Goal: Task Accomplishment & Management: Manage account settings

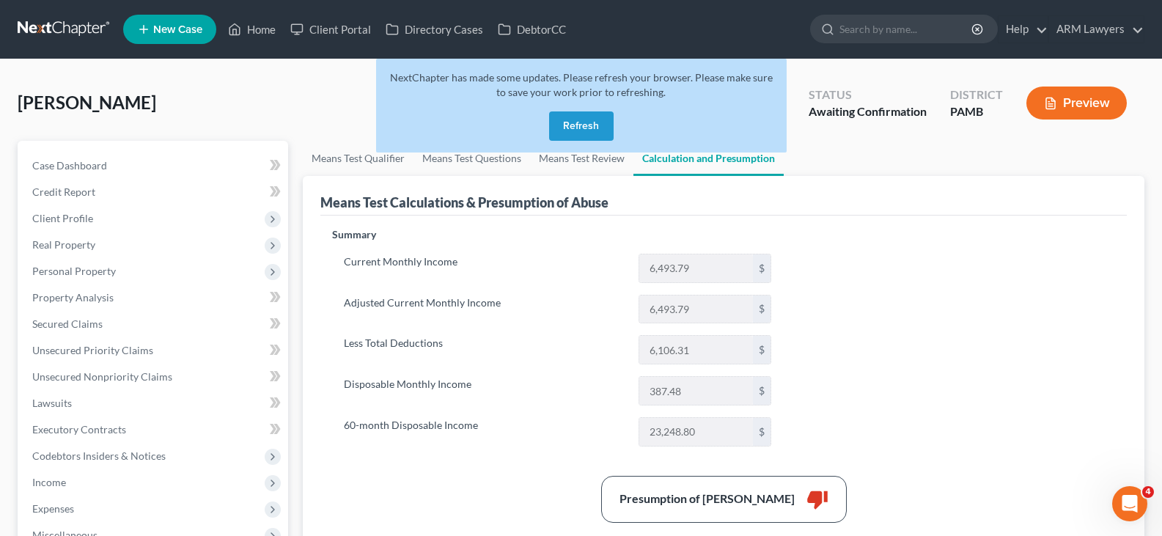
click at [90, 23] on link at bounding box center [65, 29] width 94 height 26
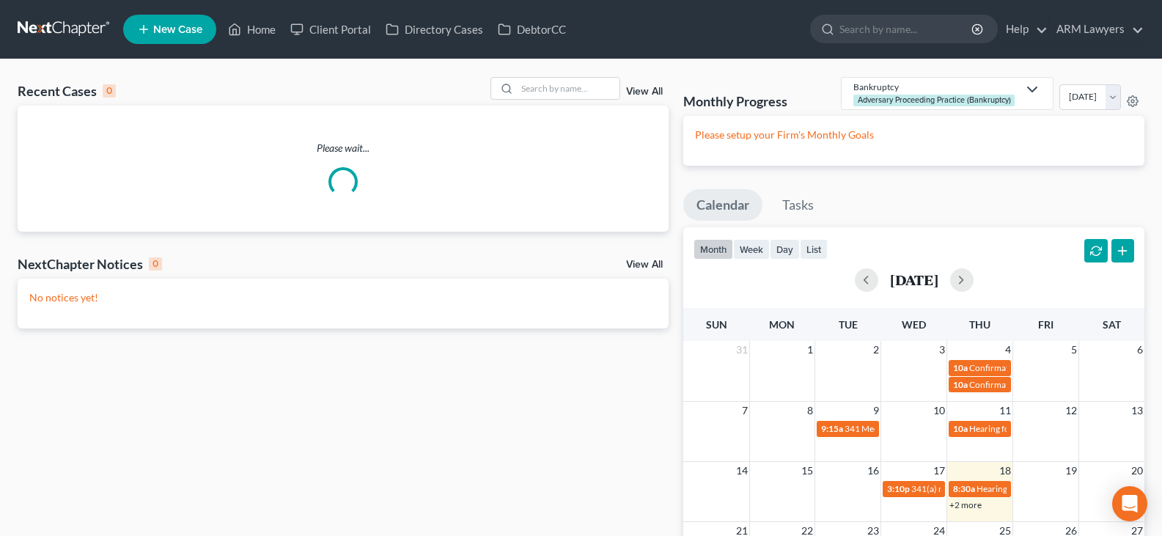
click at [646, 92] on link "View All" at bounding box center [644, 92] width 37 height 10
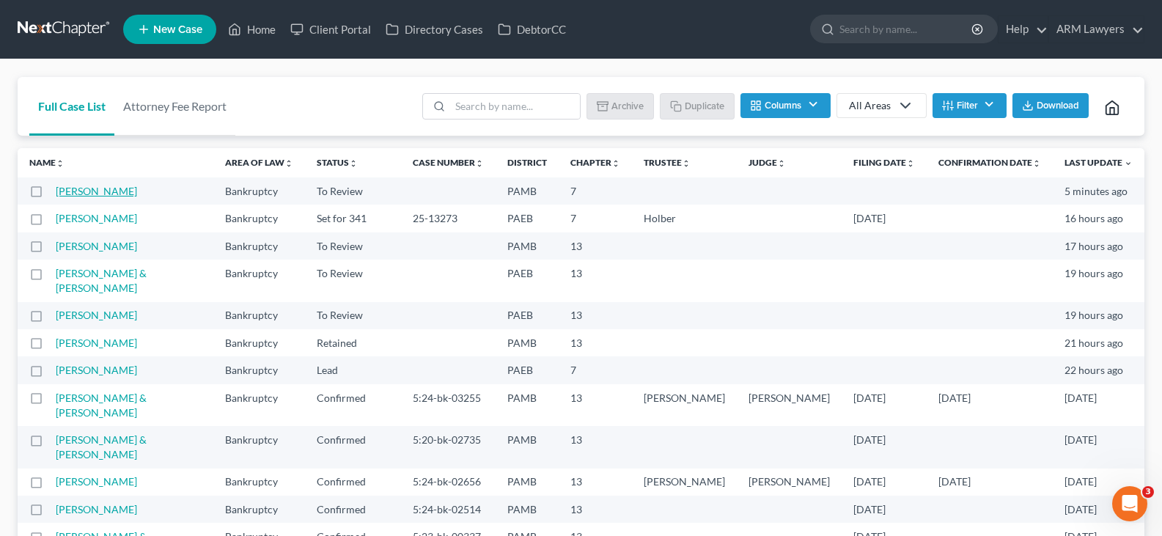
click at [117, 194] on link "Lewert, Tammy" at bounding box center [96, 191] width 81 height 12
select select "20"
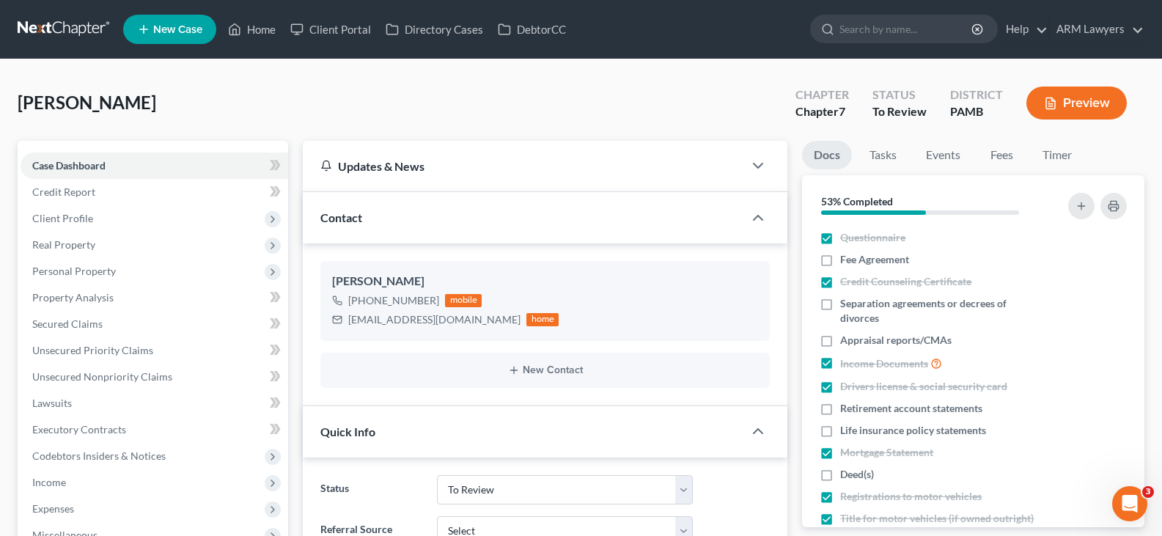
scroll to position [293, 0]
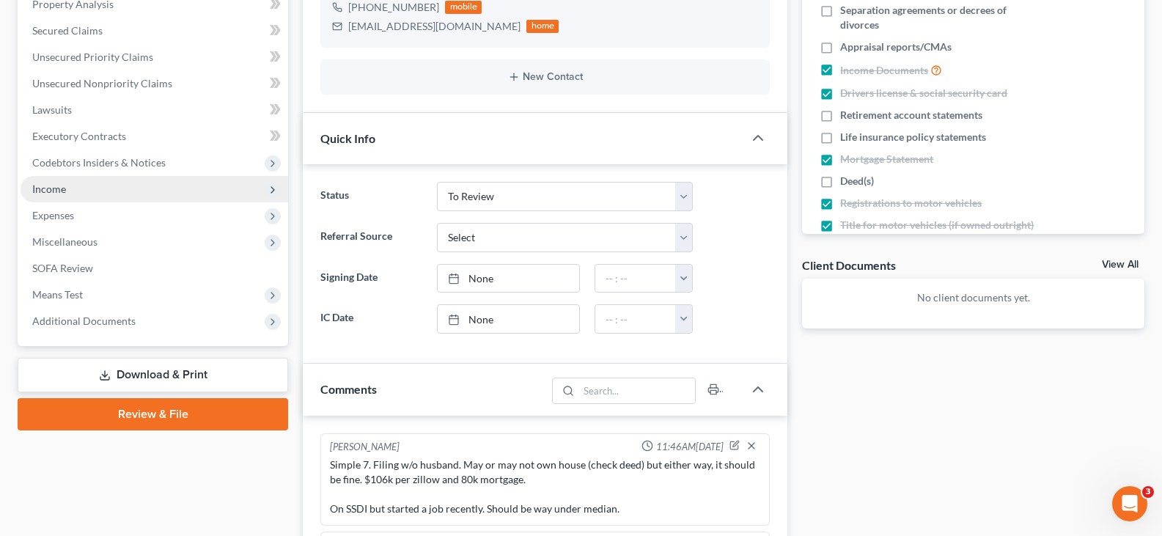
click at [81, 188] on span "Income" at bounding box center [155, 189] width 268 height 26
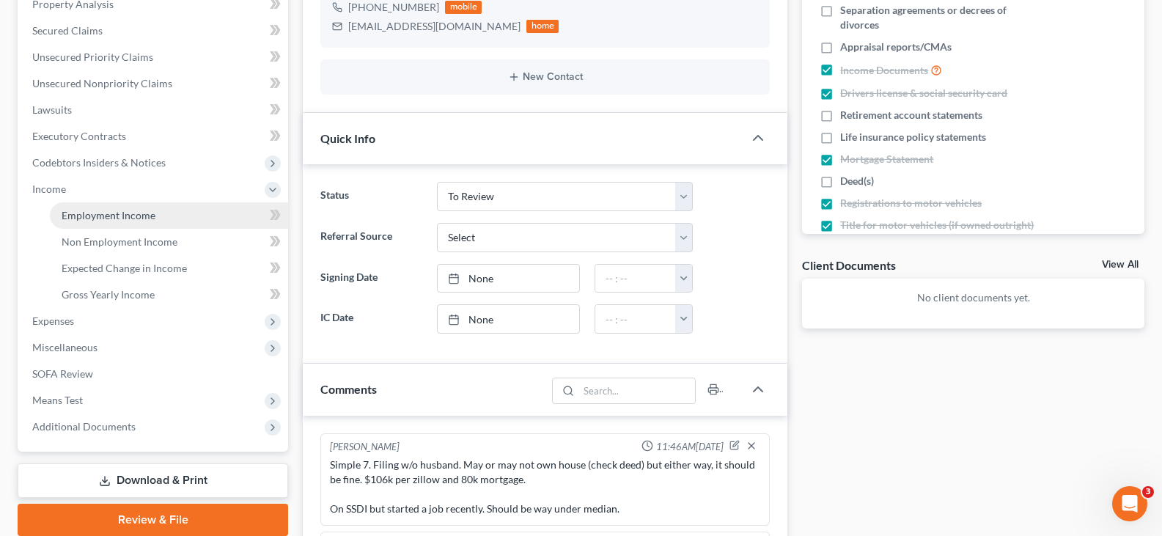
click at [103, 211] on span "Employment Income" at bounding box center [109, 215] width 94 height 12
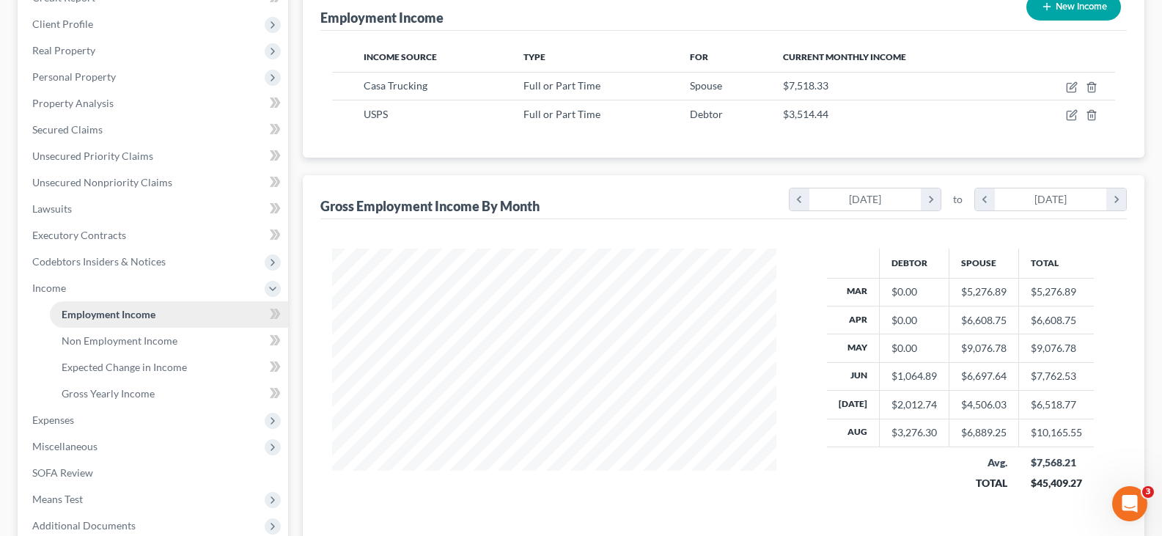
scroll to position [276, 0]
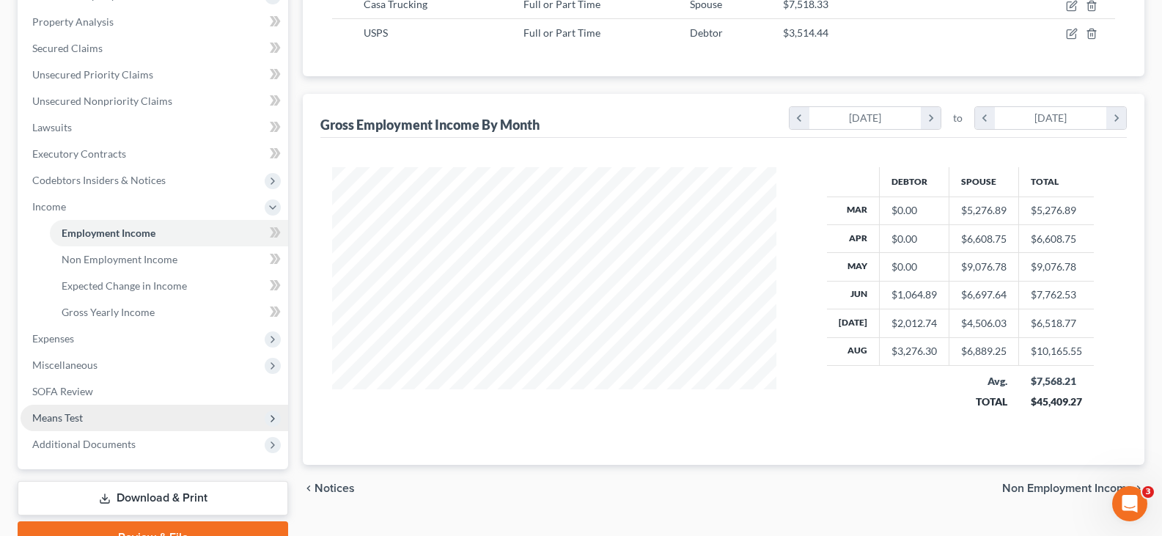
click at [106, 420] on span "Means Test" at bounding box center [155, 418] width 268 height 26
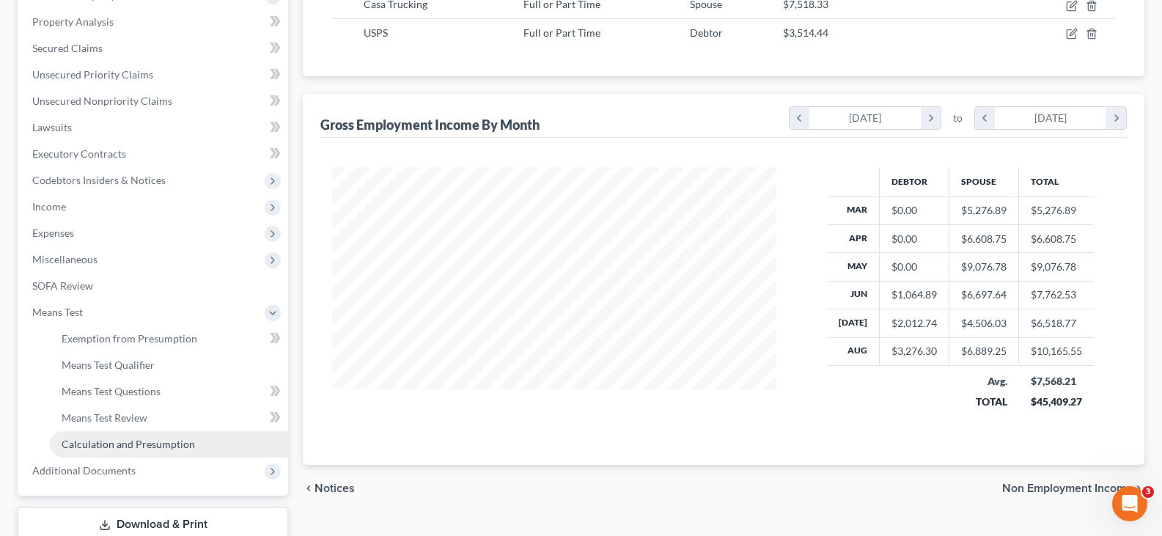
click at [154, 447] on span "Calculation and Presumption" at bounding box center [128, 444] width 133 height 12
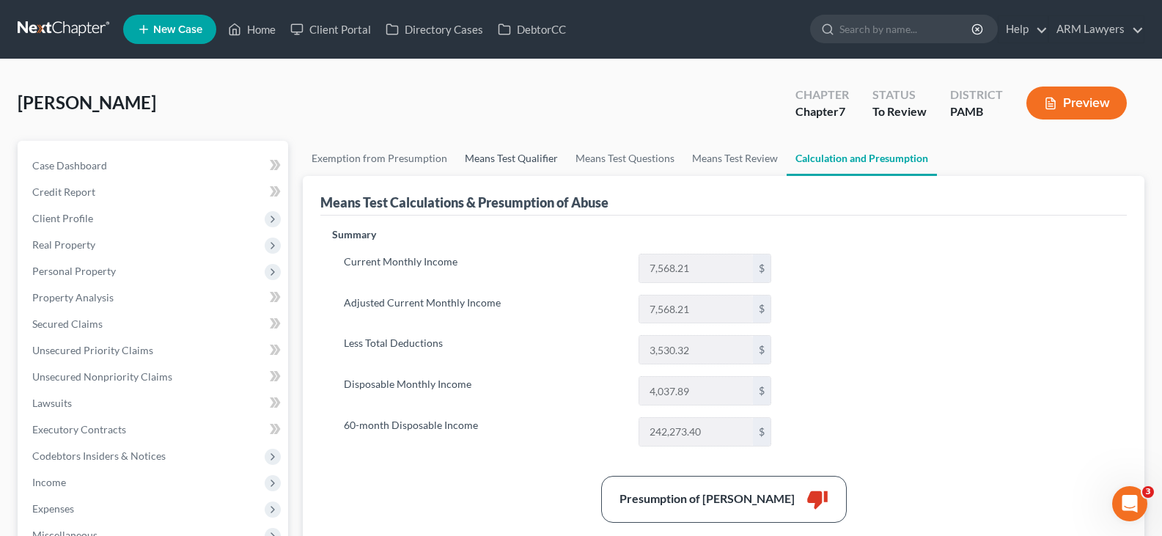
click at [521, 155] on link "Means Test Qualifier" at bounding box center [511, 158] width 111 height 35
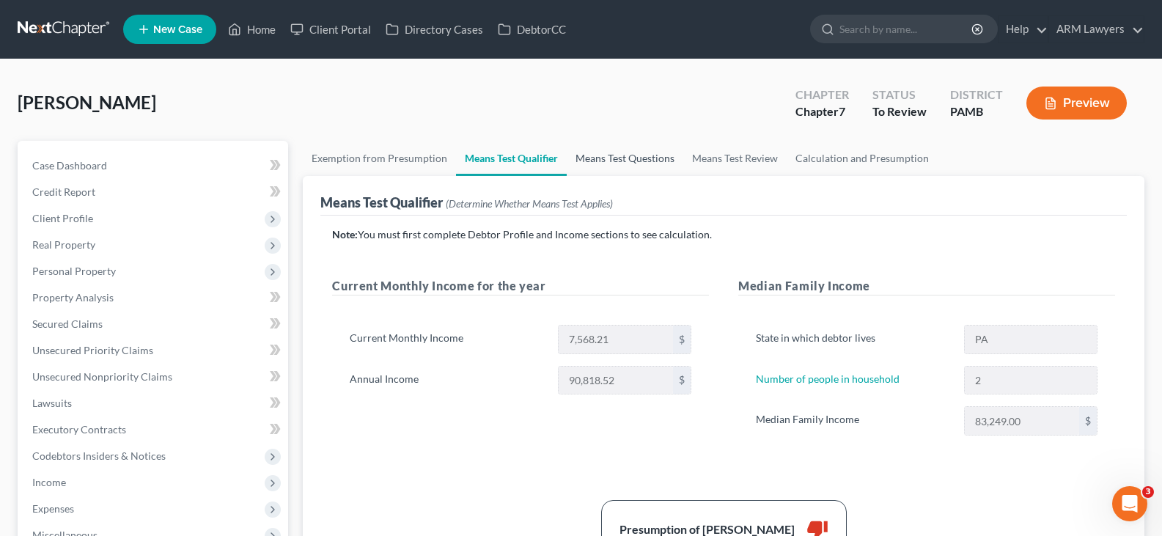
click at [591, 155] on link "Means Test Questions" at bounding box center [625, 158] width 117 height 35
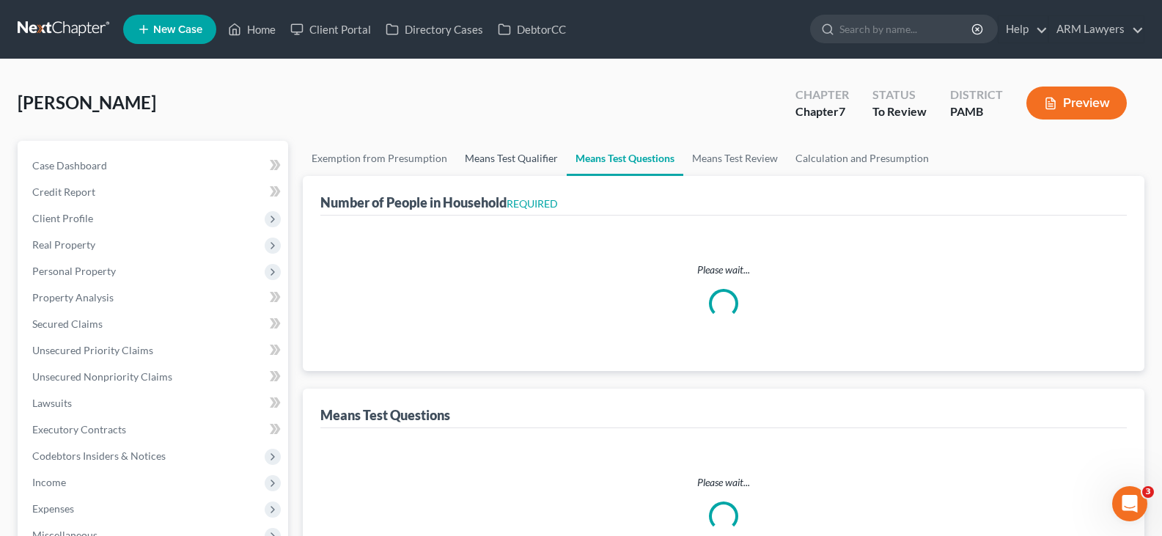
select select "60"
select select "0"
select select "60"
select select "0"
select select "60"
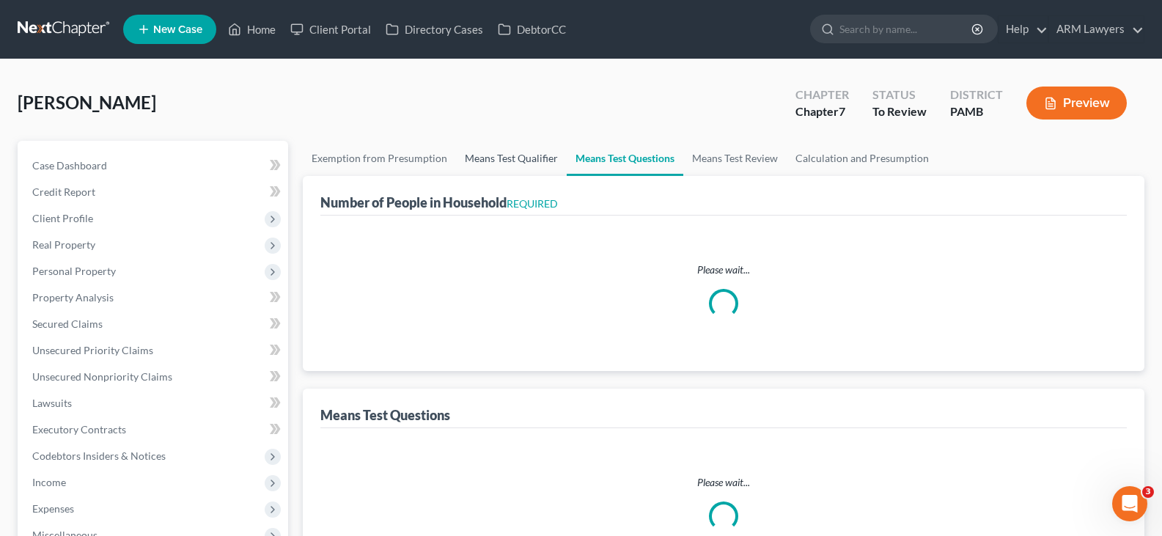
select select "2"
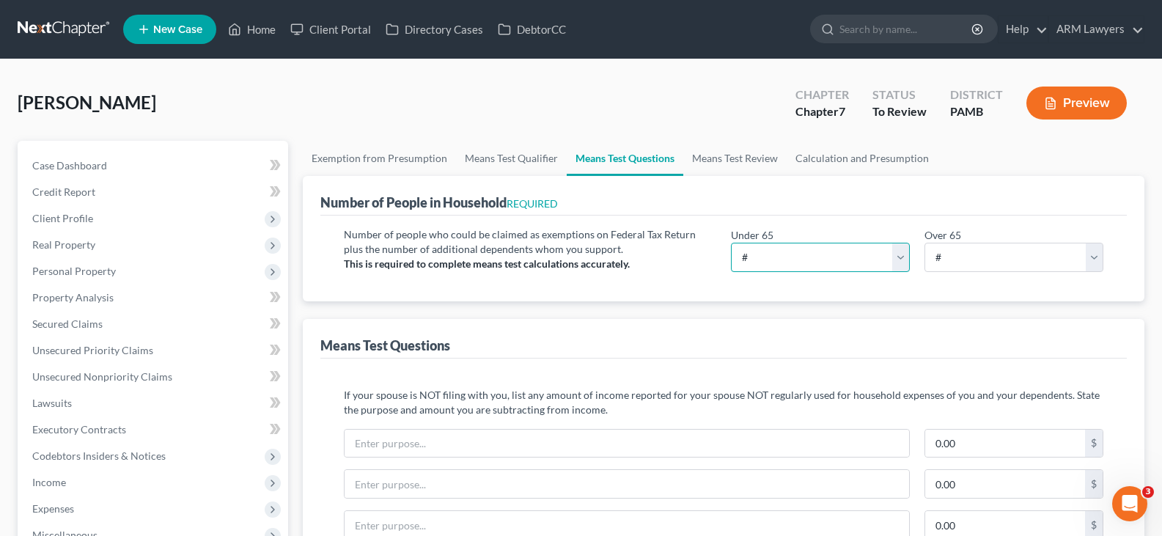
click at [792, 258] on select "# 0 1 2 3 4 5 6 7 8 9 10" at bounding box center [820, 257] width 179 height 29
select select "2"
click at [731, 243] on select "# 0 1 2 3 4 5 6 7 8 9 10" at bounding box center [820, 257] width 179 height 29
click at [822, 177] on div "Number of People in Household REQUIRED" at bounding box center [723, 196] width 807 height 40
click at [827, 170] on link "Calculation and Presumption" at bounding box center [862, 158] width 151 height 35
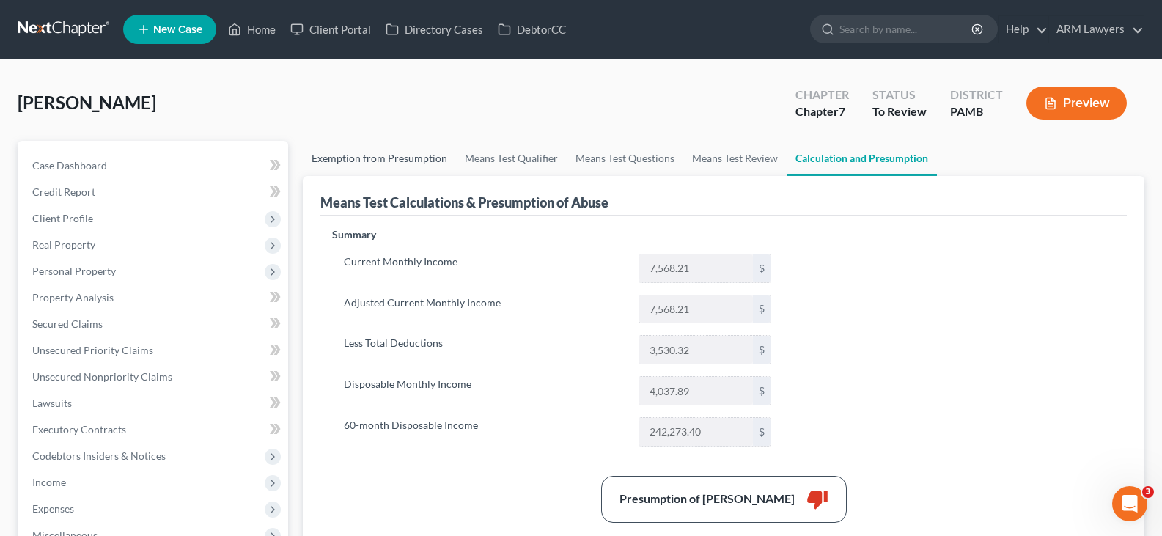
click at [361, 161] on link "Exemption from Presumption" at bounding box center [379, 158] width 153 height 35
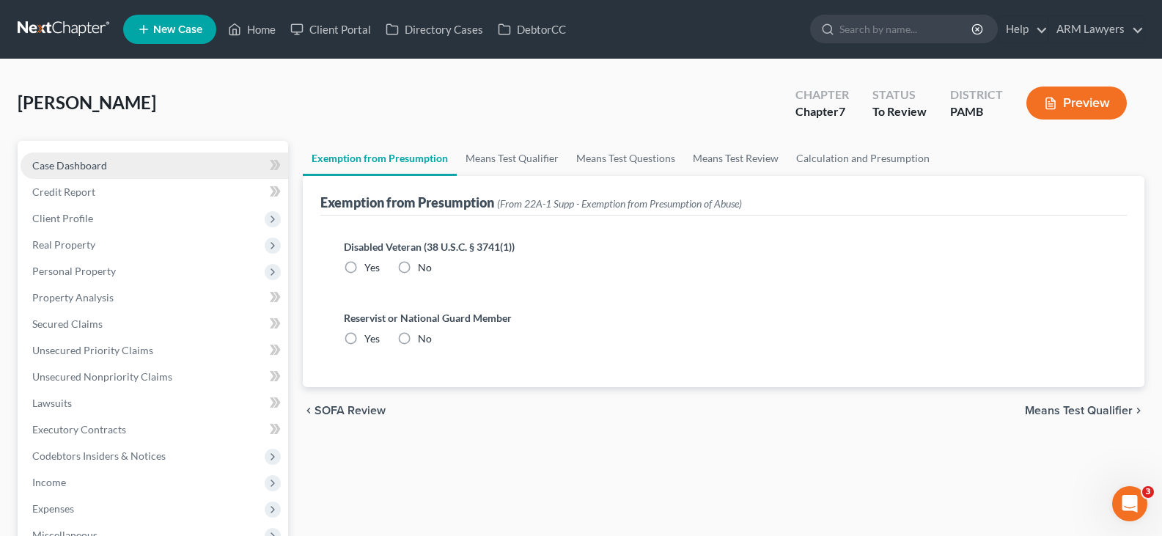
radio input "true"
click at [131, 169] on link "Case Dashboard" at bounding box center [155, 166] width 268 height 26
select select "20"
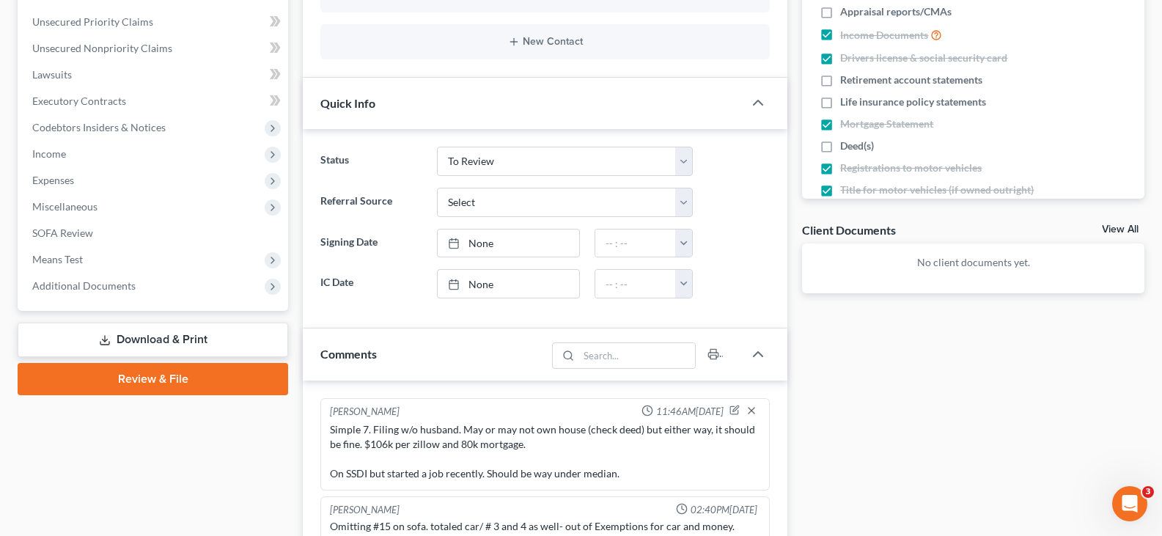
scroll to position [293, 0]
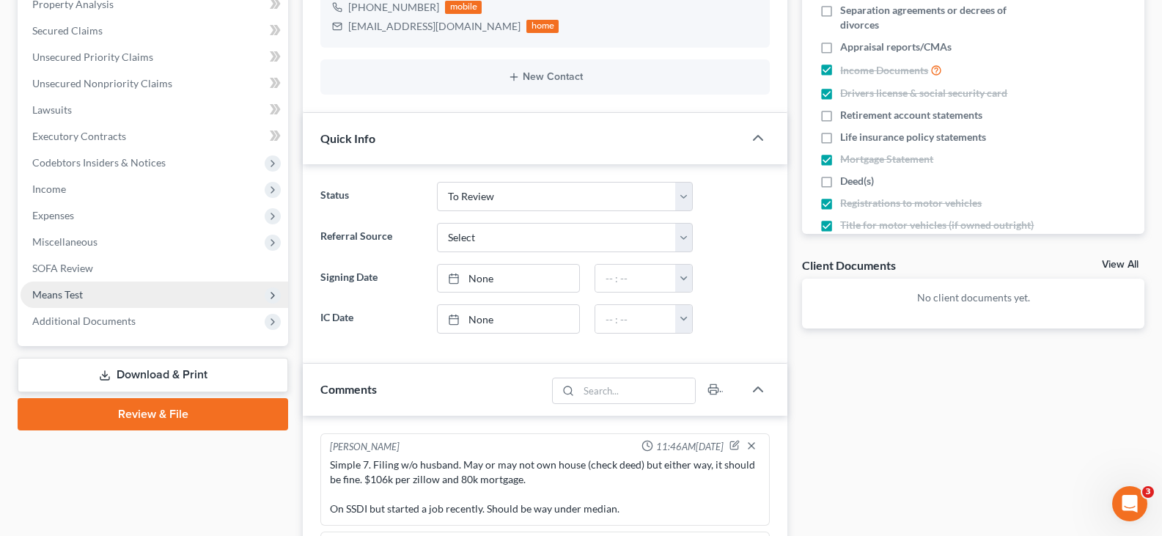
click at [142, 290] on span "Means Test" at bounding box center [155, 295] width 268 height 26
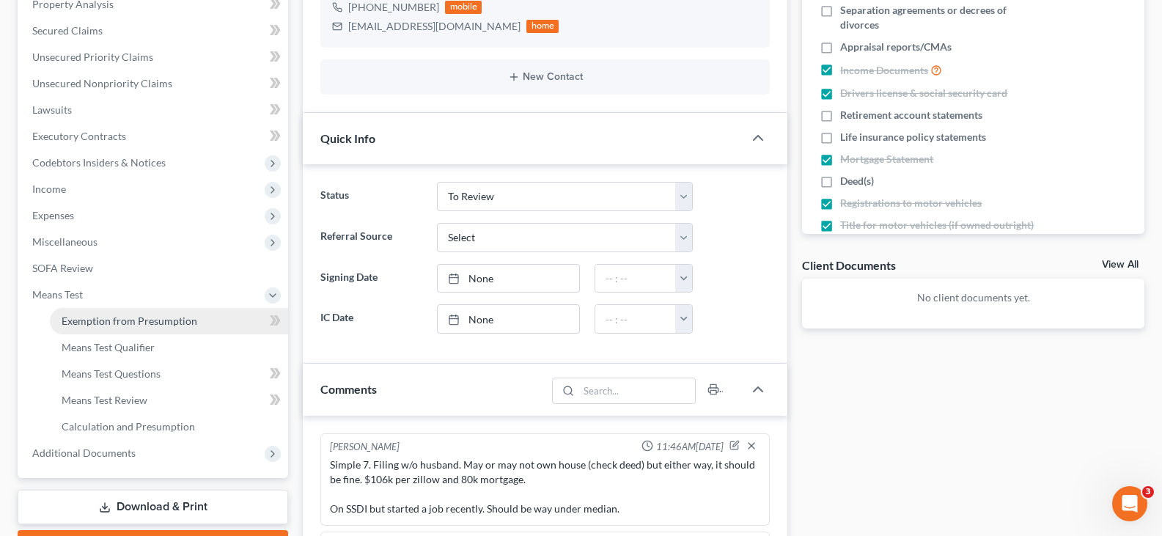
click at [187, 316] on span "Exemption from Presumption" at bounding box center [130, 321] width 136 height 12
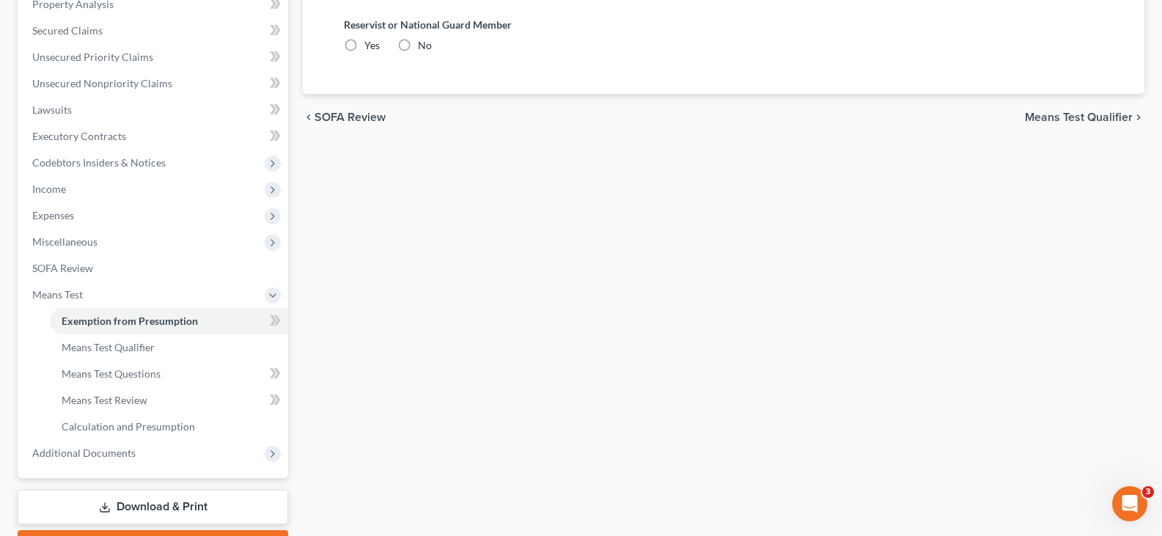
radio input "true"
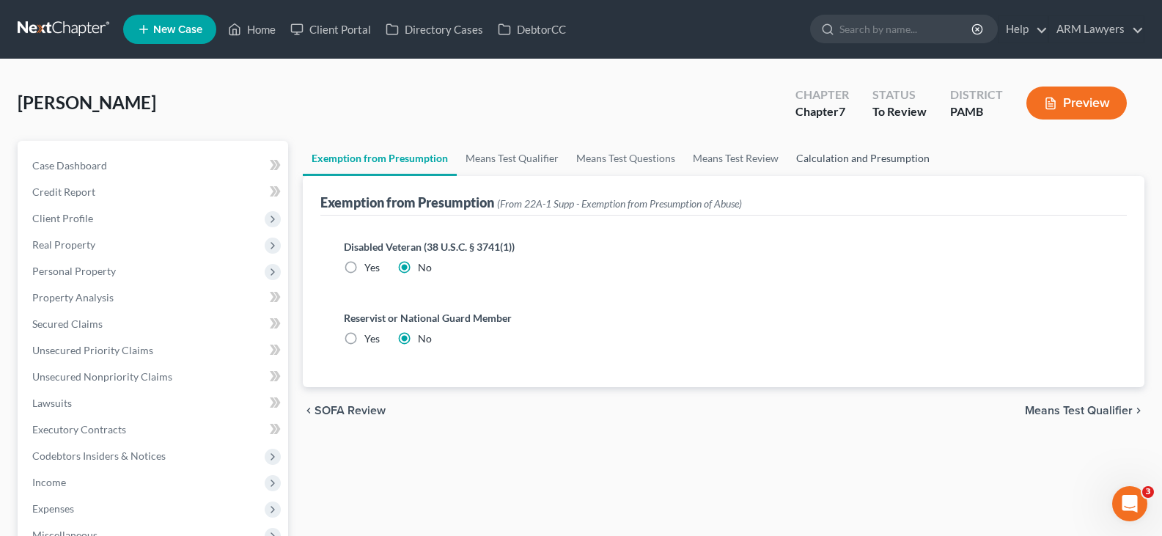
click at [848, 158] on link "Calculation and Presumption" at bounding box center [862, 158] width 151 height 35
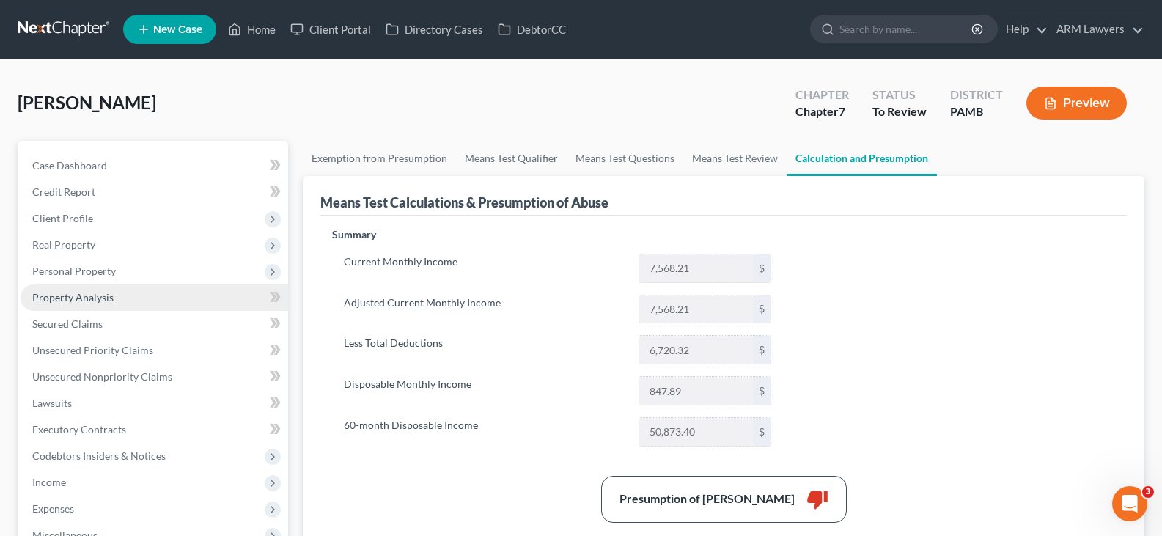
click at [106, 297] on span "Property Analysis" at bounding box center [72, 297] width 81 height 12
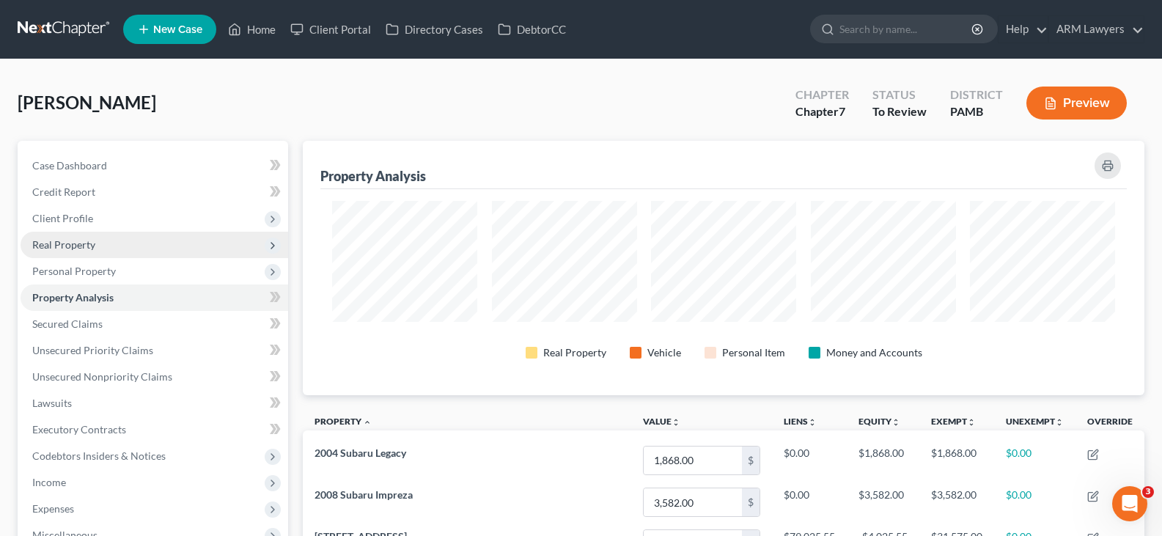
scroll to position [293, 0]
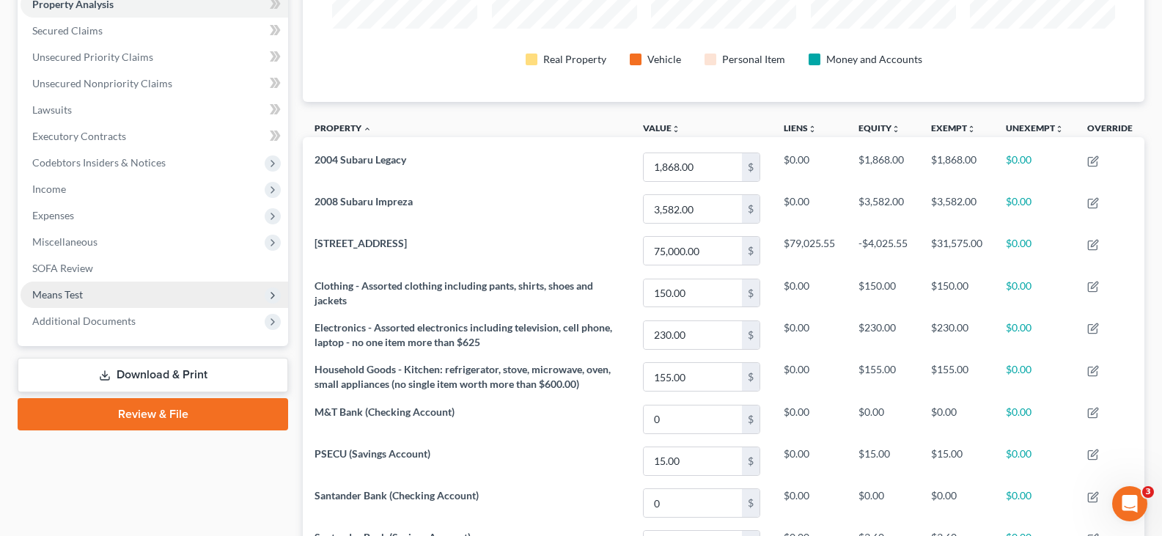
click at [87, 290] on span "Means Test" at bounding box center [155, 295] width 268 height 26
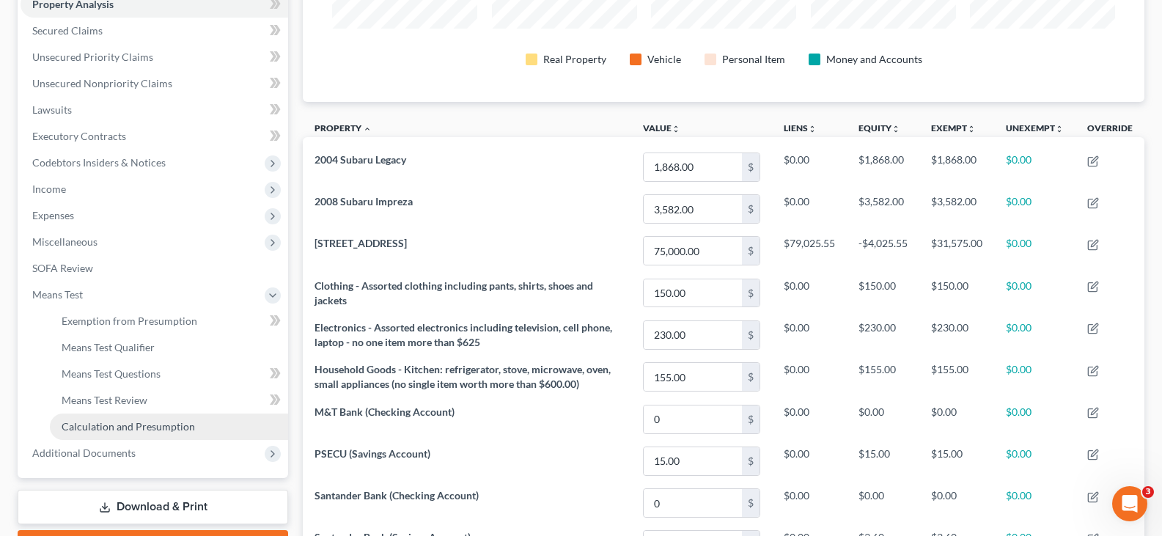
click at [120, 432] on span "Calculation and Presumption" at bounding box center [128, 426] width 133 height 12
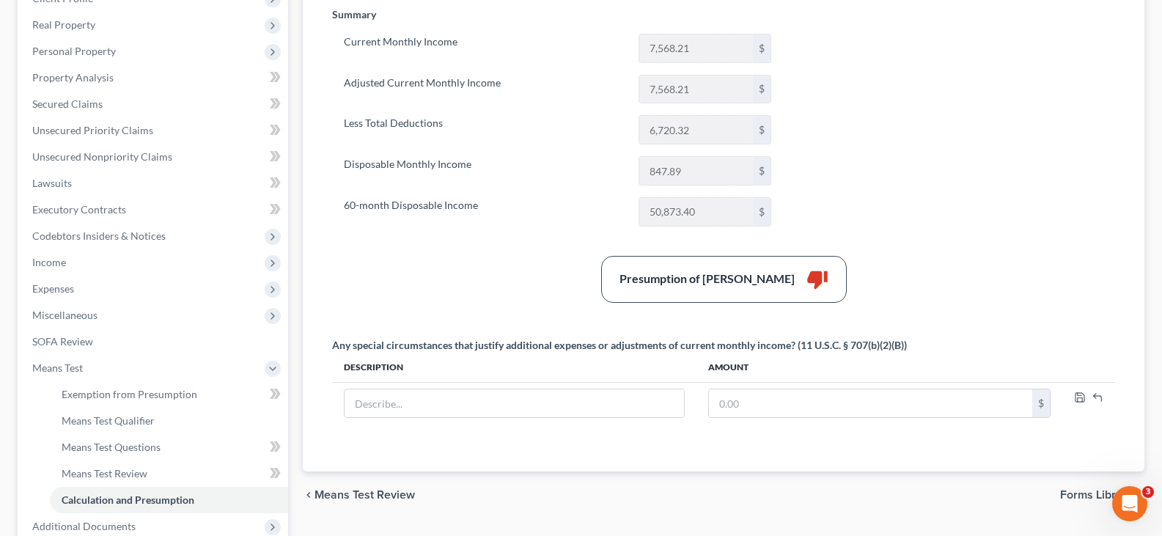
scroll to position [147, 0]
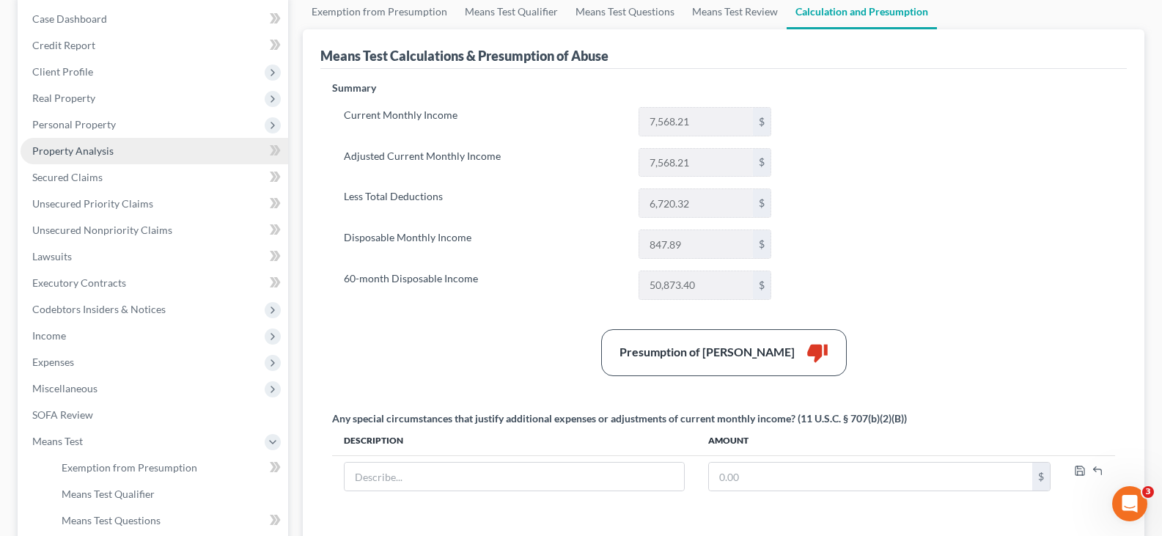
click at [130, 150] on link "Property Analysis" at bounding box center [155, 151] width 268 height 26
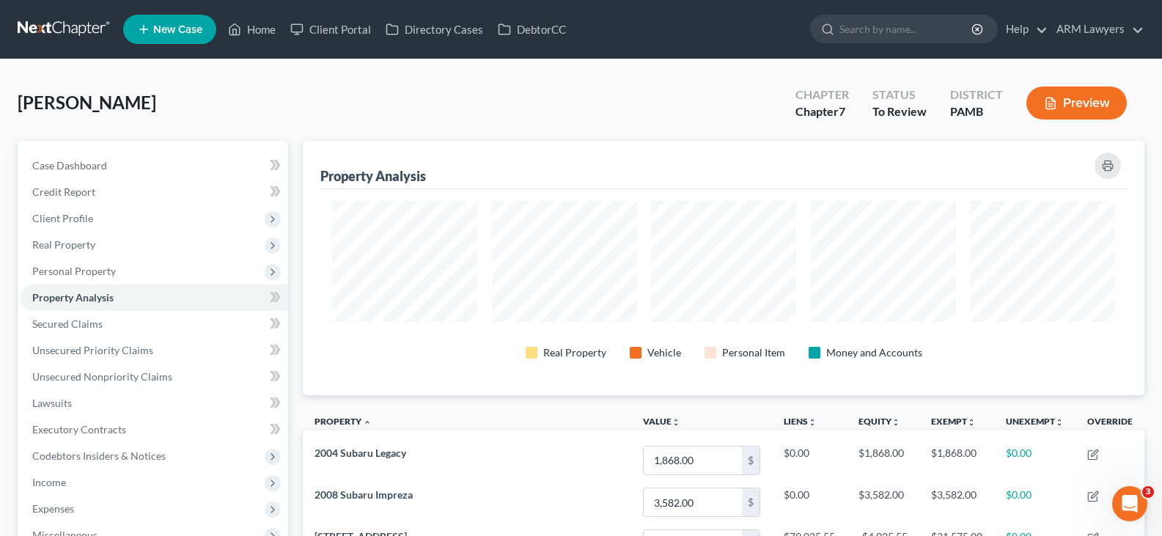
scroll to position [254, 842]
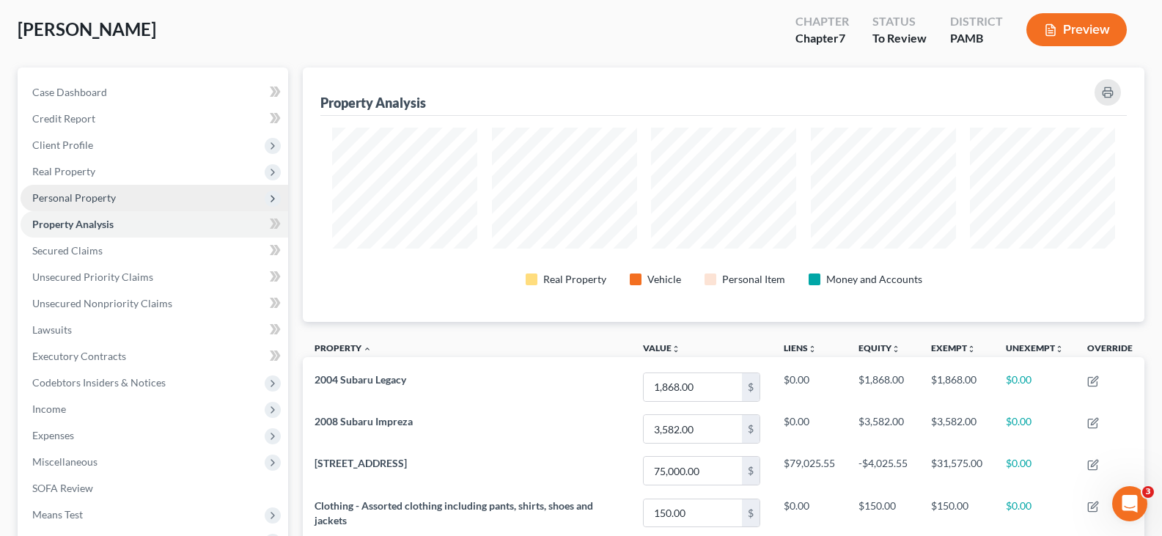
click at [96, 204] on span "Personal Property" at bounding box center [155, 198] width 268 height 26
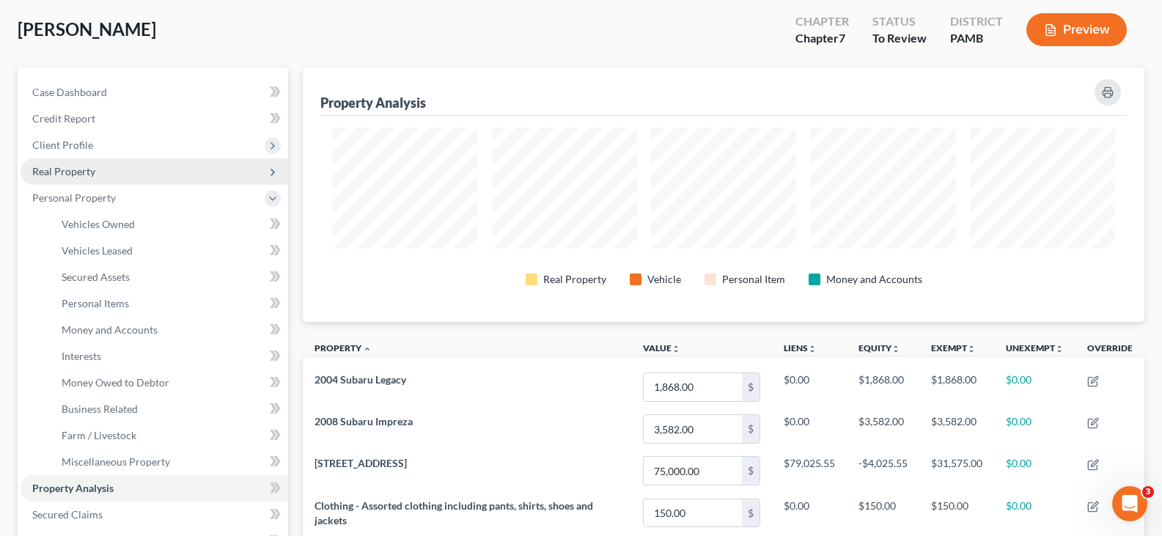
click at [95, 171] on span "Real Property" at bounding box center [155, 171] width 268 height 26
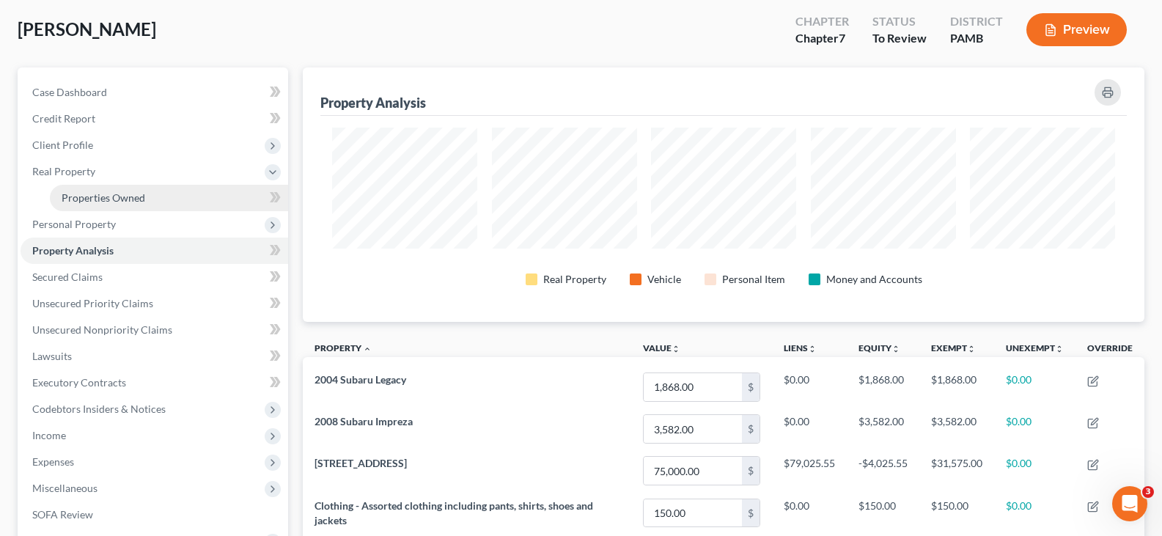
click at [117, 194] on span "Properties Owned" at bounding box center [104, 197] width 84 height 12
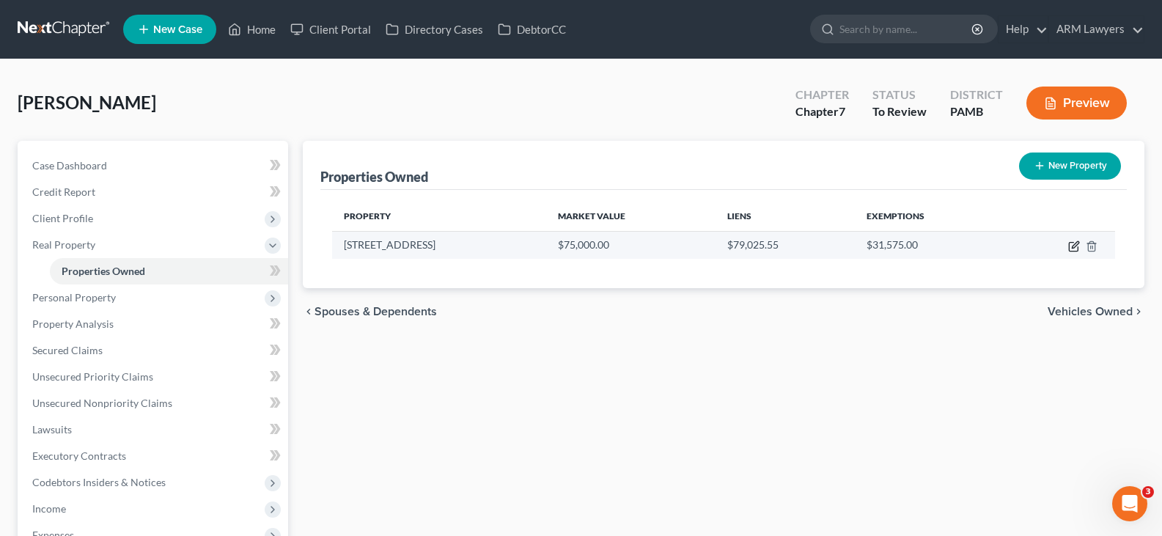
click at [1071, 244] on icon "button" at bounding box center [1074, 246] width 12 height 12
select select "39"
select select "2"
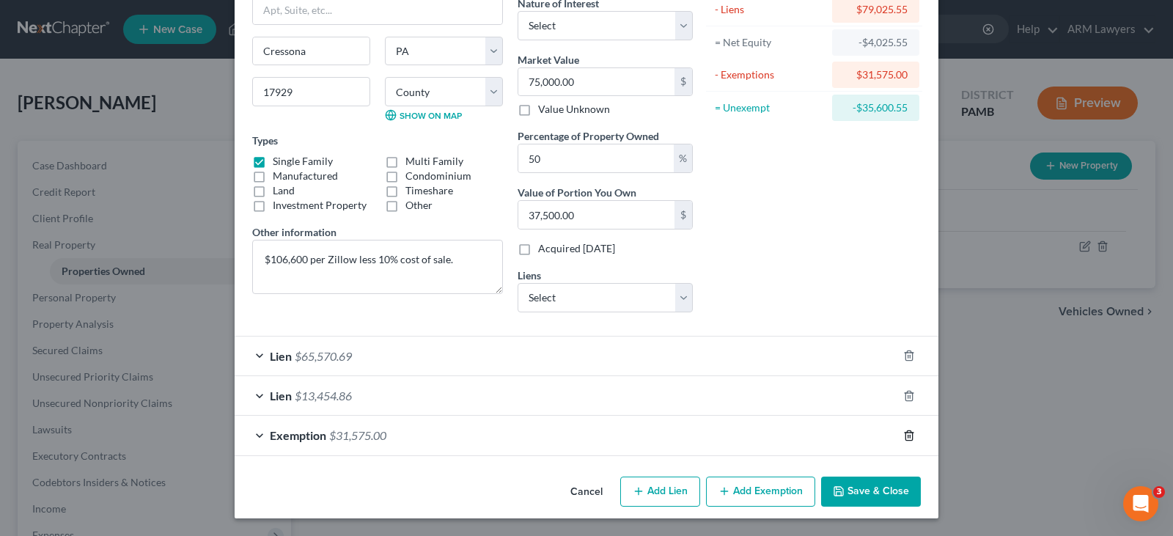
click at [905, 433] on icon "button" at bounding box center [909, 436] width 12 height 12
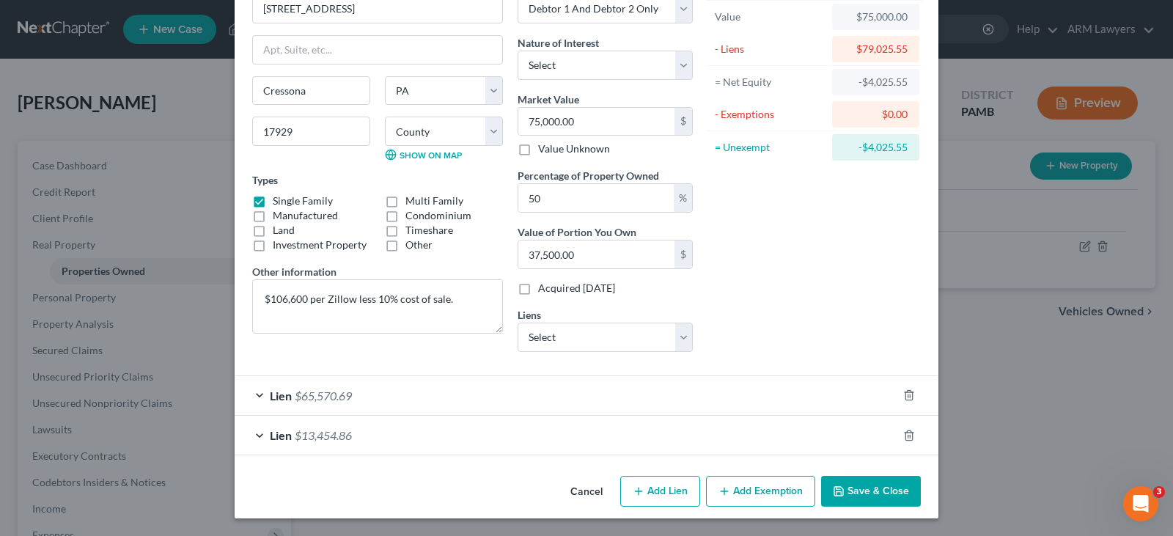
click at [879, 494] on button "Save & Close" at bounding box center [871, 491] width 100 height 31
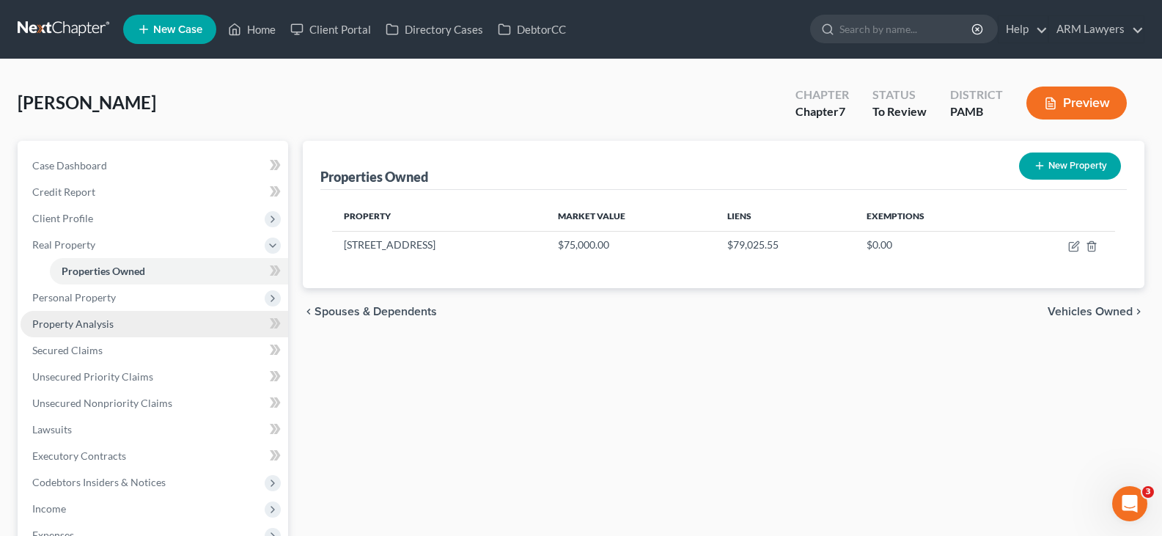
click at [142, 332] on link "Property Analysis" at bounding box center [155, 324] width 268 height 26
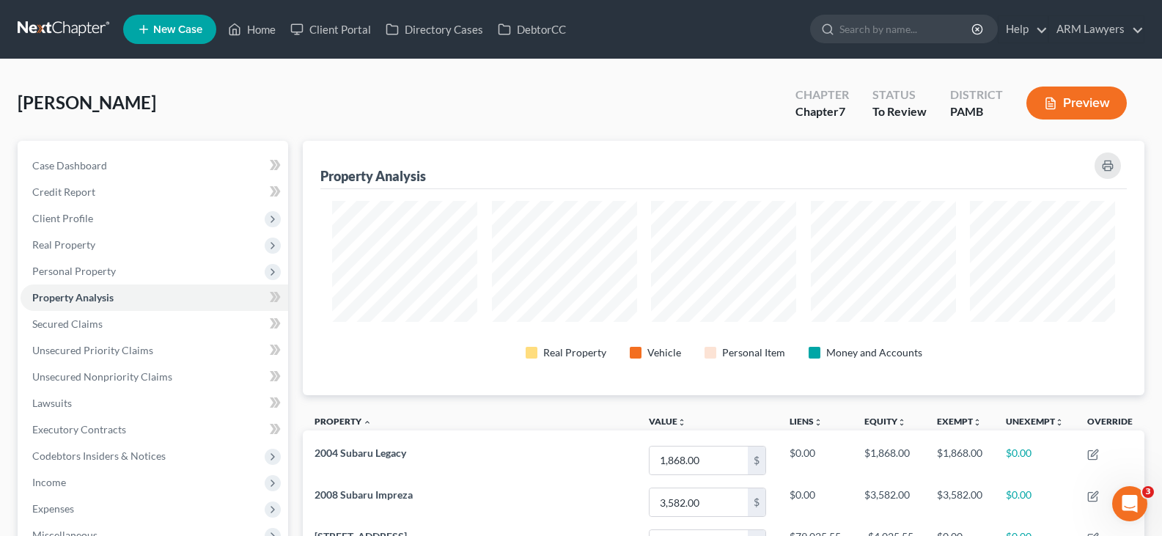
scroll to position [732941, 732354]
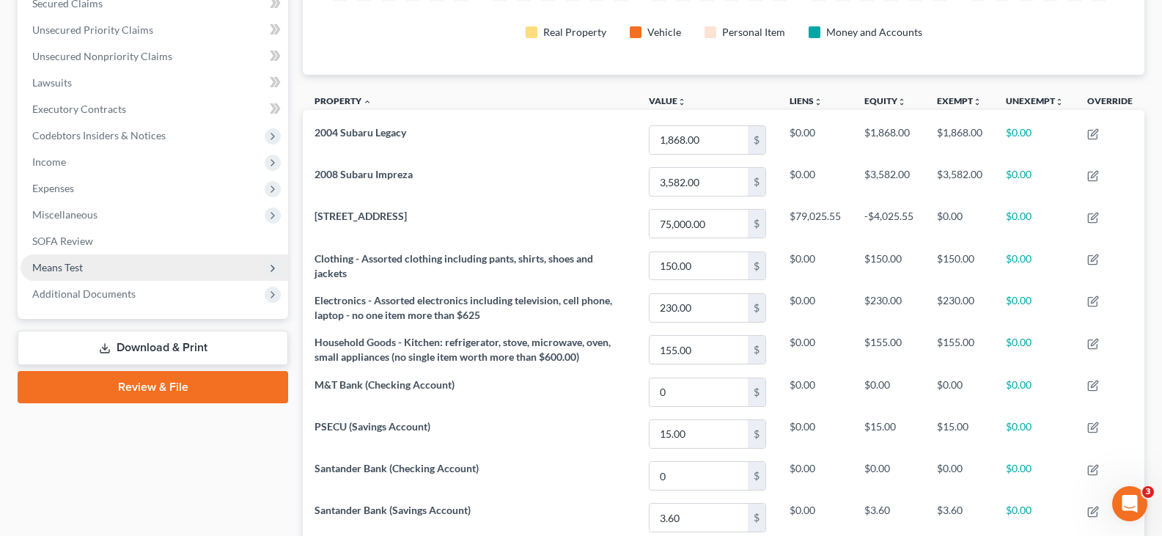
click at [81, 267] on span "Means Test" at bounding box center [57, 267] width 51 height 12
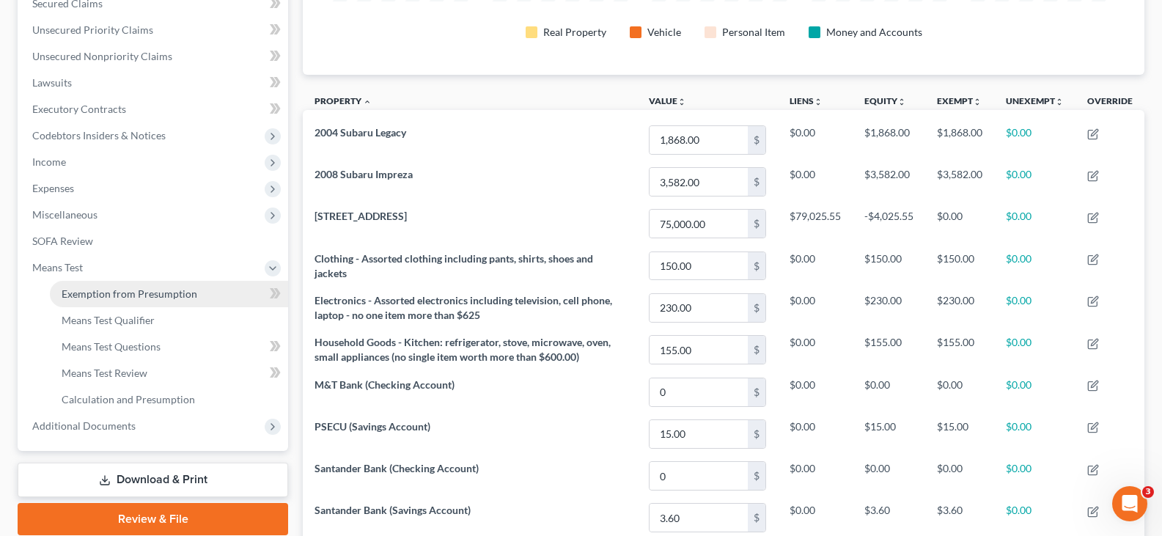
click at [193, 296] on span "Exemption from Presumption" at bounding box center [130, 293] width 136 height 12
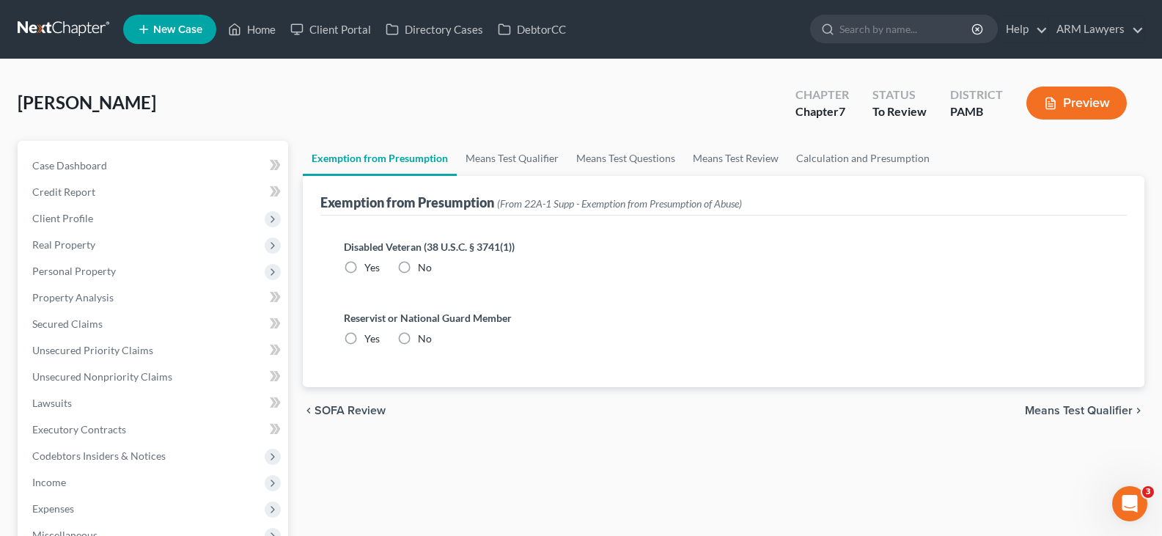
radio input "true"
click at [823, 157] on link "Calculation and Presumption" at bounding box center [862, 158] width 151 height 35
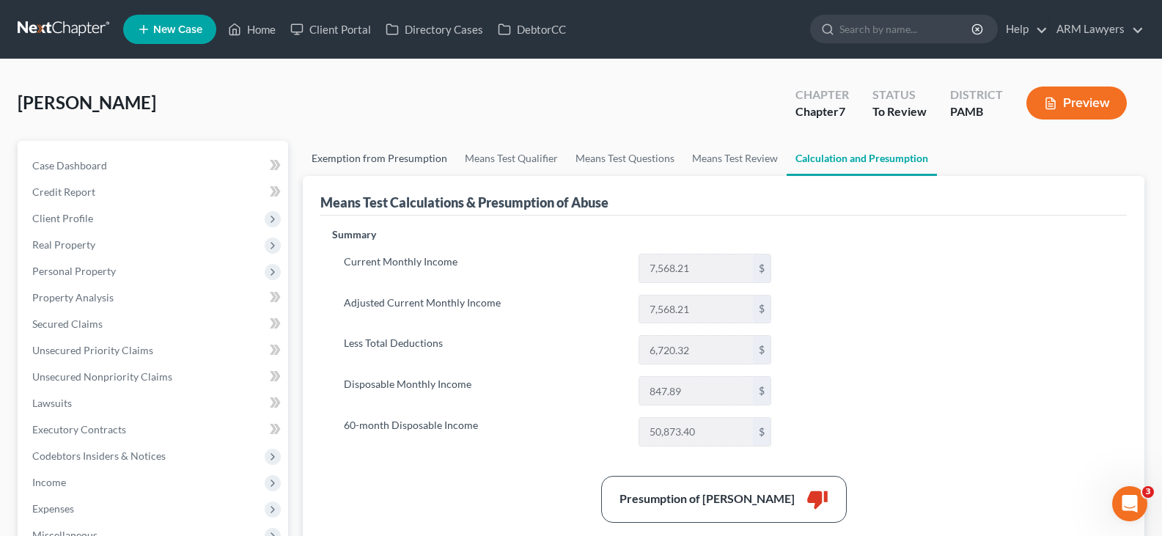
click at [394, 158] on link "Exemption from Presumption" at bounding box center [379, 158] width 153 height 35
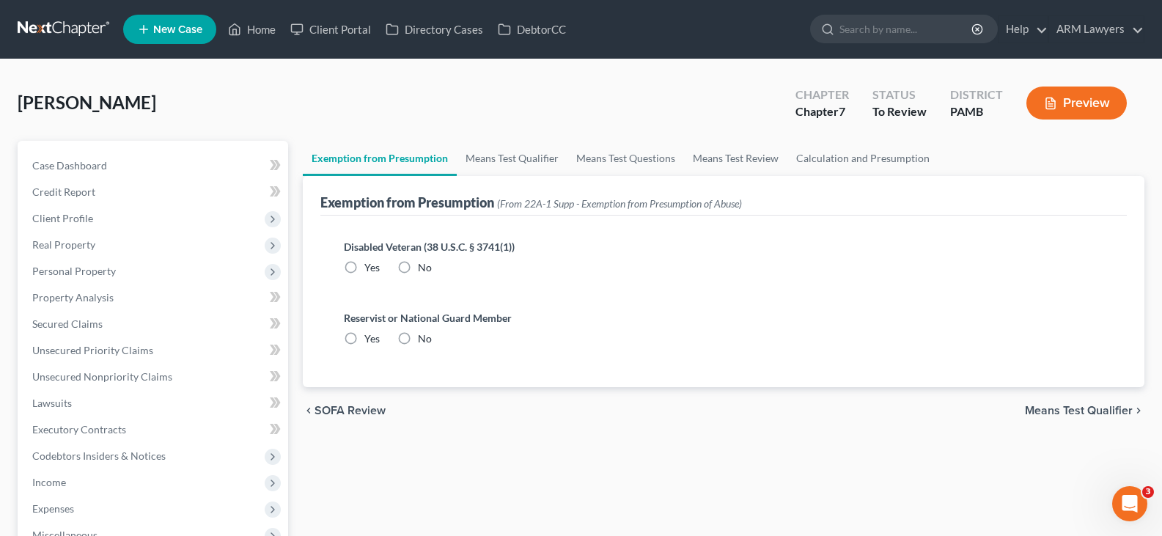
radio input "true"
click at [511, 141] on link "Means Test Qualifier" at bounding box center [512, 158] width 111 height 35
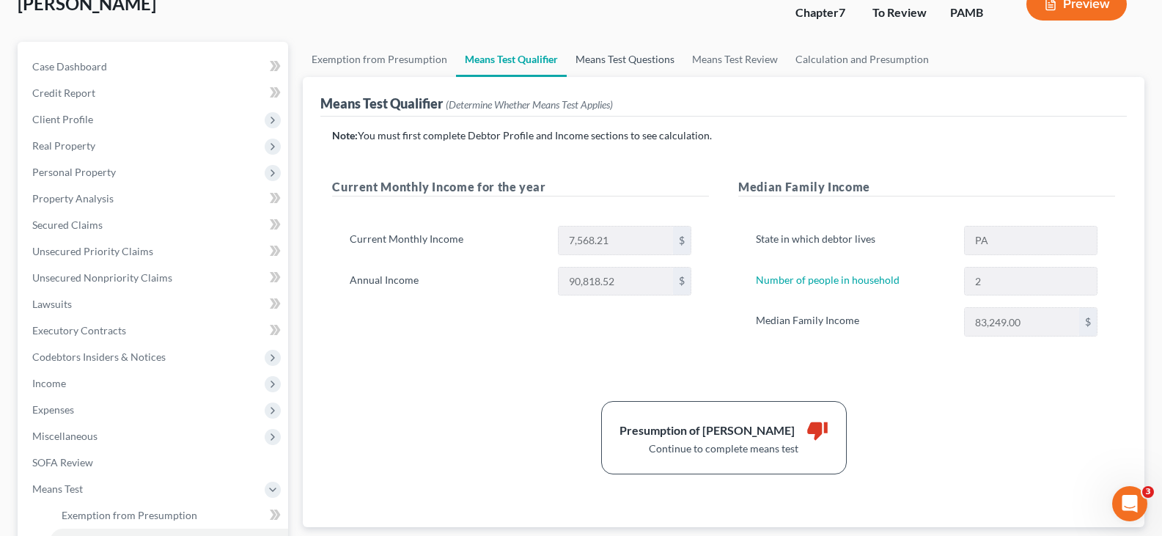
scroll to position [73, 0]
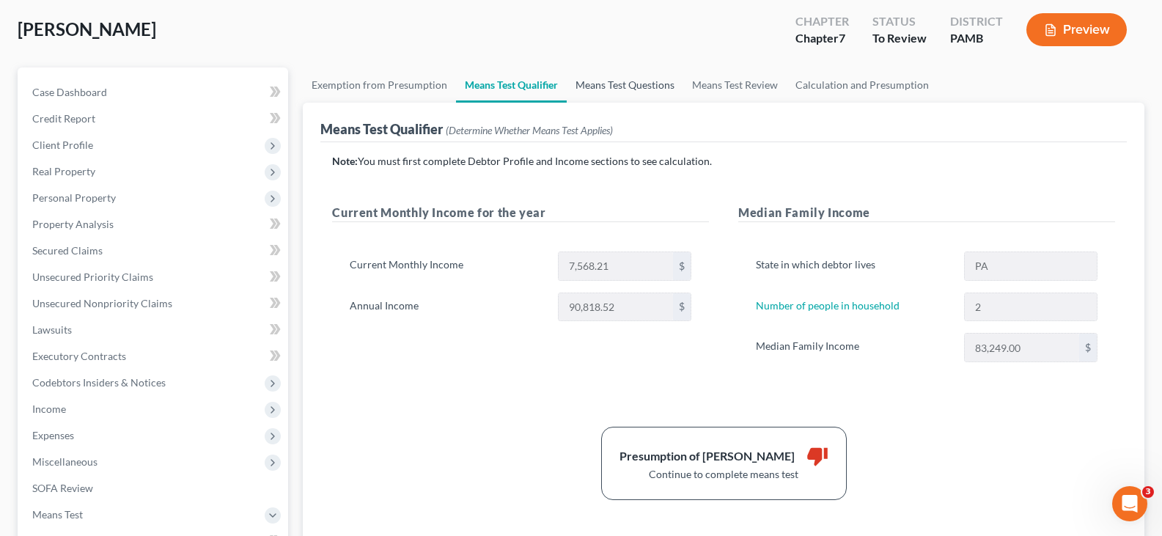
click at [631, 91] on link "Means Test Questions" at bounding box center [625, 84] width 117 height 35
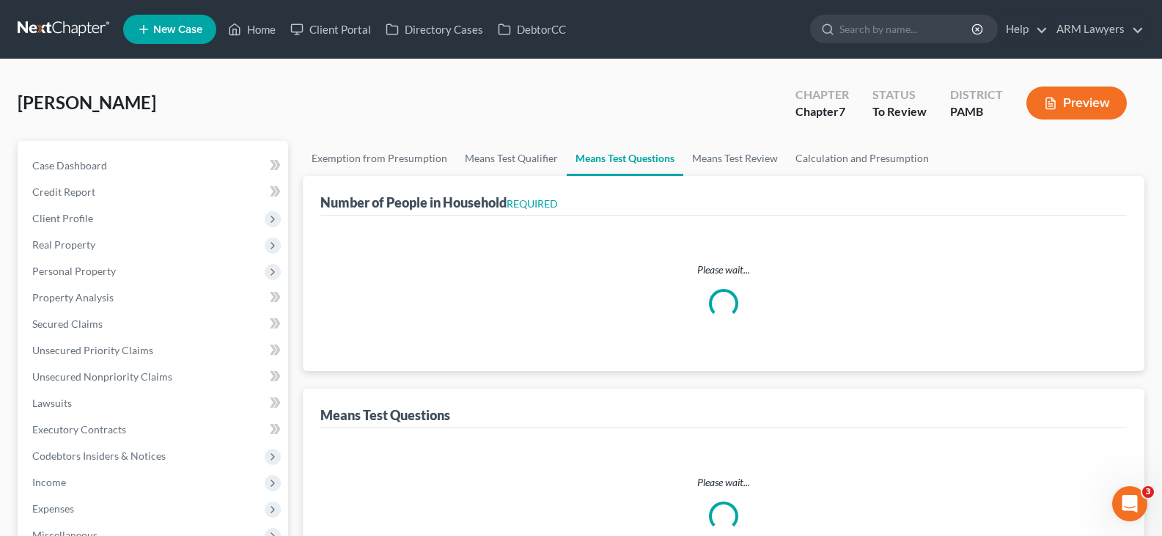
select select "60"
select select "0"
select select "60"
select select "0"
select select "60"
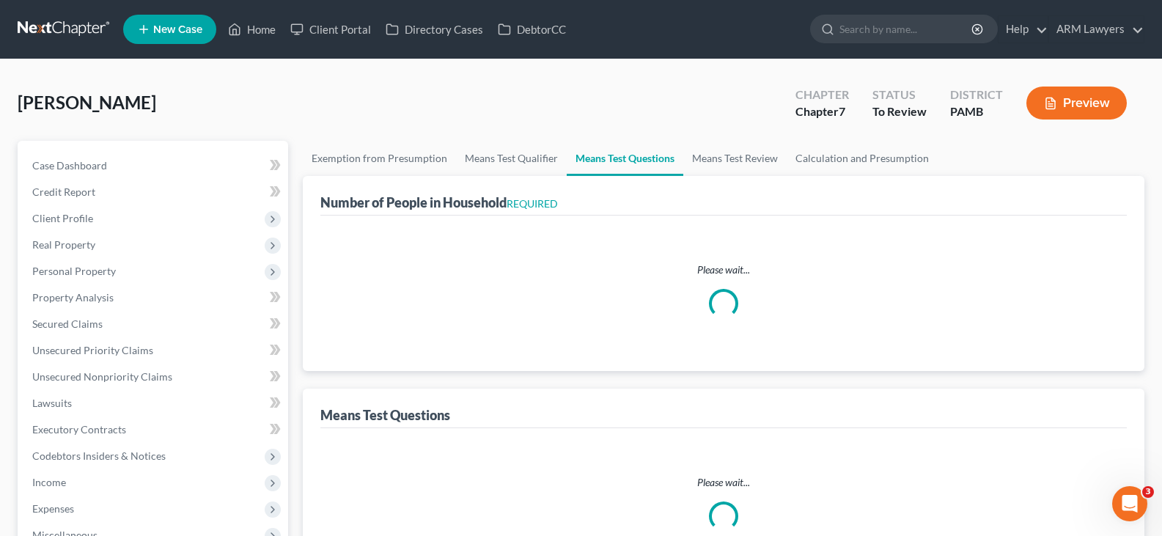
select select "2"
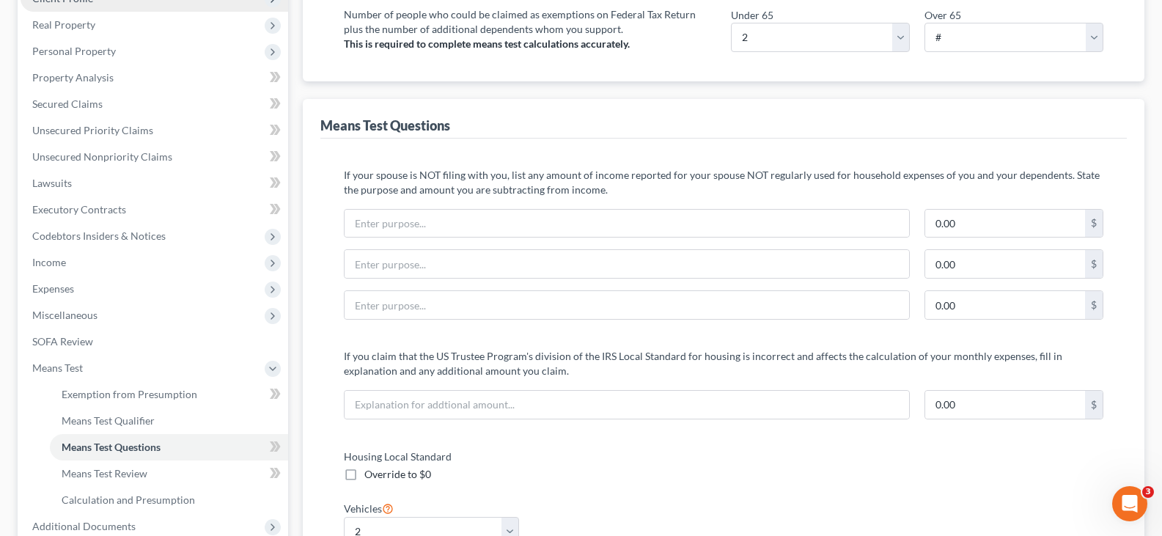
scroll to position [73, 0]
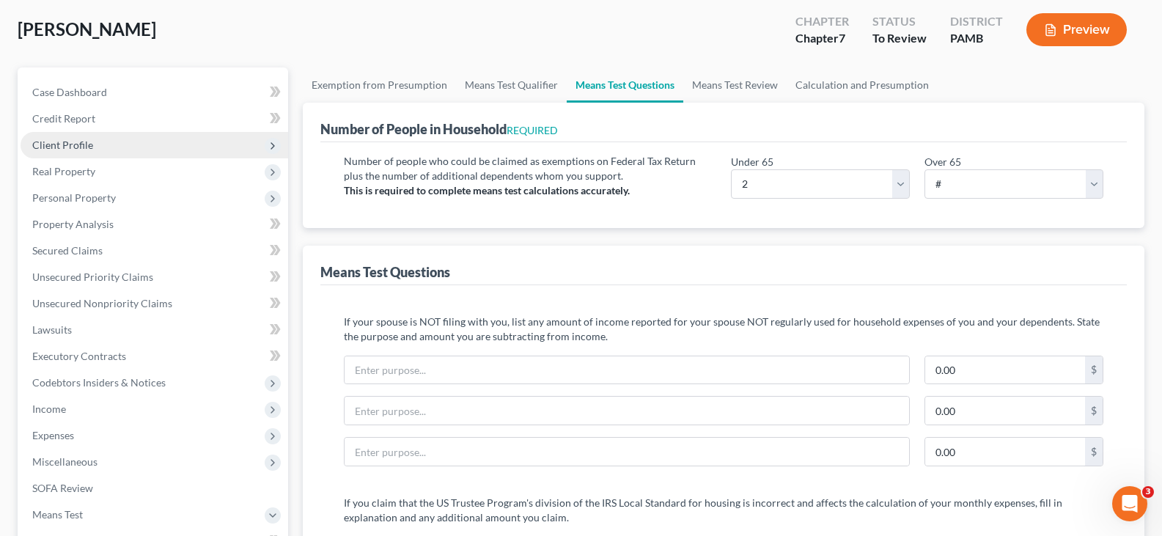
click at [128, 153] on span "Client Profile" at bounding box center [155, 145] width 268 height 26
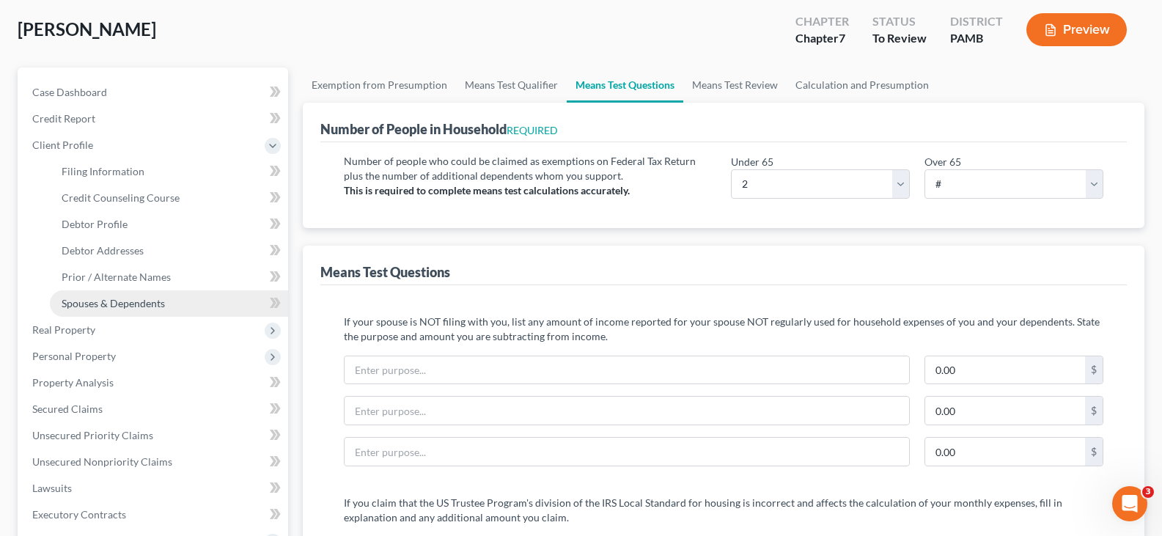
click at [140, 304] on span "Spouses & Dependents" at bounding box center [113, 303] width 103 height 12
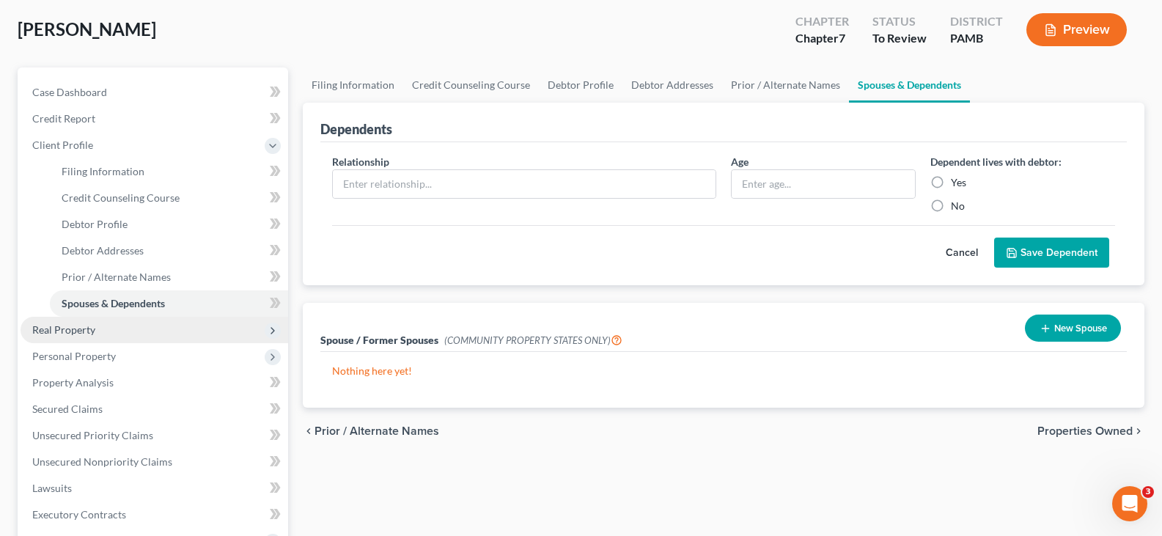
click at [130, 337] on span "Real Property" at bounding box center [155, 330] width 268 height 26
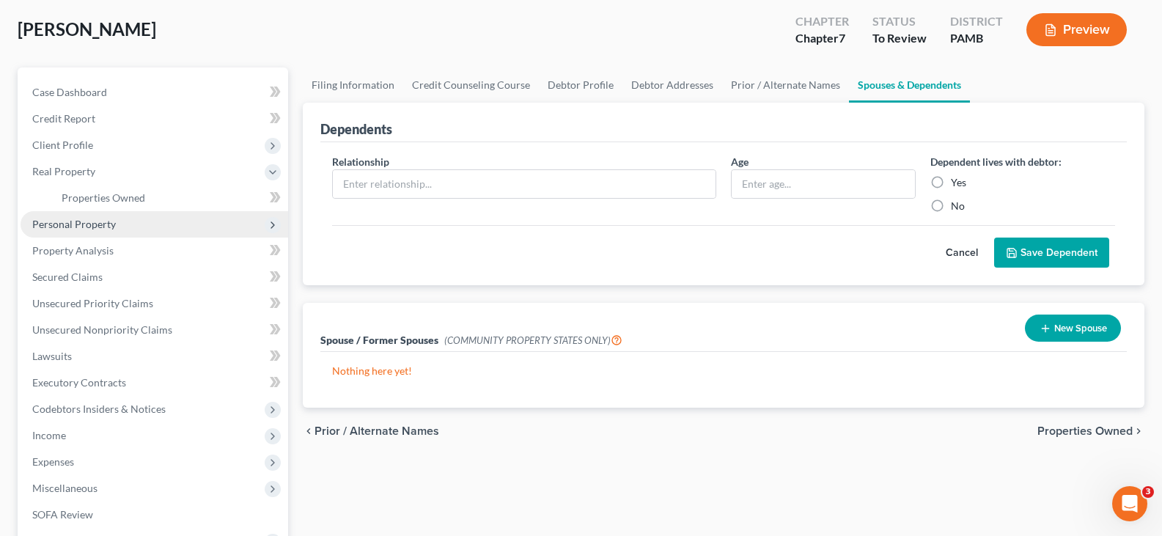
click at [136, 227] on span "Personal Property" at bounding box center [155, 224] width 268 height 26
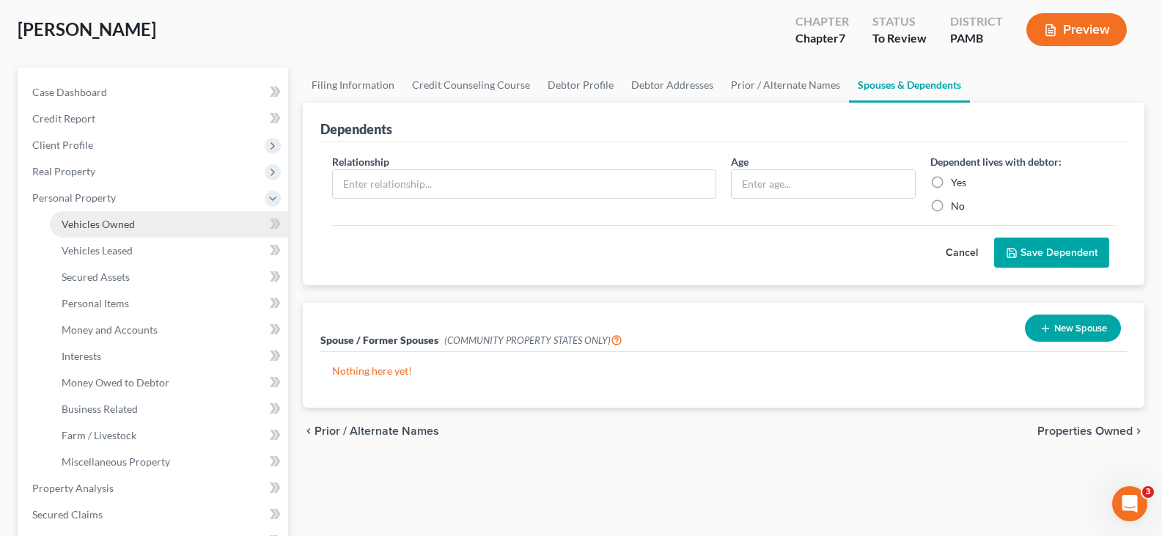
click at [131, 224] on span "Vehicles Owned" at bounding box center [98, 224] width 73 height 12
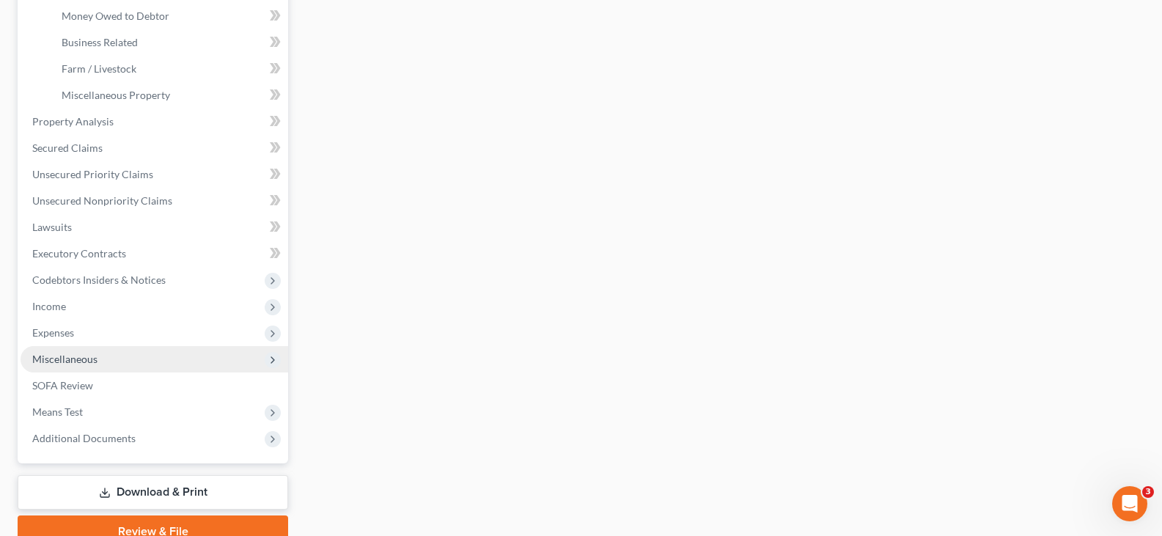
click at [92, 359] on span "Miscellaneous" at bounding box center [64, 359] width 65 height 12
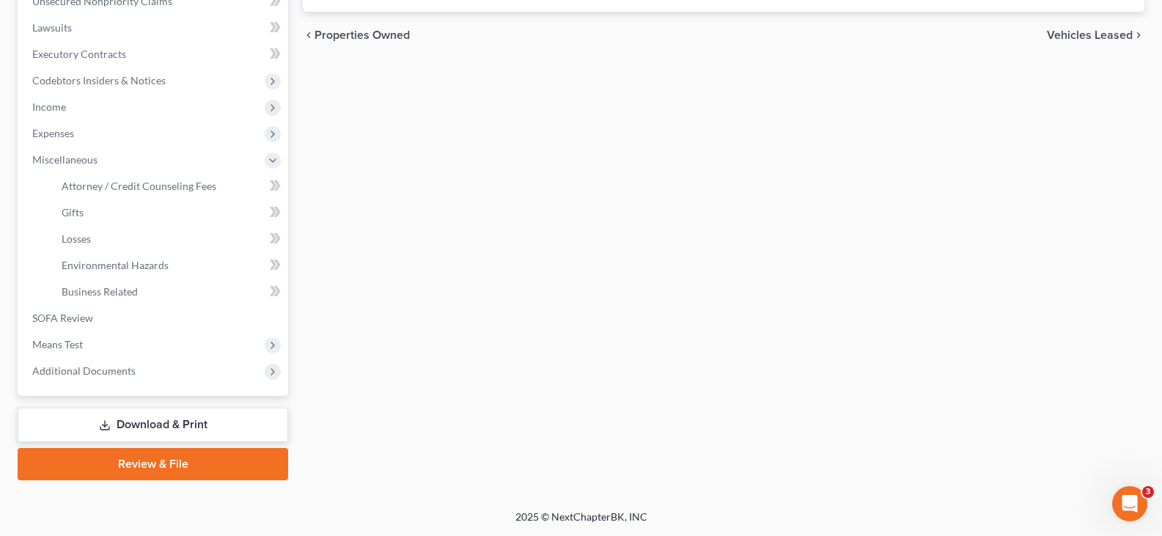
scroll to position [375, 0]
click at [95, 343] on span "Means Test" at bounding box center [155, 344] width 268 height 26
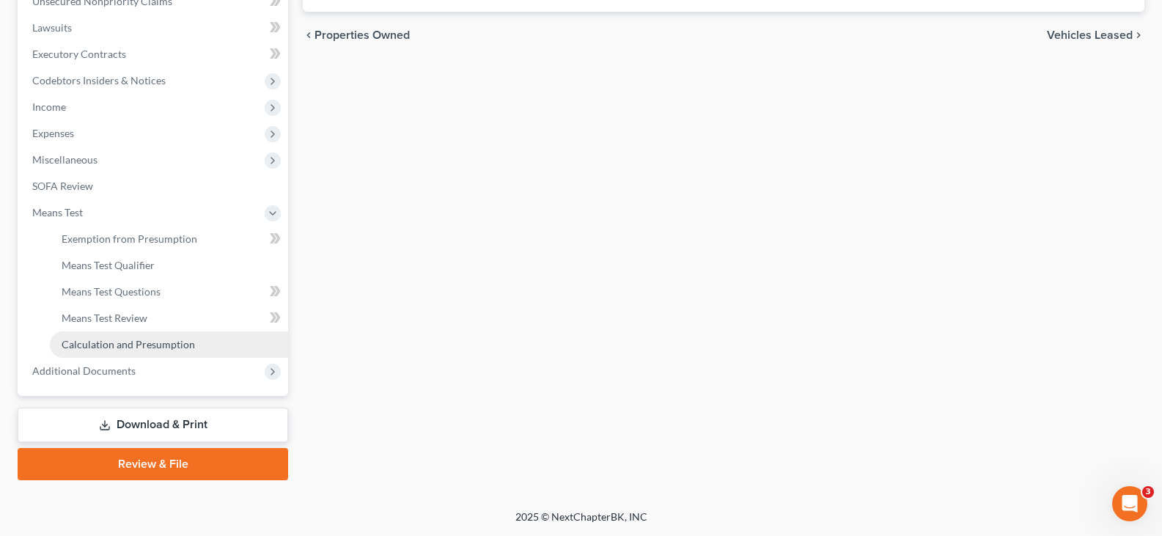
click at [142, 345] on span "Calculation and Presumption" at bounding box center [128, 344] width 133 height 12
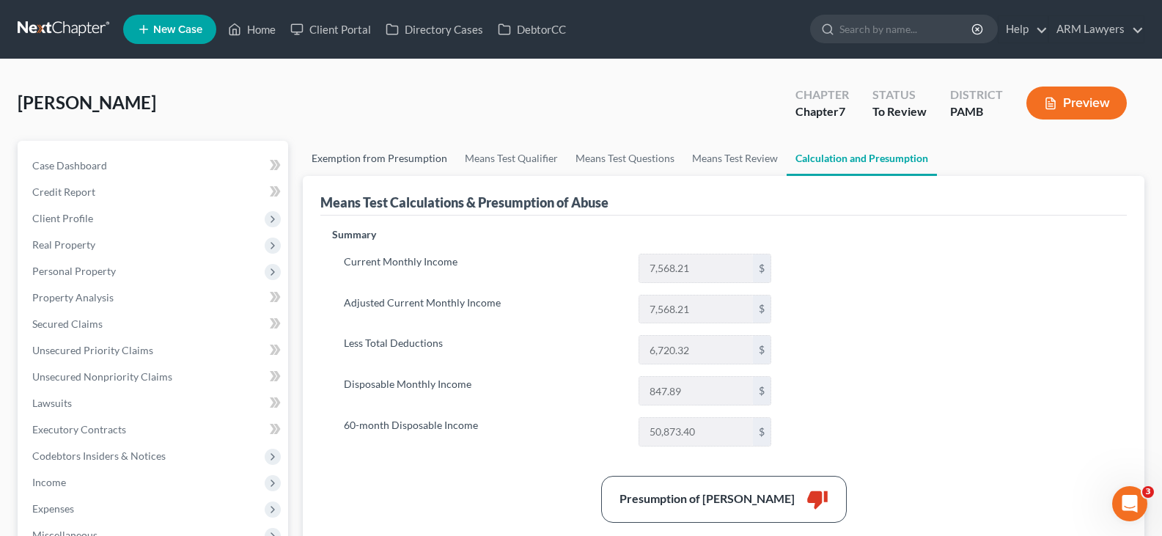
click at [430, 154] on link "Exemption from Presumption" at bounding box center [379, 158] width 153 height 35
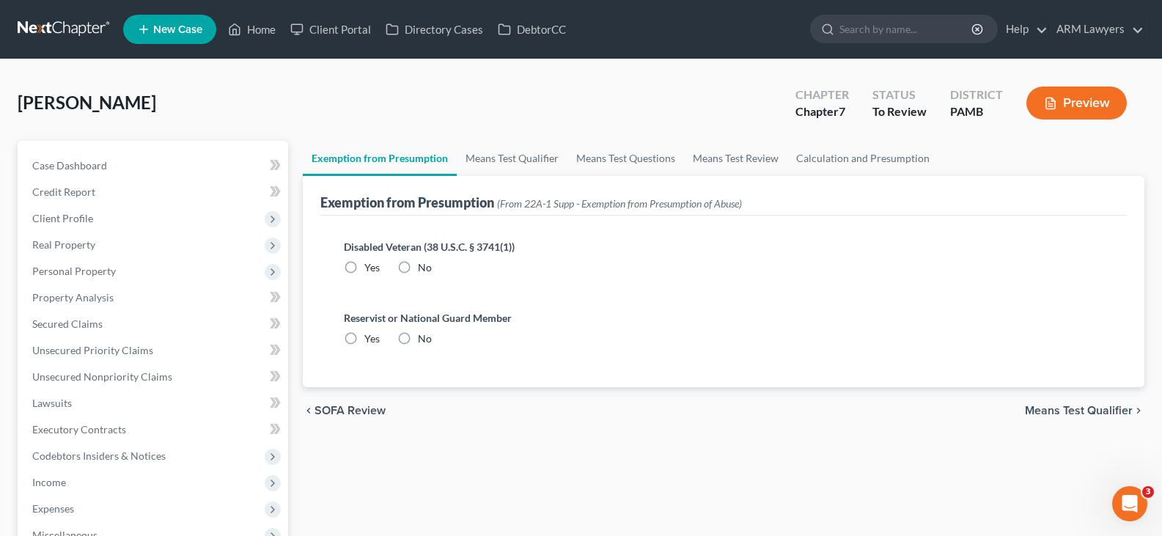
radio input "true"
click at [514, 156] on link "Means Test Qualifier" at bounding box center [512, 158] width 111 height 35
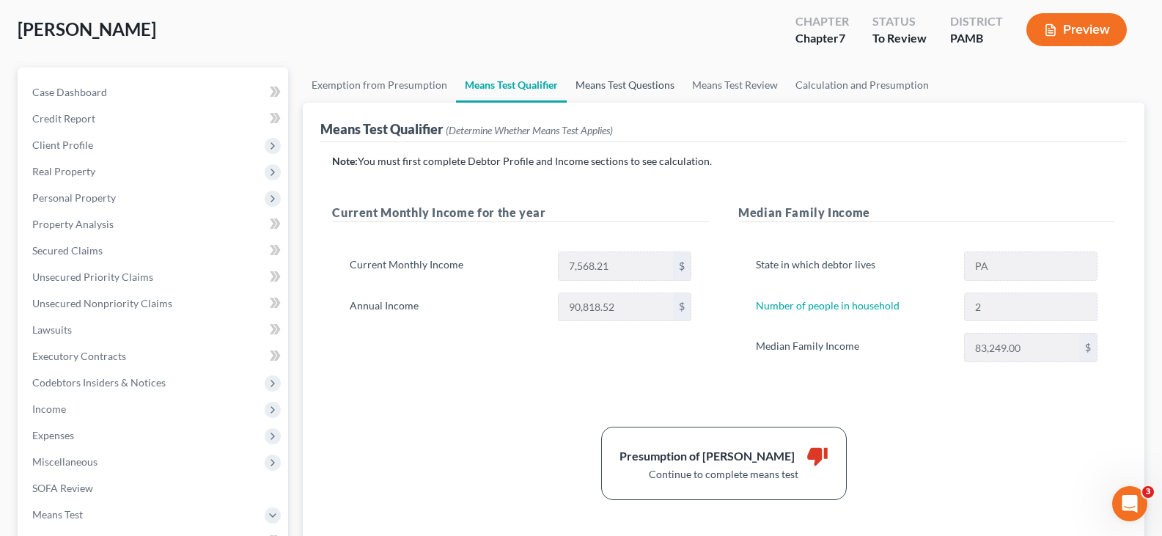
click at [608, 78] on link "Means Test Questions" at bounding box center [625, 84] width 117 height 35
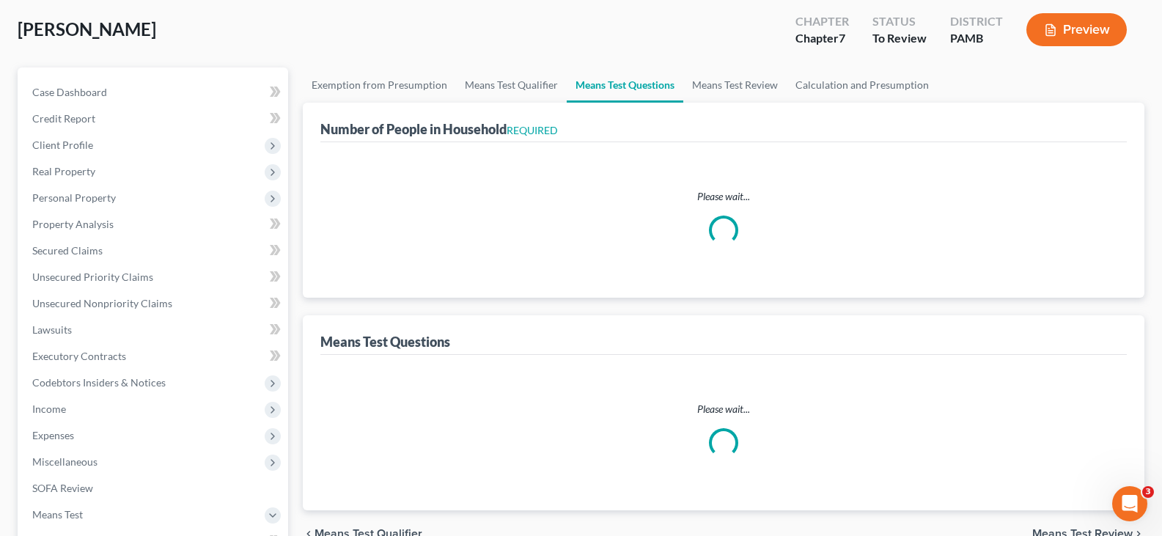
scroll to position [3, 0]
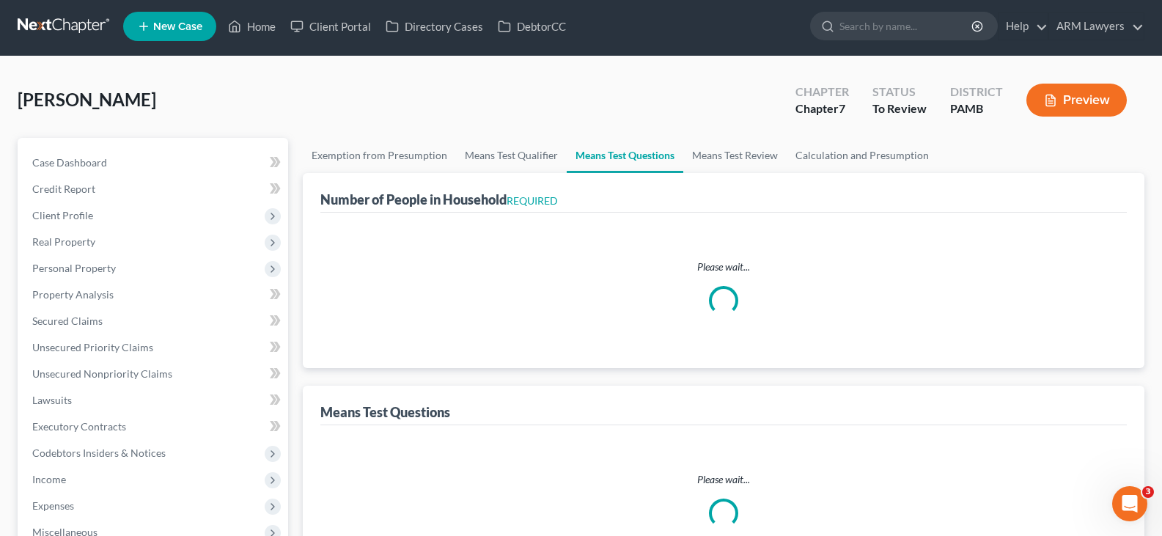
select select "60"
select select "0"
select select "60"
select select "0"
select select "60"
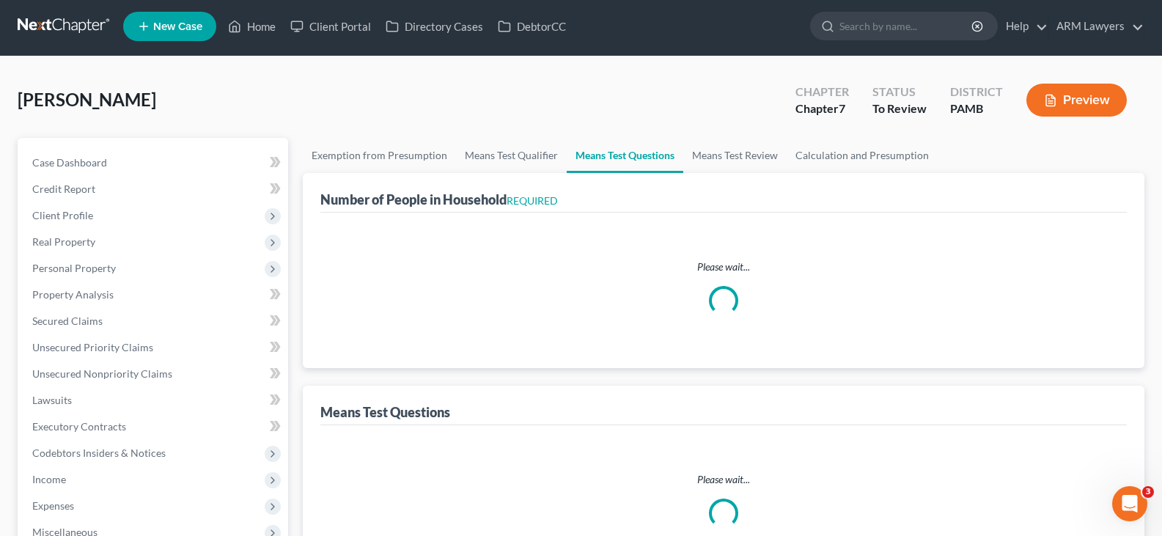
select select "2"
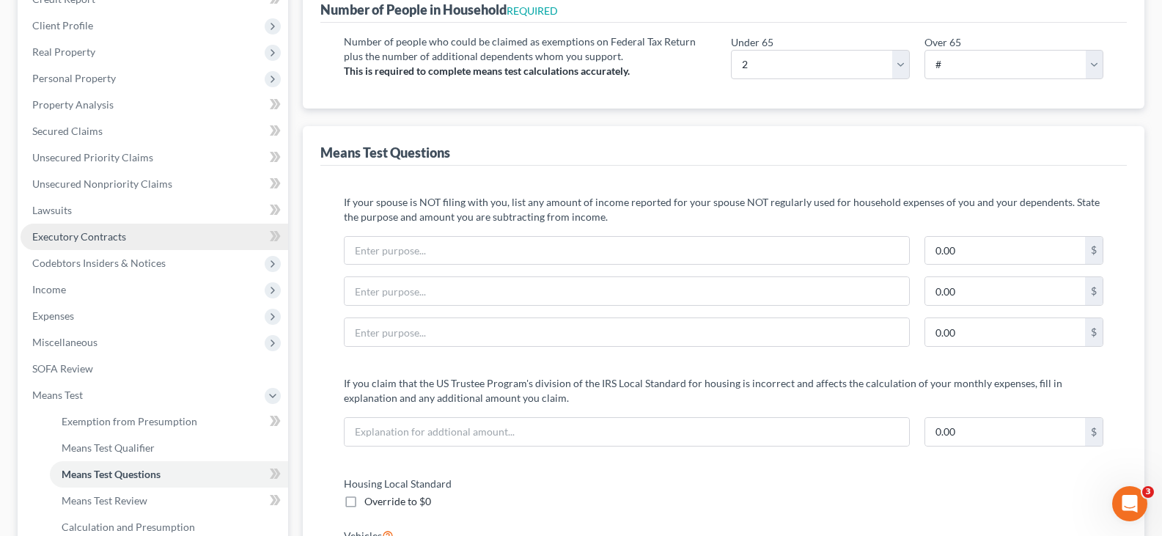
scroll to position [147, 0]
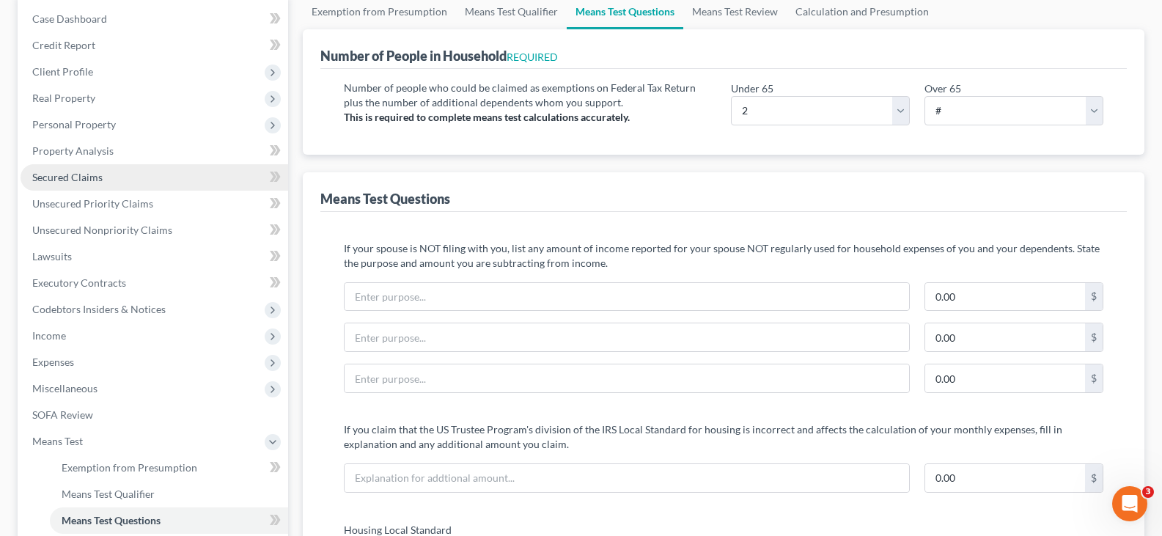
click at [87, 183] on span "Secured Claims" at bounding box center [67, 177] width 70 height 12
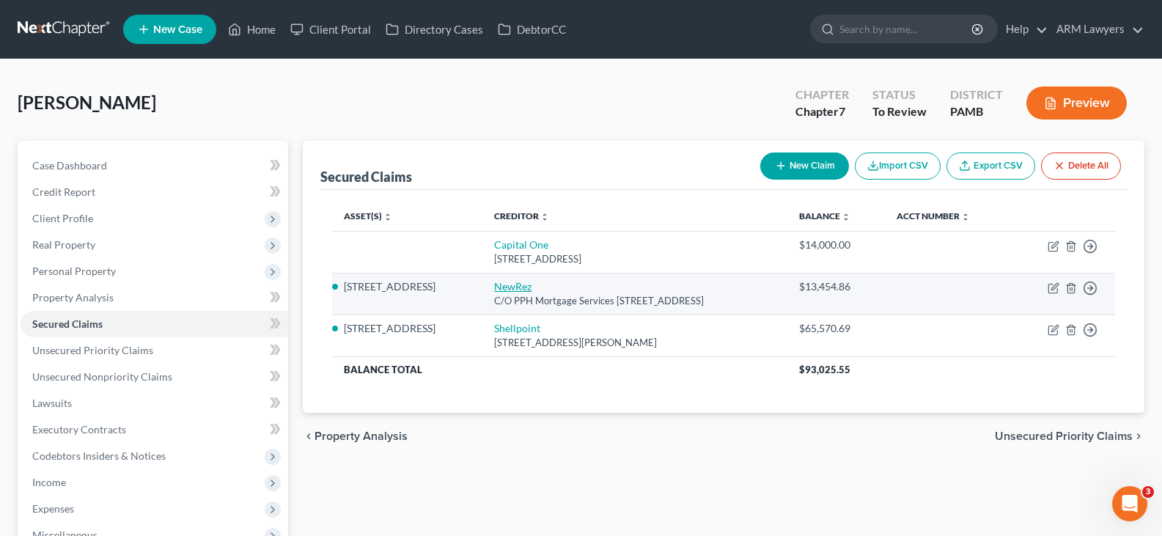
click at [494, 286] on link "NewRez" at bounding box center [512, 286] width 37 height 12
select select "33"
select select "1"
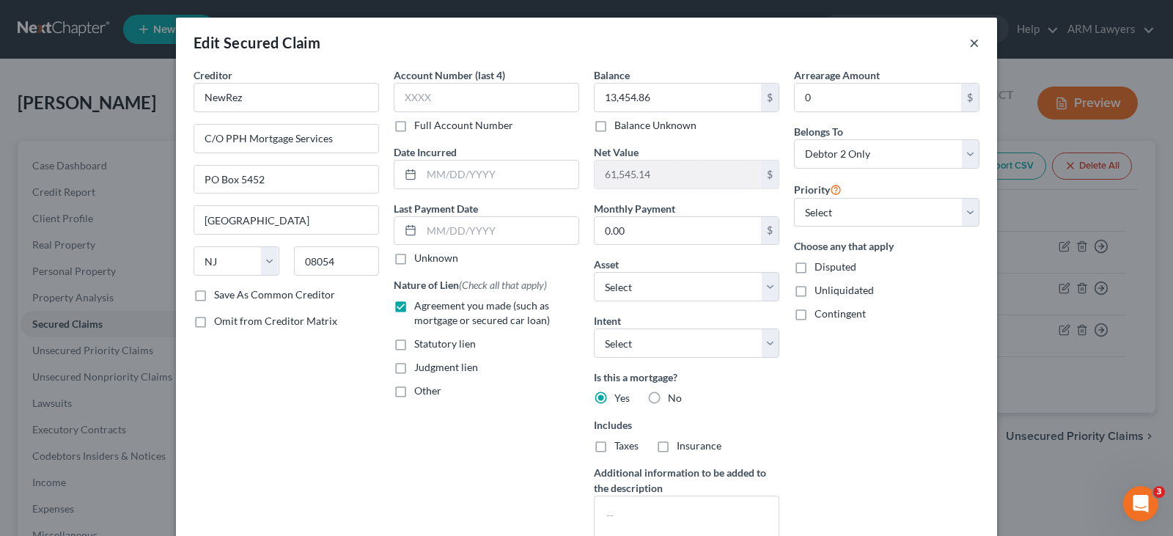
click at [971, 35] on button "×" at bounding box center [974, 43] width 10 height 18
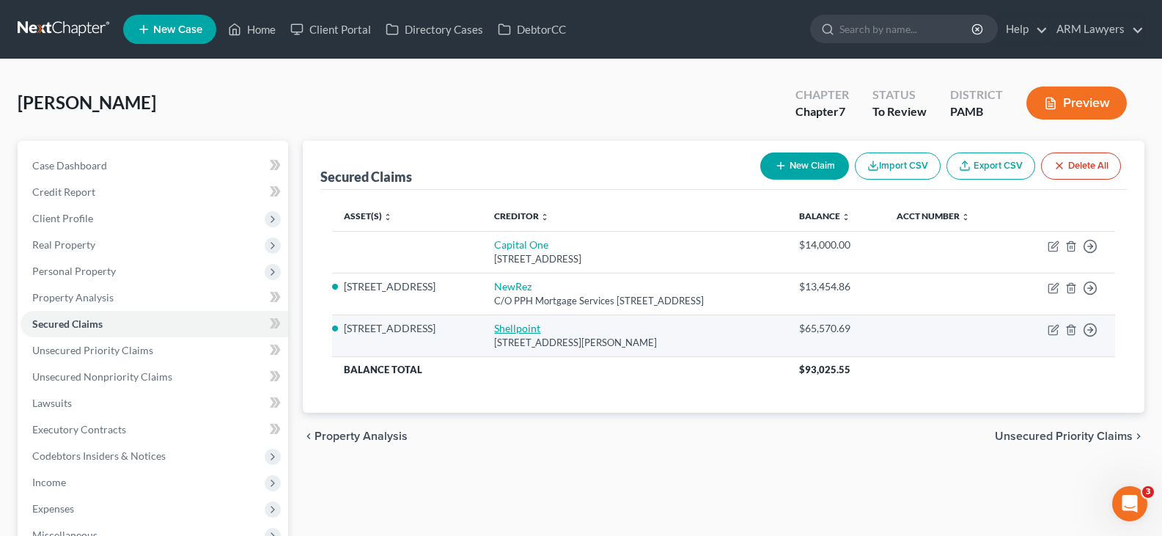
click at [494, 331] on link "Shellpoint" at bounding box center [517, 328] width 46 height 12
select select "42"
select select "2"
select select "1"
select select "0"
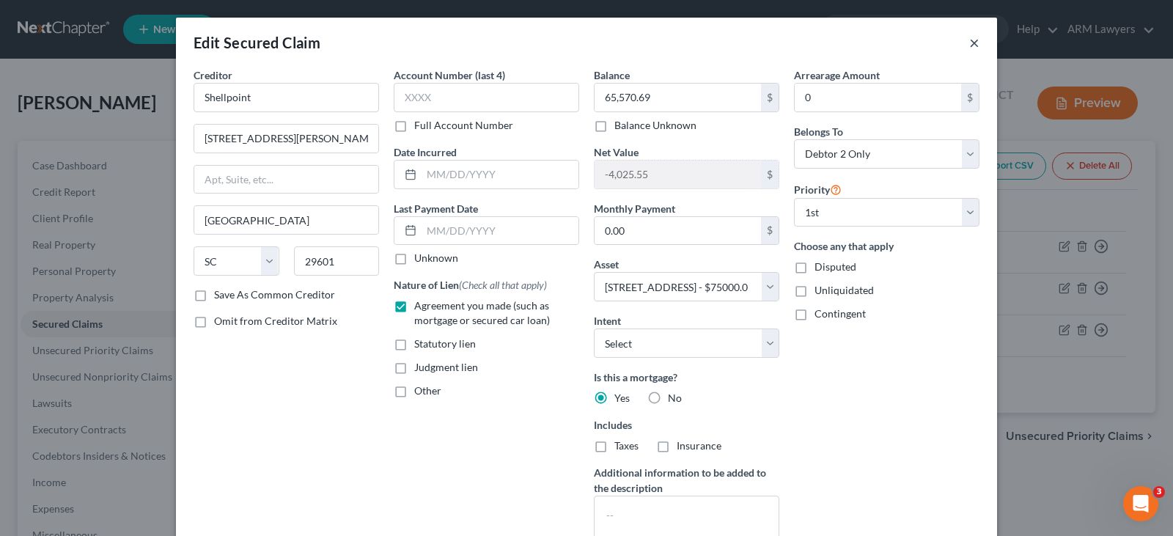
click at [969, 40] on button "×" at bounding box center [974, 43] width 10 height 18
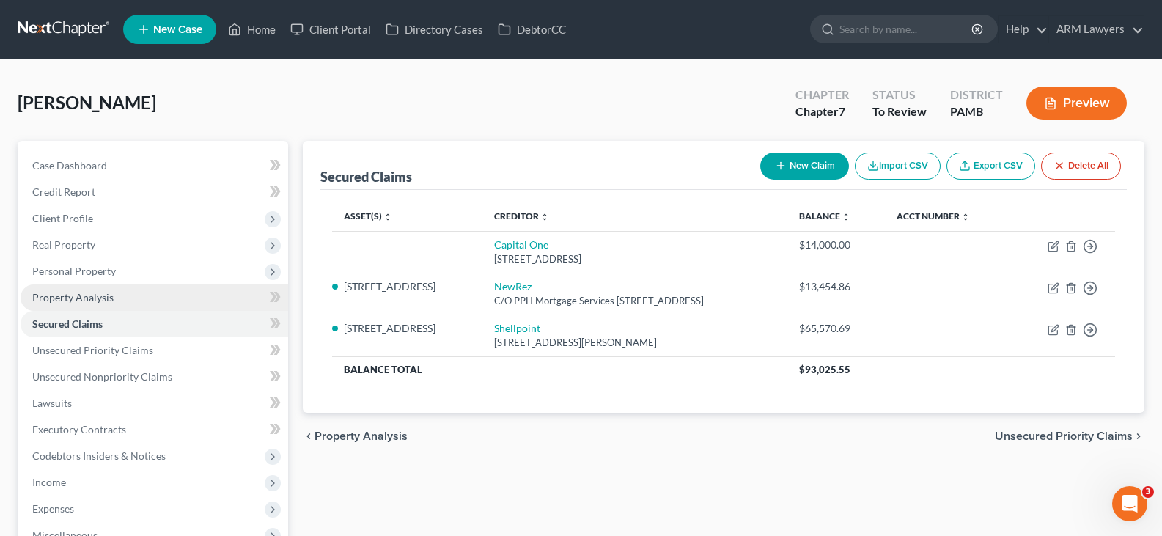
click at [109, 298] on span "Property Analysis" at bounding box center [72, 297] width 81 height 12
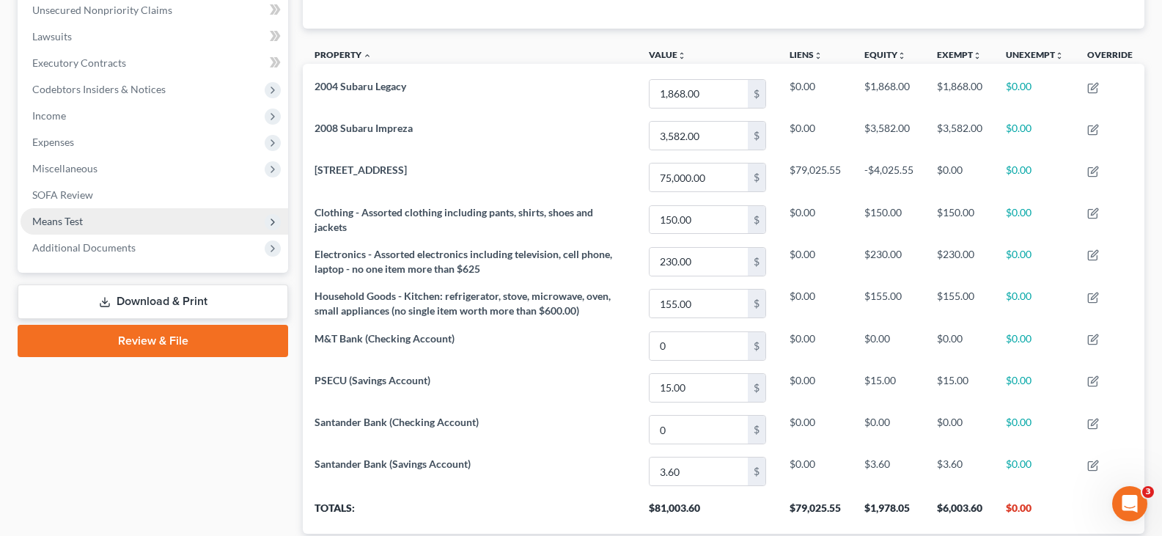
scroll to position [293, 0]
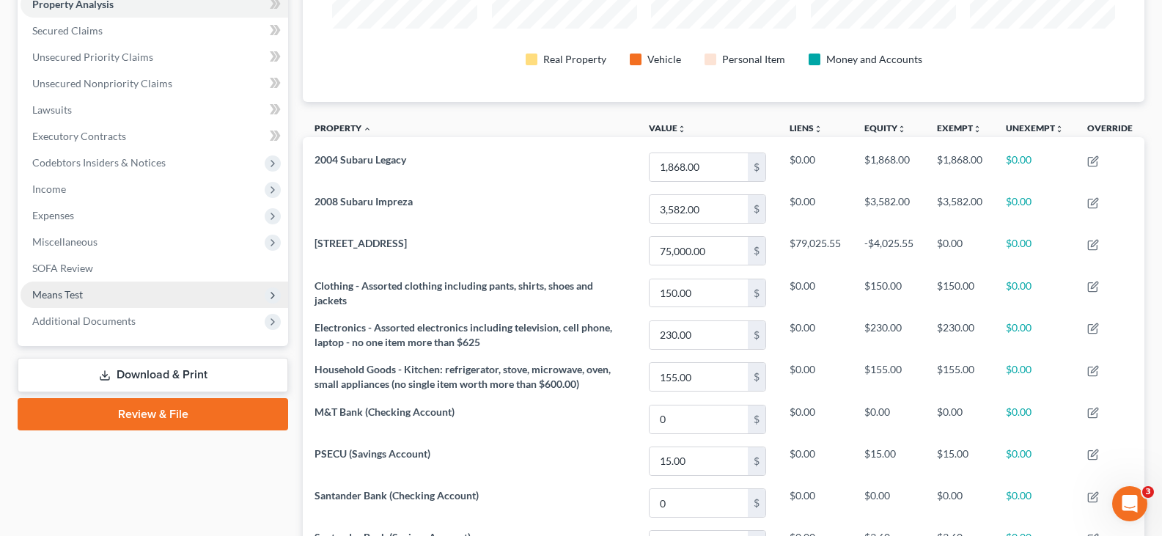
click at [97, 287] on span "Means Test" at bounding box center [155, 295] width 268 height 26
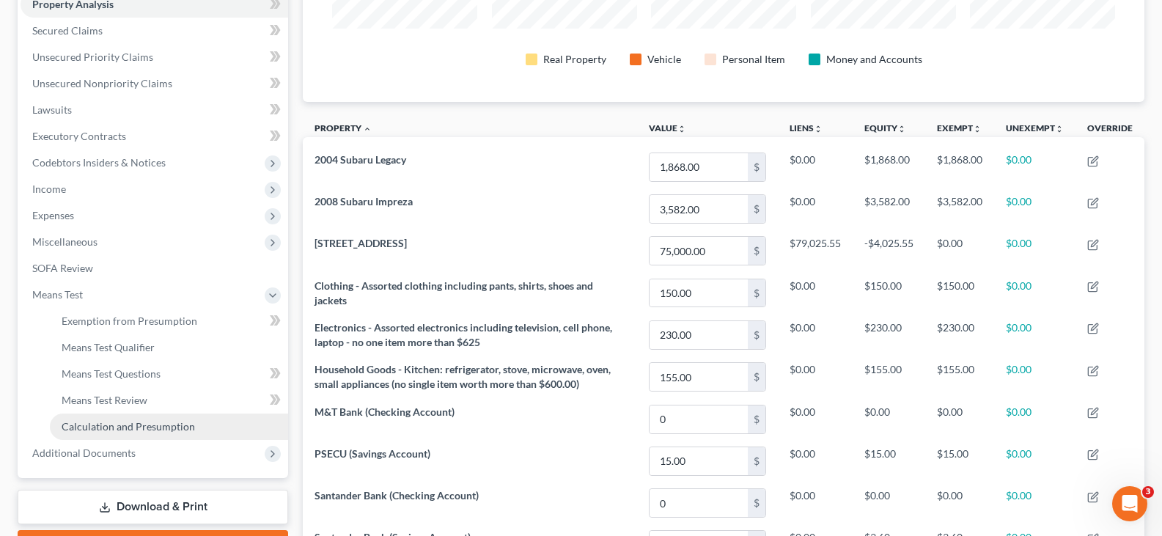
click at [165, 429] on span "Calculation and Presumption" at bounding box center [128, 426] width 133 height 12
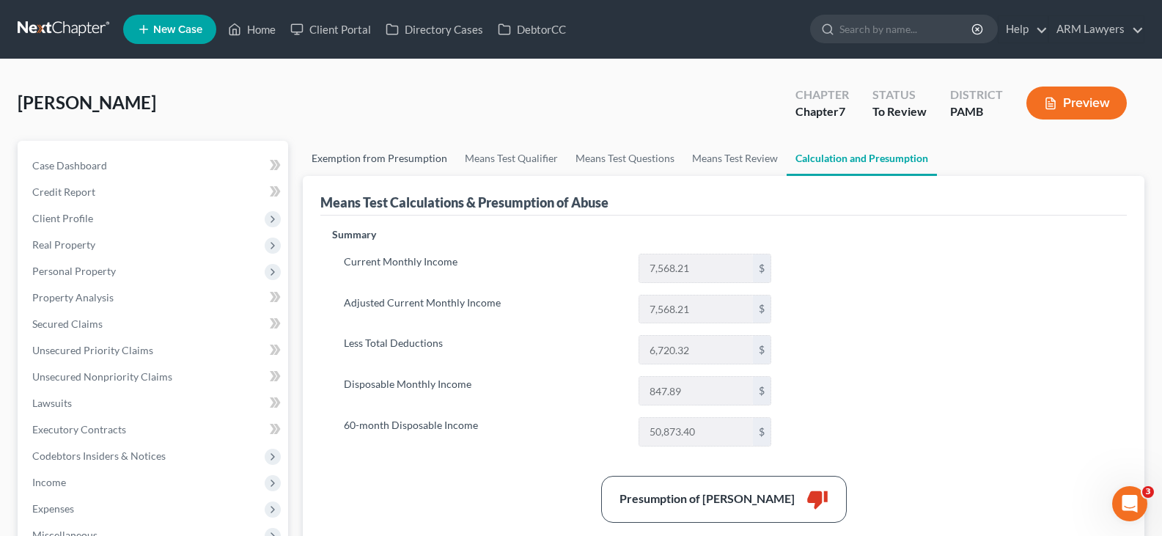
click at [332, 155] on link "Exemption from Presumption" at bounding box center [379, 158] width 153 height 35
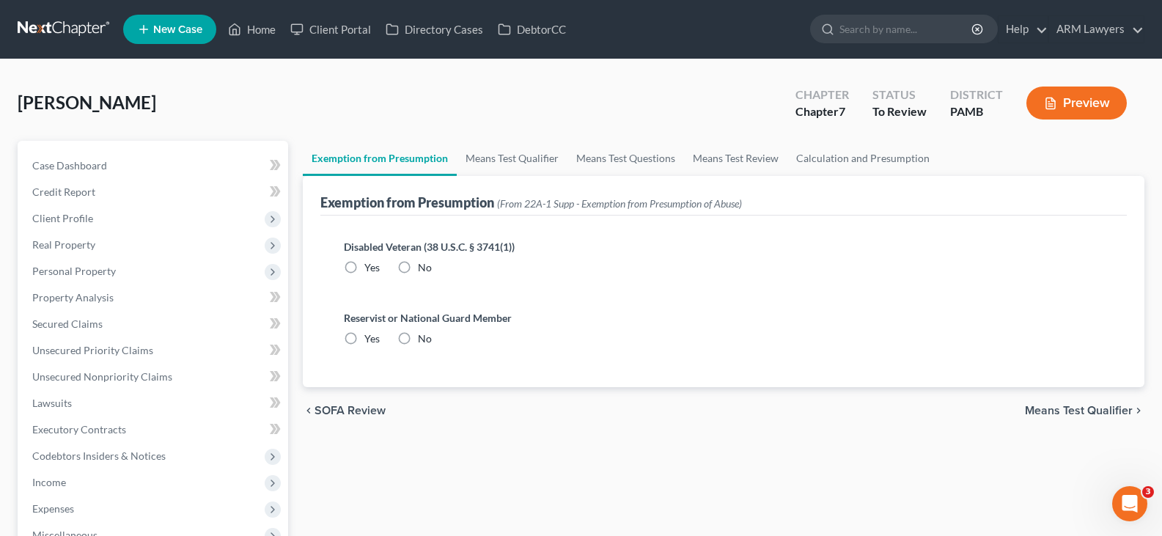
radio input "true"
click at [854, 150] on link "Calculation and Presumption" at bounding box center [862, 158] width 151 height 35
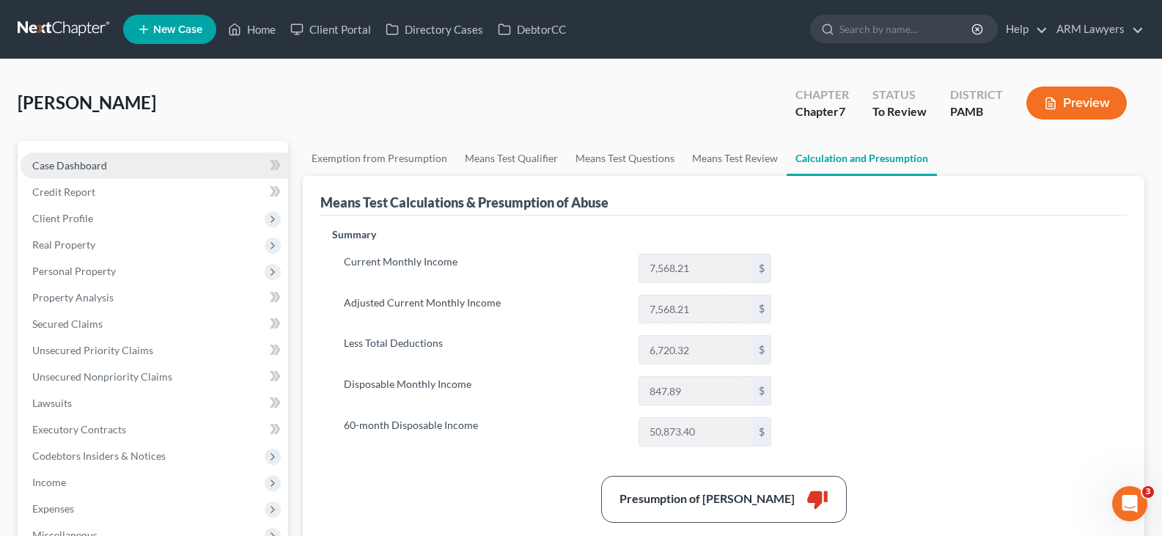
click at [133, 163] on link "Case Dashboard" at bounding box center [155, 166] width 268 height 26
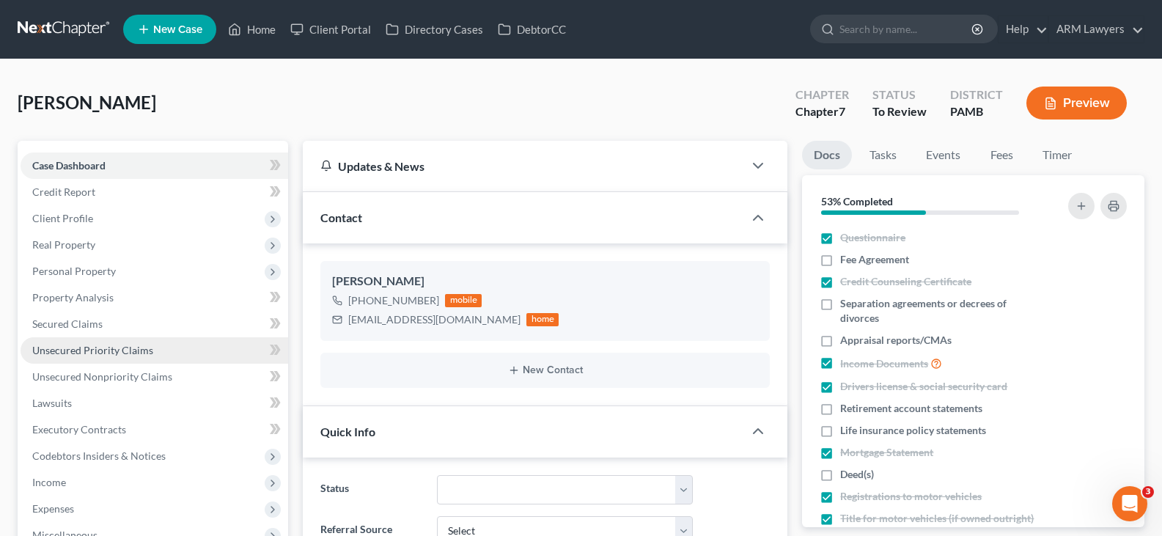
drag, startPoint x: 65, startPoint y: 114, endPoint x: 187, endPoint y: 356, distance: 271.5
click at [65, 114] on div "Lewert, Tammy Upgraded" at bounding box center [87, 102] width 139 height 23
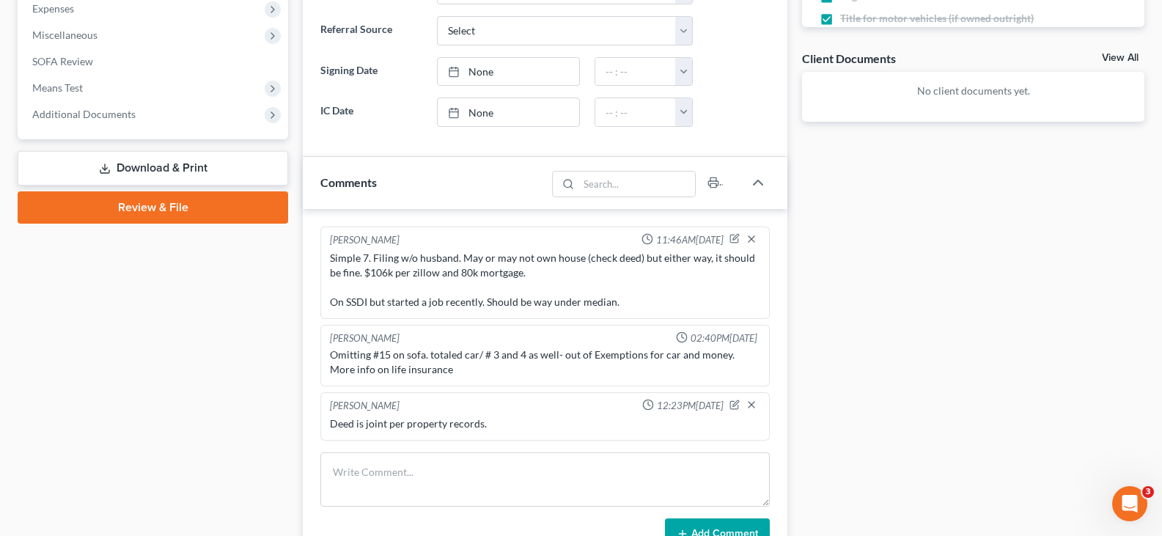
scroll to position [573, 0]
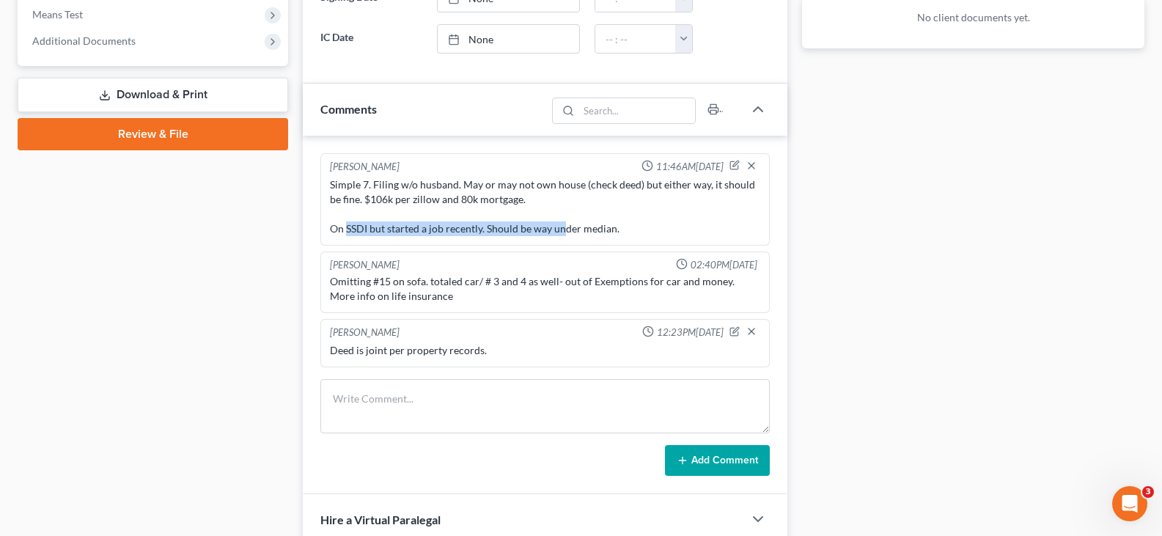
drag, startPoint x: 348, startPoint y: 231, endPoint x: 521, endPoint y: 234, distance: 172.3
click at [553, 239] on div "Patrick Best 11:46AM, 05/06/2025 Simple 7. Filing w/o husband. May or may not o…" at bounding box center [544, 199] width 449 height 92
click at [521, 234] on div "Simple 7. Filing w/o husband. May or may not own house (check deed) but either …" at bounding box center [545, 206] width 430 height 59
click at [505, 227] on div "Simple 7. Filing w/o husband. May or may not own house (check deed) but either …" at bounding box center [545, 206] width 430 height 59
drag, startPoint x: 494, startPoint y: 225, endPoint x: 640, endPoint y: 226, distance: 145.9
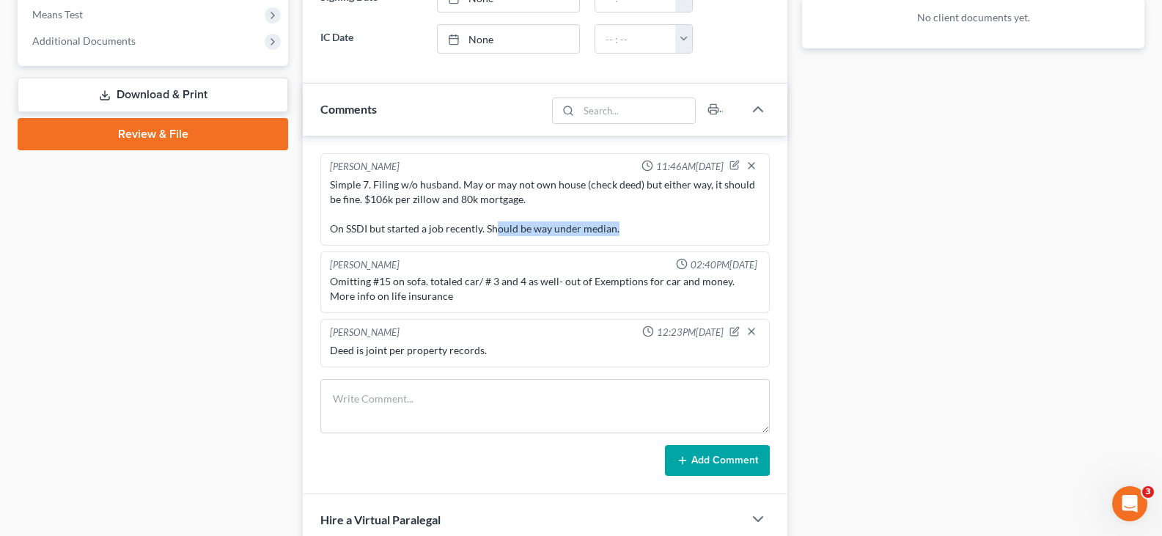
click at [640, 226] on div "Simple 7. Filing w/o husband. May or may not own house (check deed) but either …" at bounding box center [545, 206] width 430 height 59
click at [639, 226] on div "Simple 7. Filing w/o husband. May or may not own house (check deed) but either …" at bounding box center [545, 206] width 430 height 59
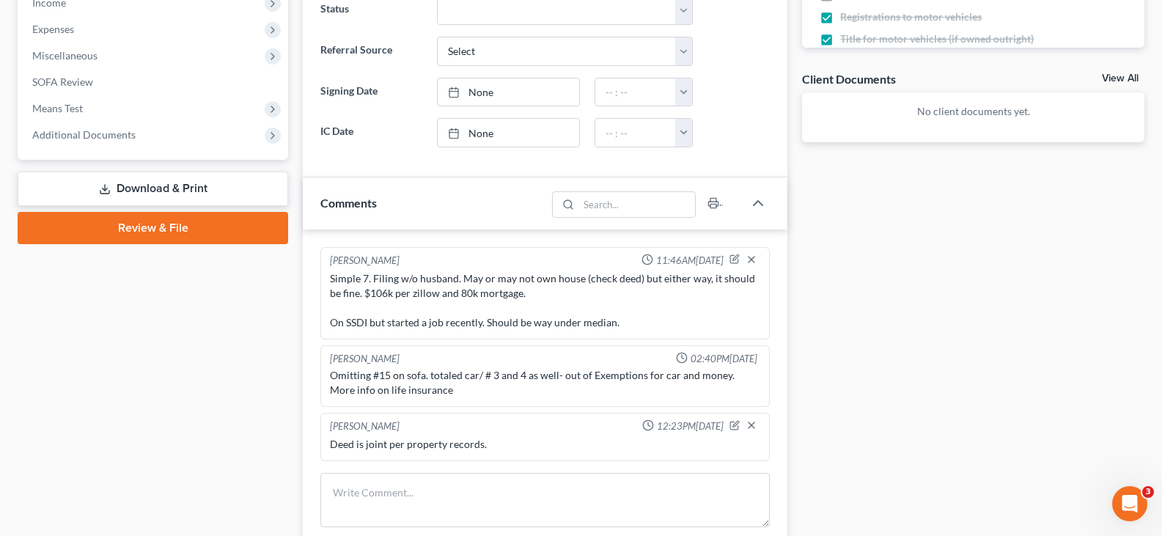
scroll to position [513, 0]
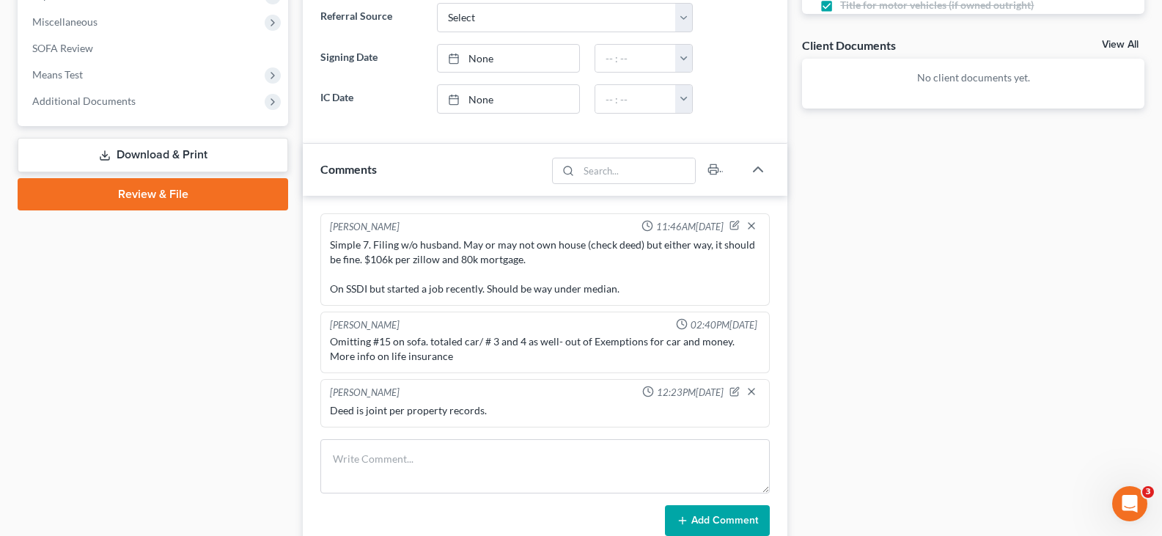
drag, startPoint x: 59, startPoint y: 307, endPoint x: 270, endPoint y: 423, distance: 240.2
click at [59, 307] on div "Case Dashboard Payments Invoices Payments Payments Credit Report Client Profile" at bounding box center [152, 194] width 285 height 1133
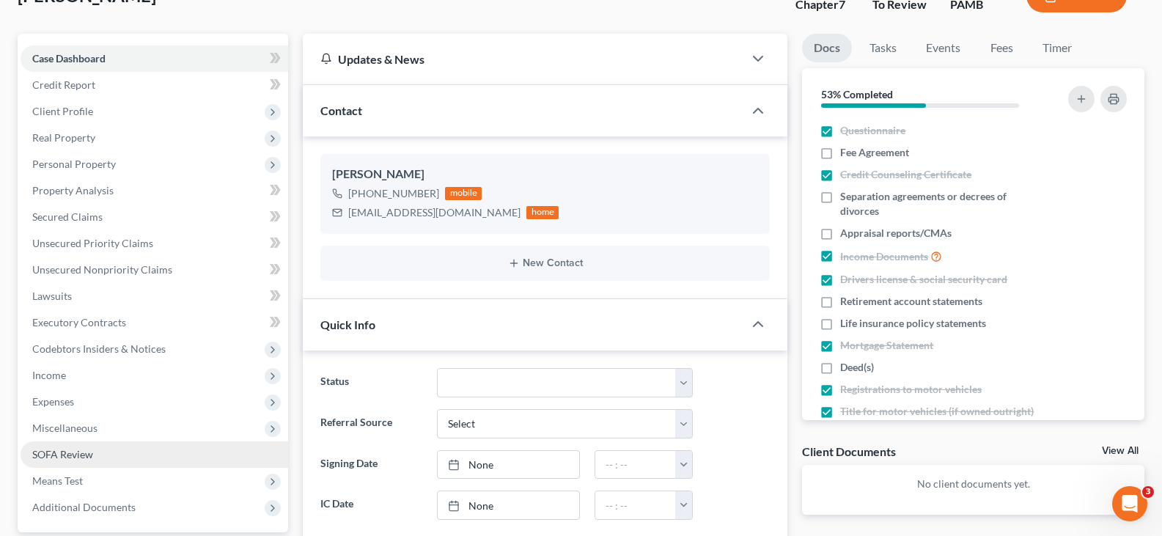
scroll to position [220, 0]
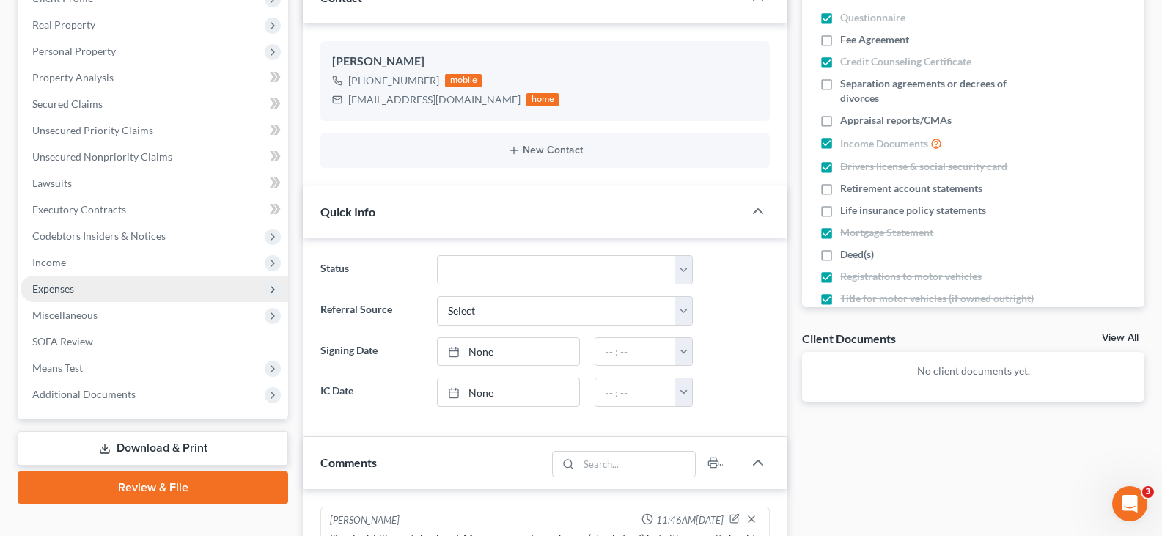
drag, startPoint x: 94, startPoint y: 267, endPoint x: 112, endPoint y: 299, distance: 37.1
click at [94, 267] on span "Income" at bounding box center [155, 262] width 268 height 26
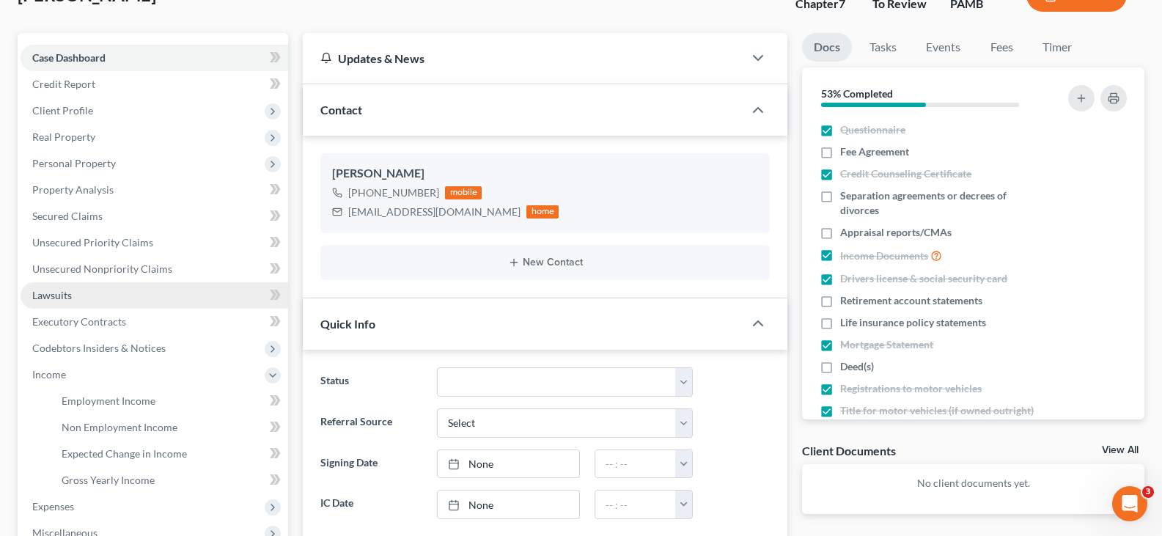
scroll to position [0, 0]
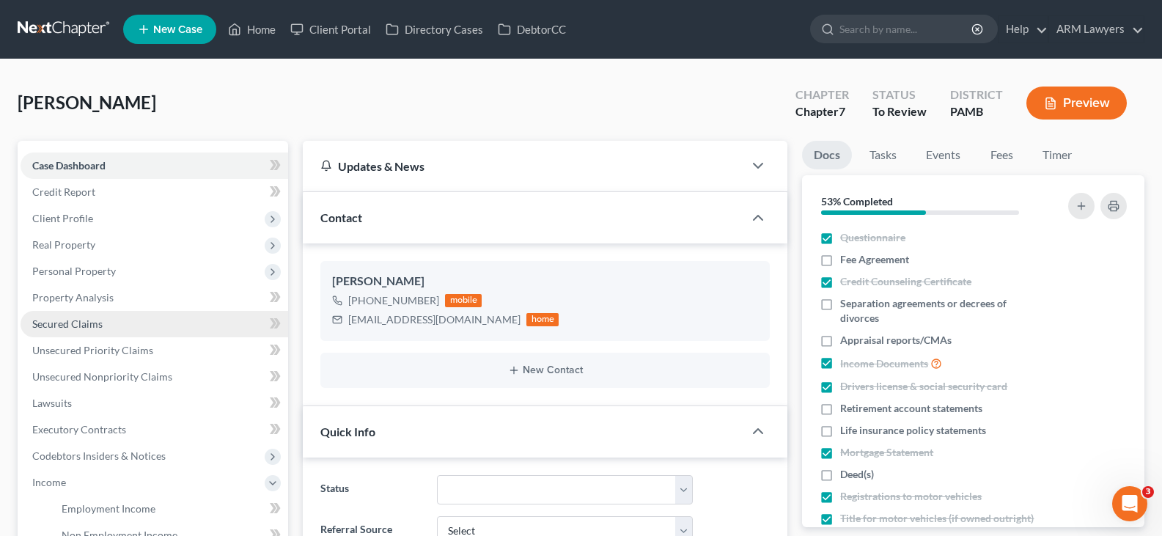
click at [105, 329] on link "Secured Claims" at bounding box center [155, 324] width 268 height 26
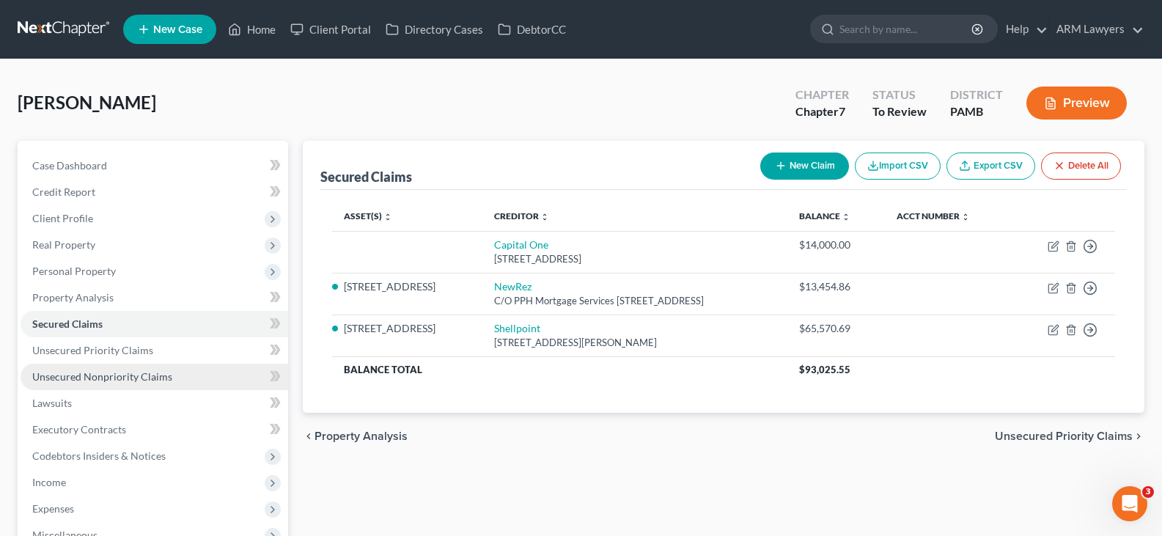
click at [136, 384] on link "Unsecured Nonpriority Claims" at bounding box center [155, 377] width 268 height 26
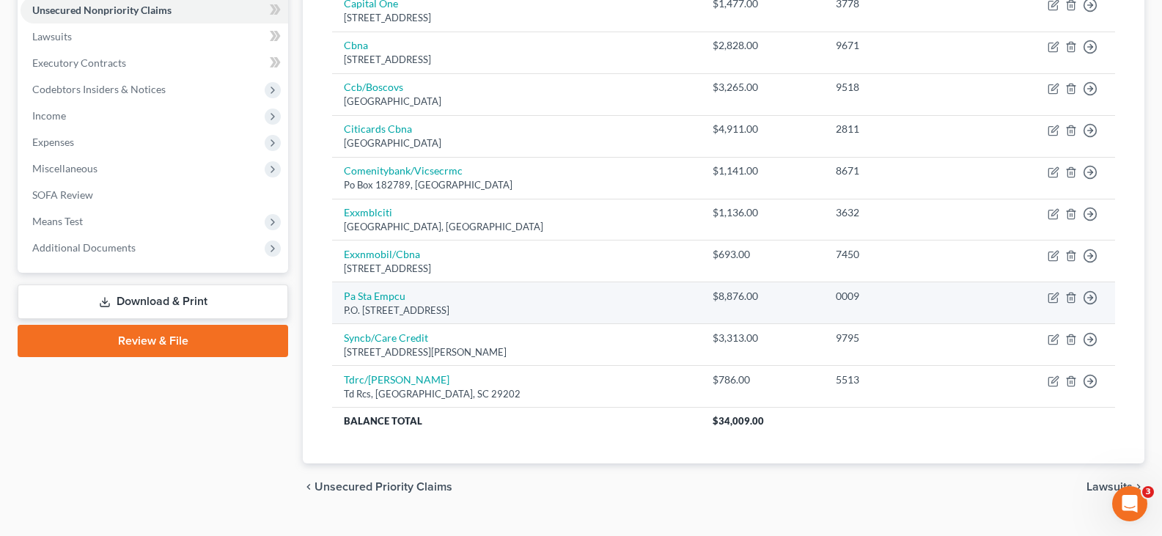
scroll to position [293, 0]
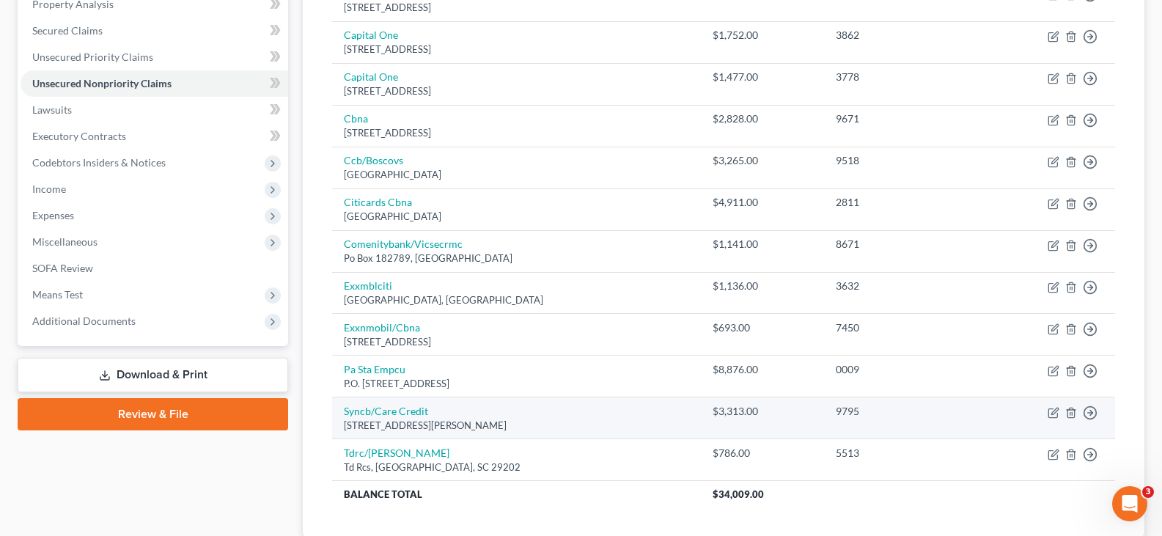
drag, startPoint x: 199, startPoint y: 523, endPoint x: 966, endPoint y: 400, distance: 777.5
click at [199, 523] on div "Case Dashboard Payments Invoices Payments Payments Credit Report Client Profile" at bounding box center [152, 215] width 285 height 737
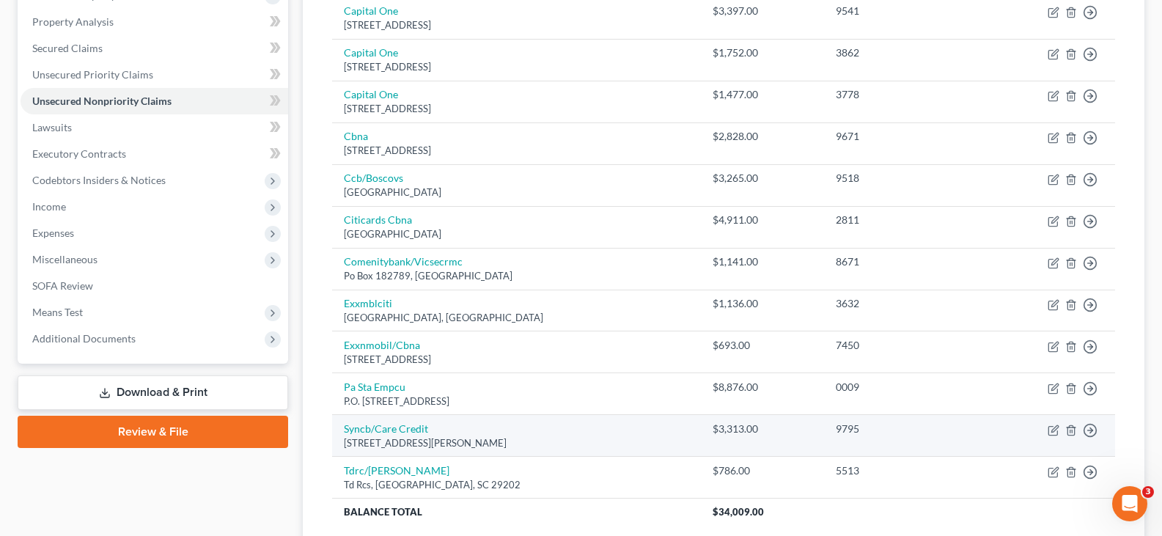
scroll to position [250, 0]
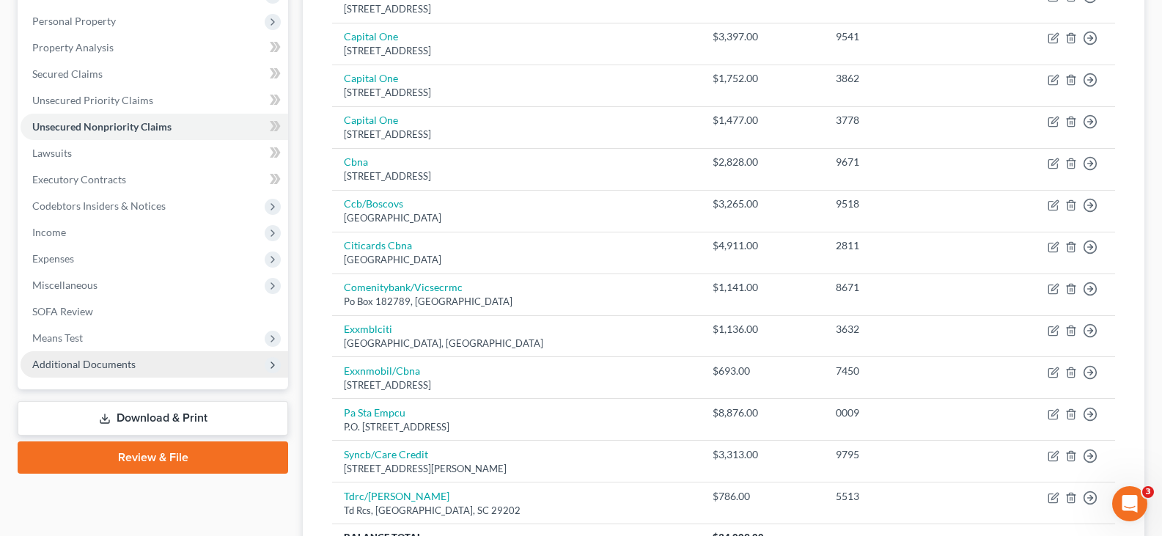
drag, startPoint x: 746, startPoint y: 490, endPoint x: 65, endPoint y: 359, distance: 693.5
click at [746, 490] on div "$786.00" at bounding box center [763, 496] width 100 height 15
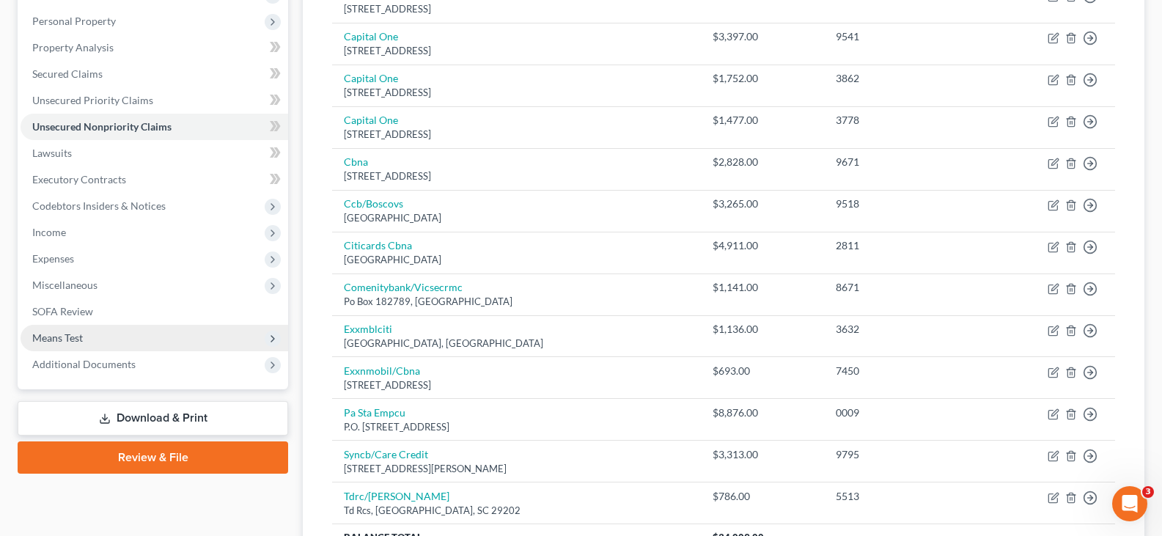
click at [106, 336] on span "Means Test" at bounding box center [155, 338] width 268 height 26
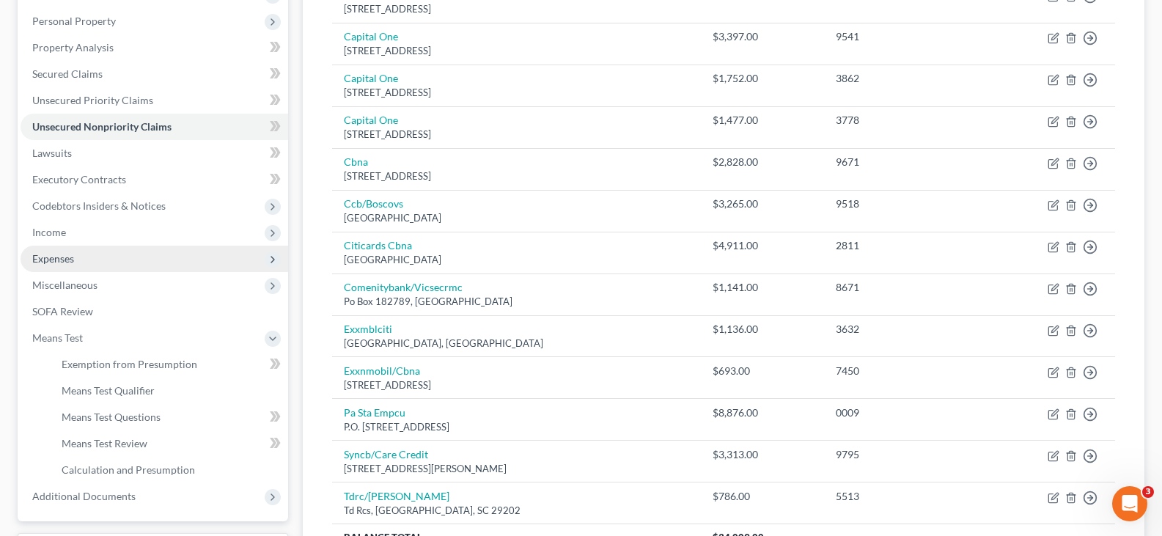
drag, startPoint x: 68, startPoint y: 239, endPoint x: 87, endPoint y: 263, distance: 30.4
click at [68, 239] on span "Income" at bounding box center [155, 232] width 268 height 26
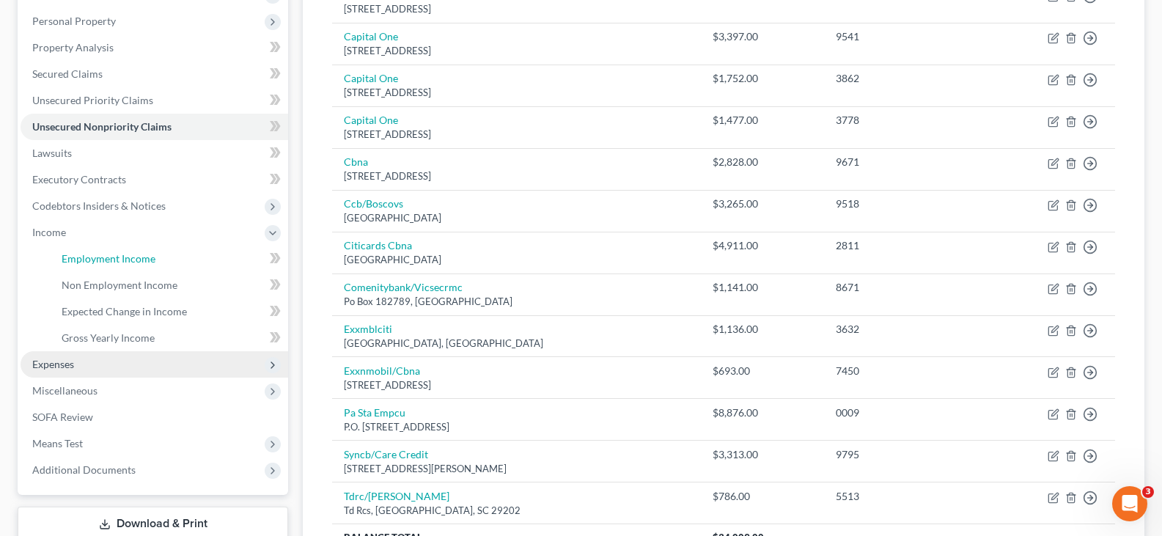
click at [88, 264] on span "Employment Income" at bounding box center [109, 258] width 94 height 12
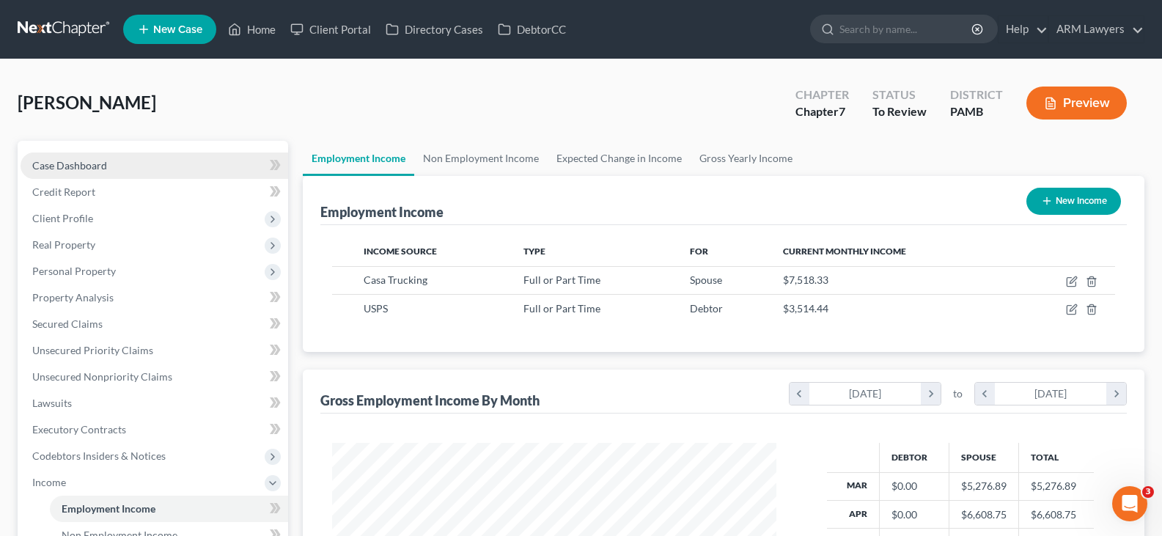
click at [97, 164] on span "Case Dashboard" at bounding box center [69, 165] width 75 height 12
select select "20"
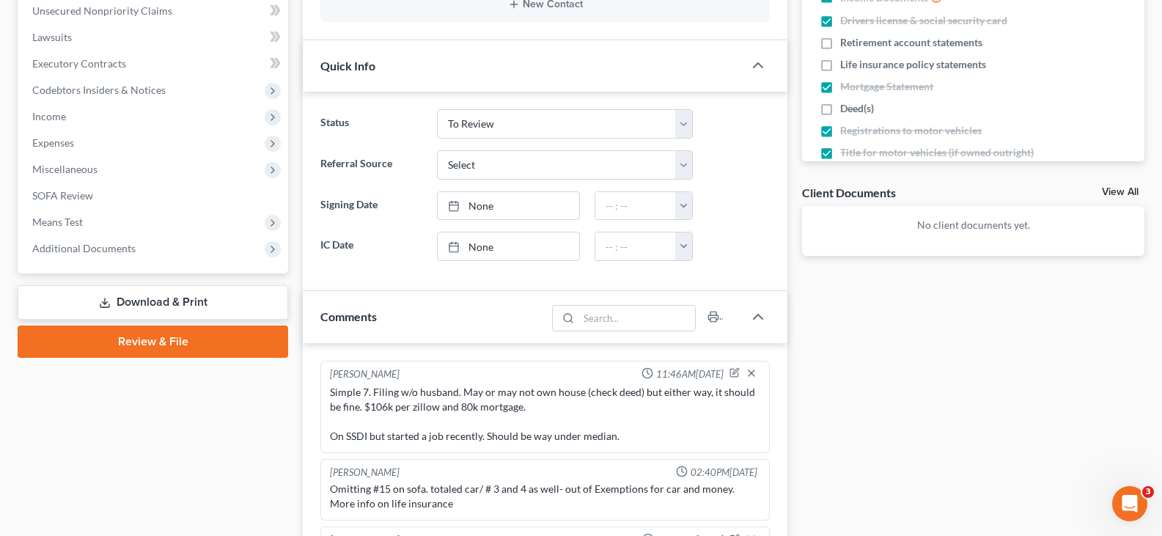
scroll to position [367, 0]
click at [99, 476] on div "Case Dashboard Payments Invoices Payments Payments Credit Report Client Profile" at bounding box center [152, 340] width 285 height 1133
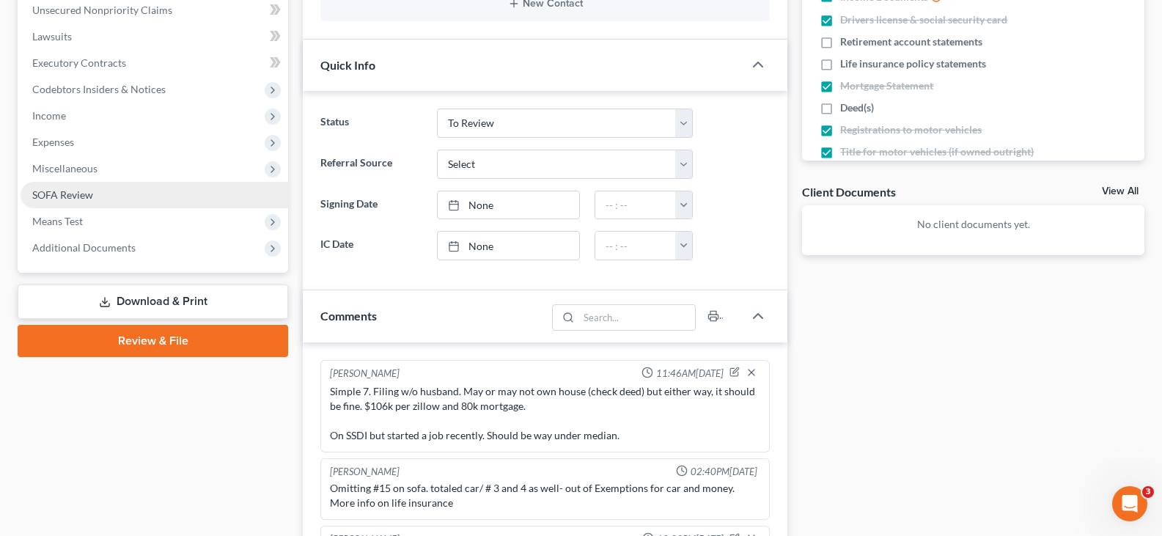
scroll to position [220, 0]
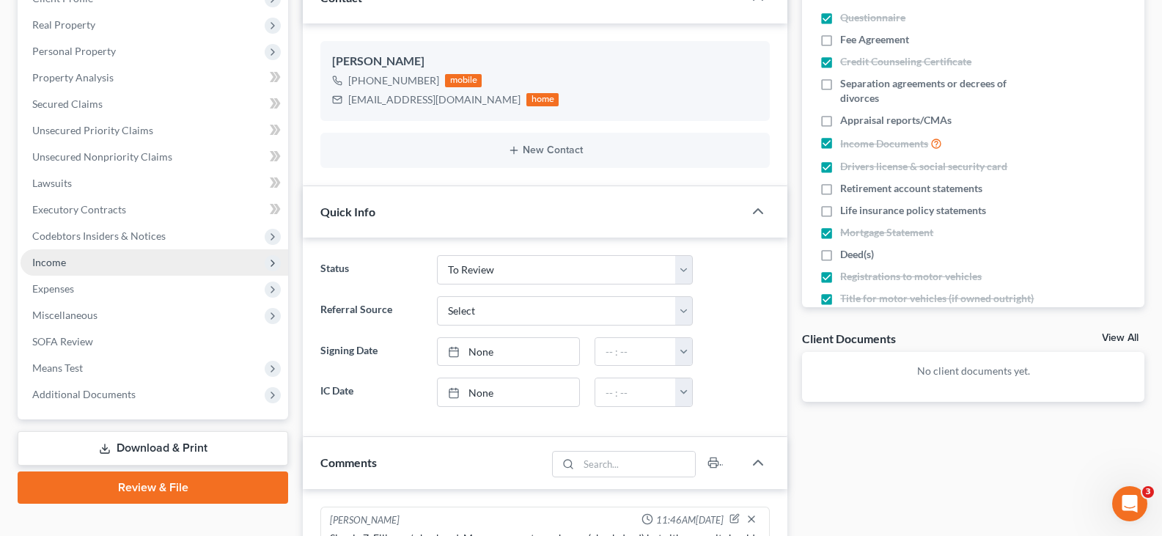
click at [92, 272] on span "Income" at bounding box center [155, 262] width 268 height 26
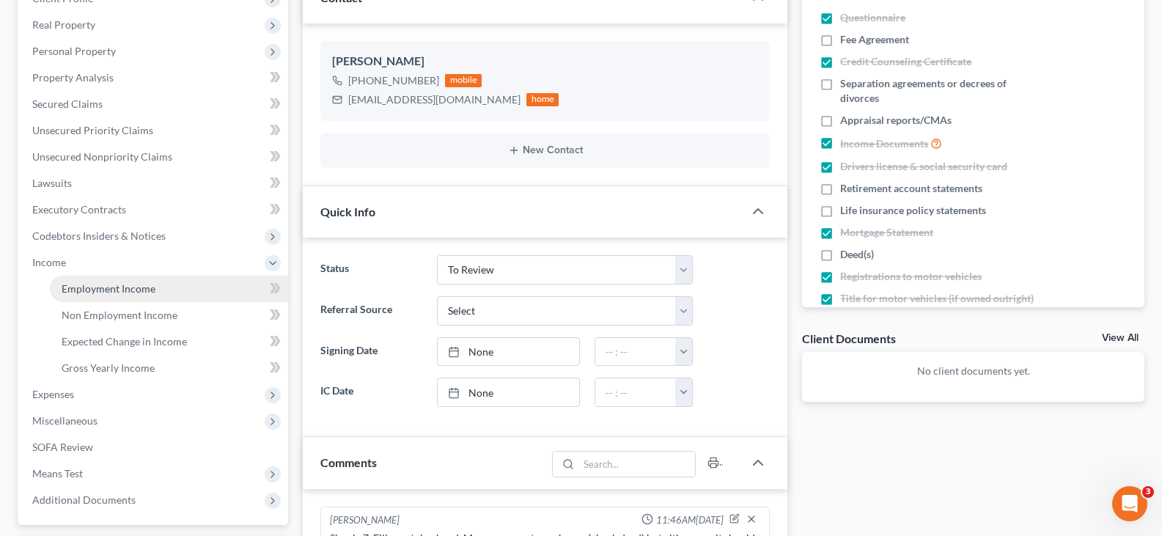
click at [112, 290] on span "Employment Income" at bounding box center [109, 288] width 94 height 12
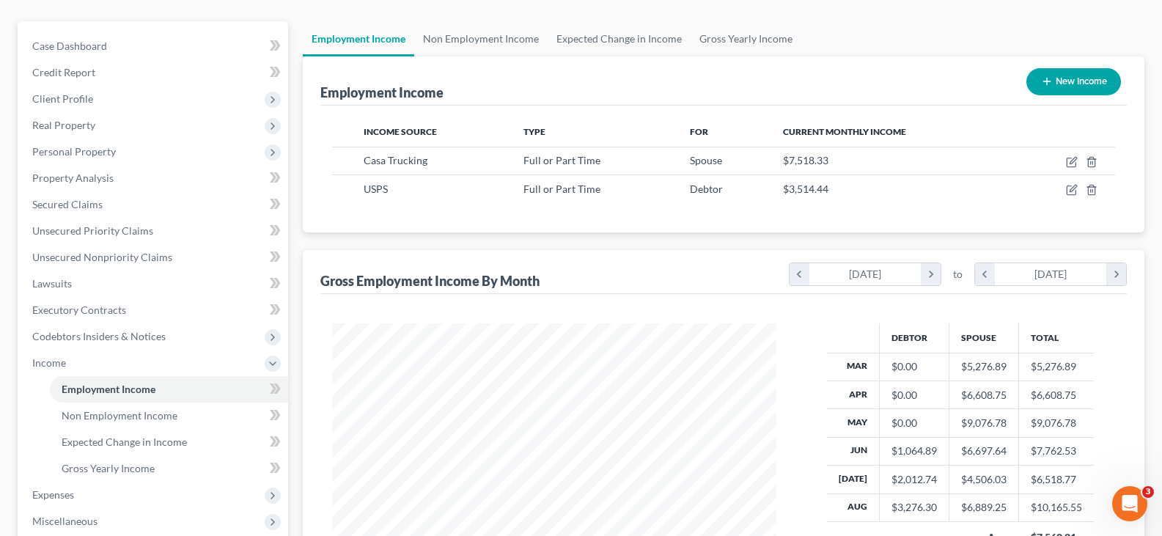
scroll to position [56, 0]
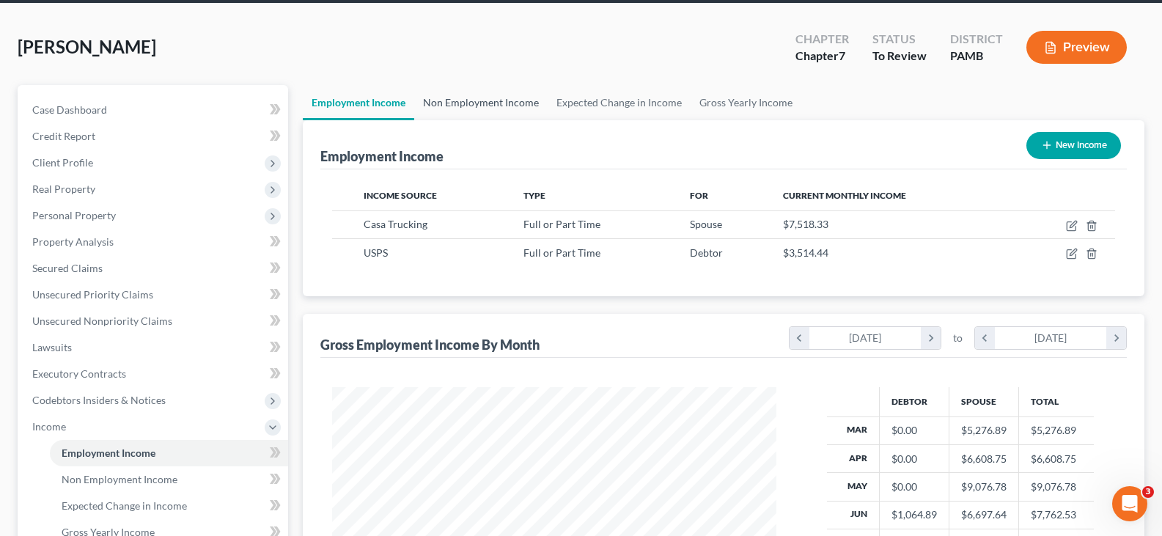
click at [496, 109] on link "Non Employment Income" at bounding box center [480, 102] width 133 height 35
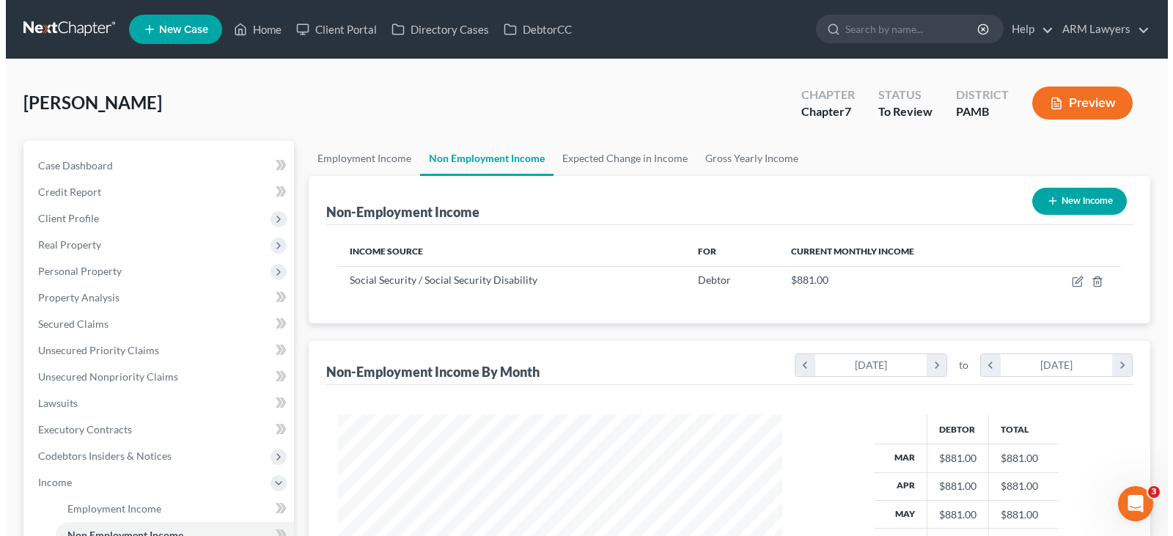
scroll to position [263, 474]
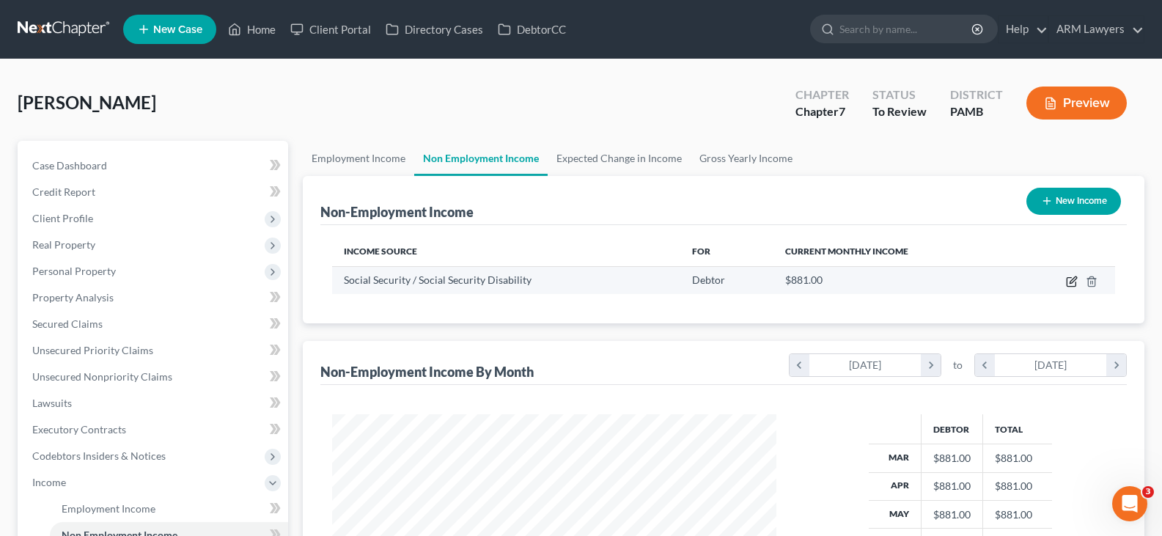
click at [1070, 282] on icon "button" at bounding box center [1073, 279] width 7 height 7
select select "4"
select select "0"
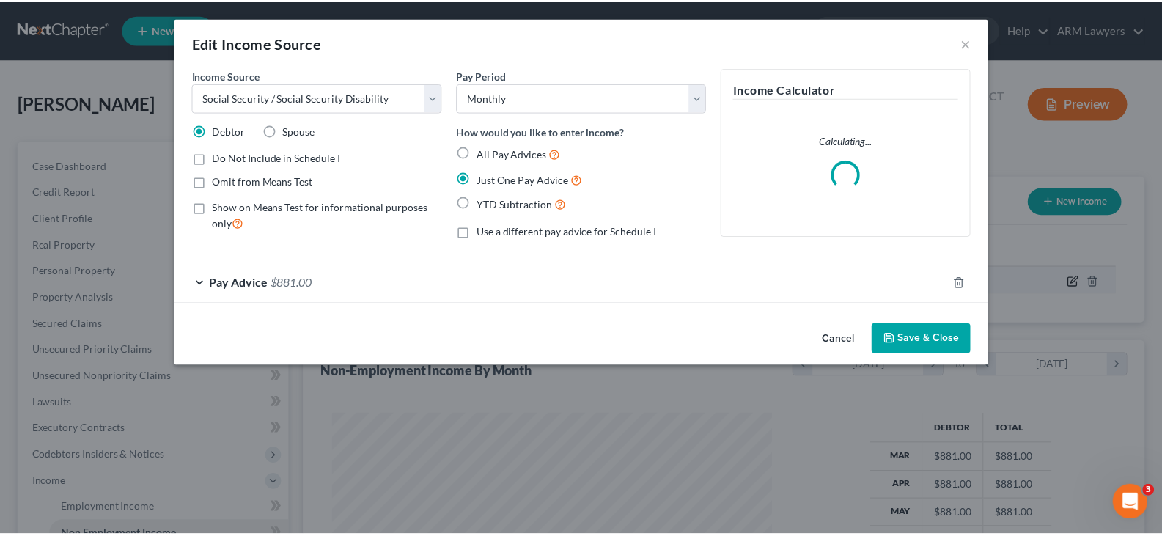
scroll to position [263, 479]
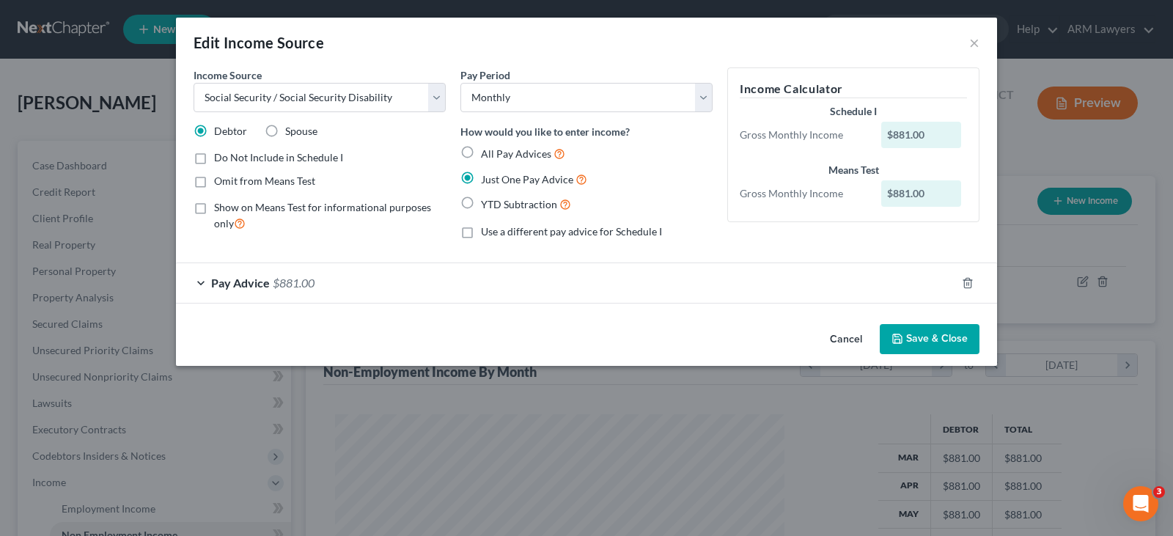
click at [304, 179] on span "Omit from Means Test" at bounding box center [264, 181] width 101 height 12
click at [229, 179] on input "Omit from Means Test" at bounding box center [225, 179] width 10 height 10
checkbox input "true"
click at [960, 339] on button "Save & Close" at bounding box center [930, 339] width 100 height 31
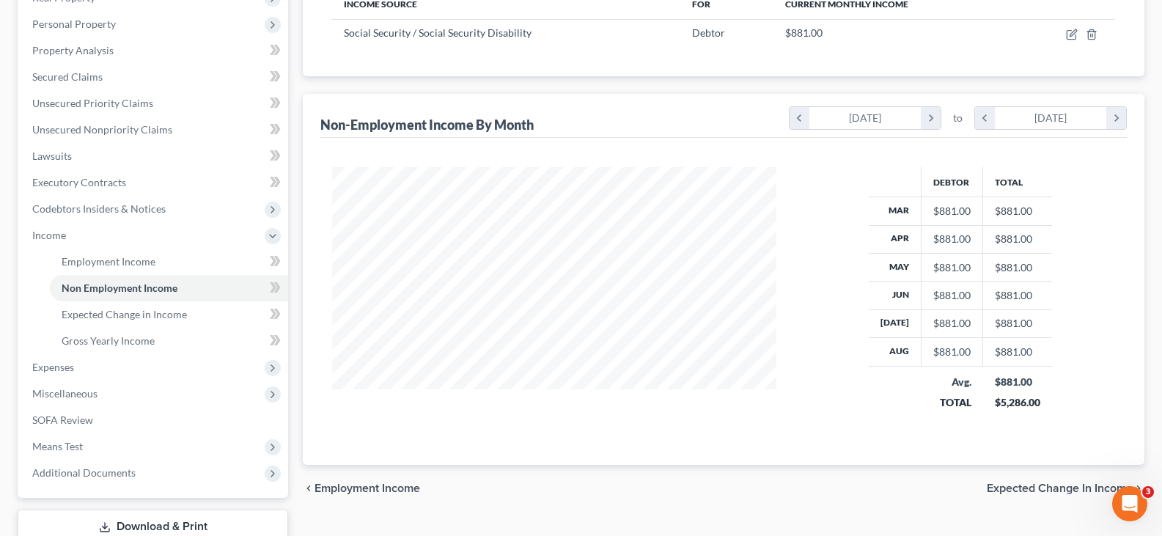
scroll to position [293, 0]
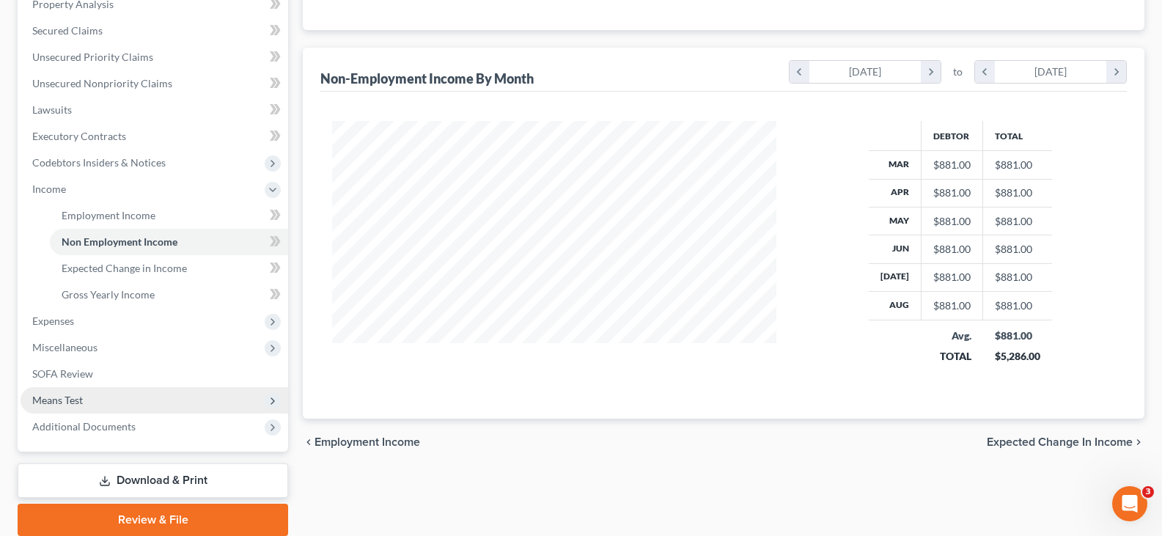
click at [101, 396] on span "Means Test" at bounding box center [155, 400] width 268 height 26
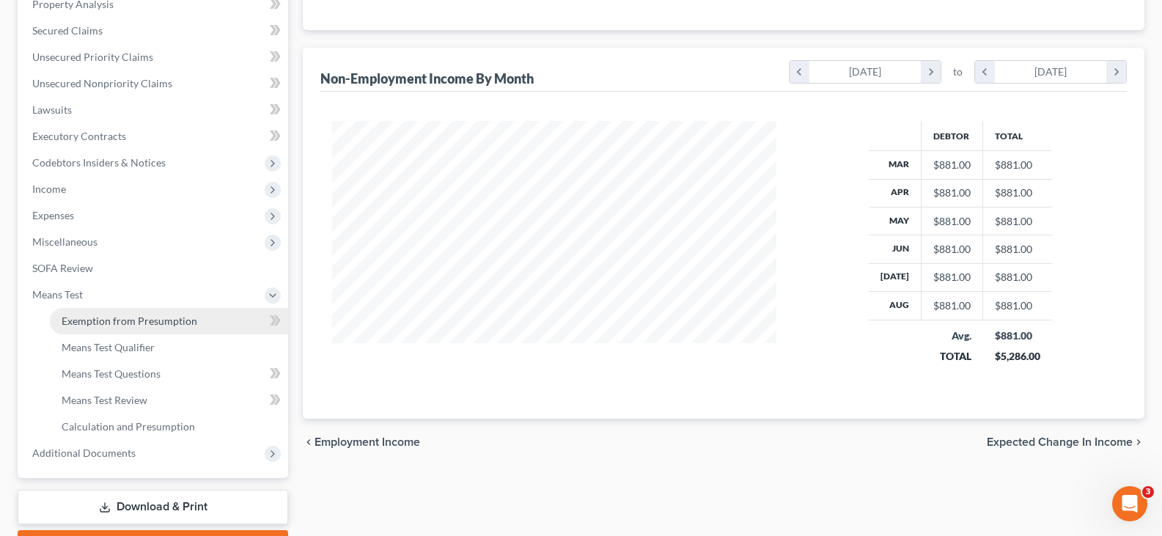
click at [144, 327] on link "Exemption from Presumption" at bounding box center [169, 321] width 238 height 26
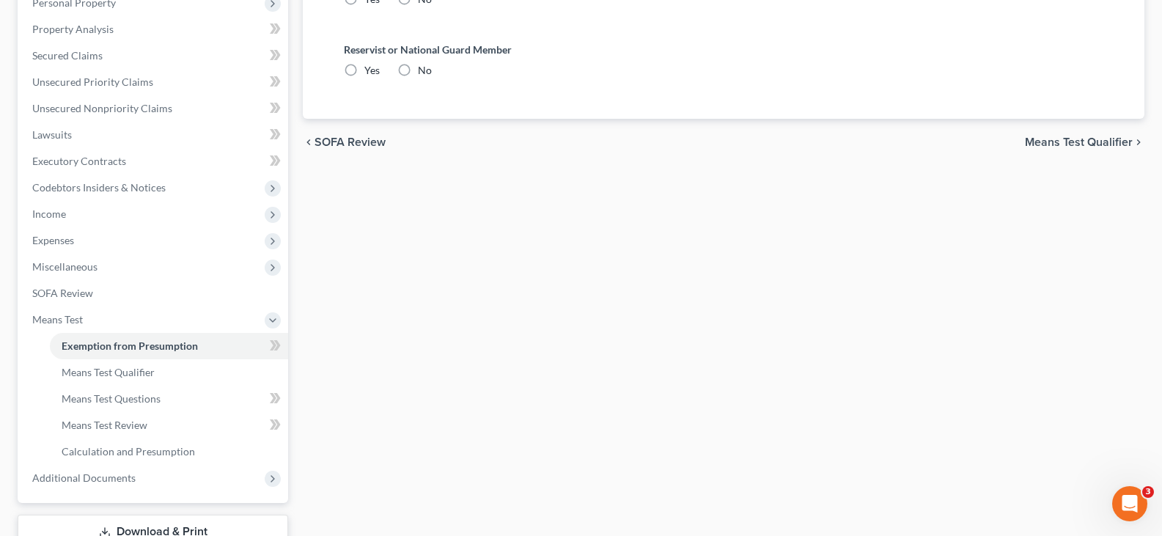
radio input "true"
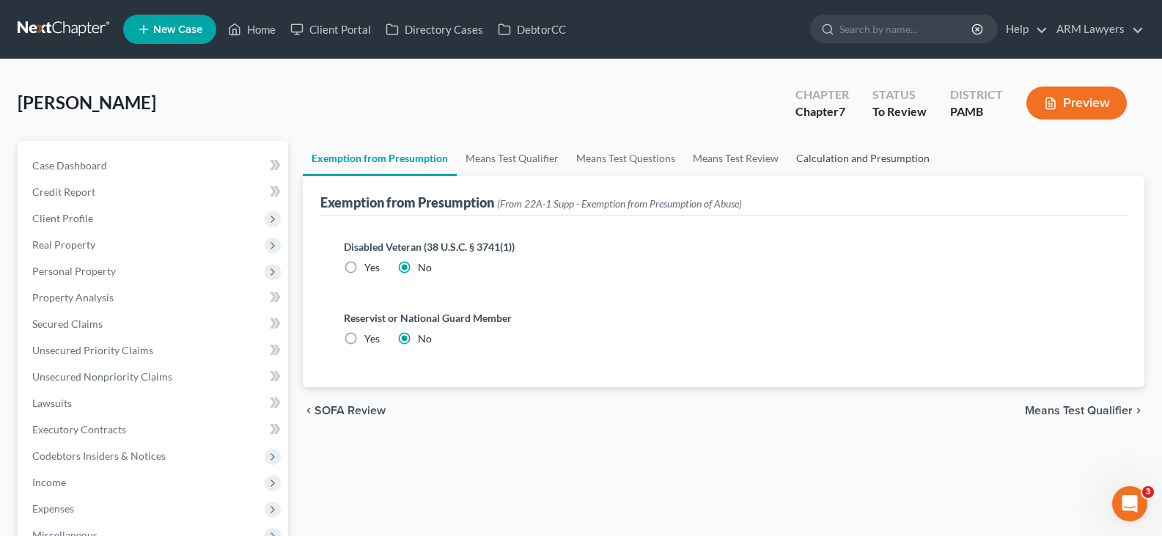
click at [864, 168] on link "Calculation and Presumption" at bounding box center [862, 158] width 151 height 35
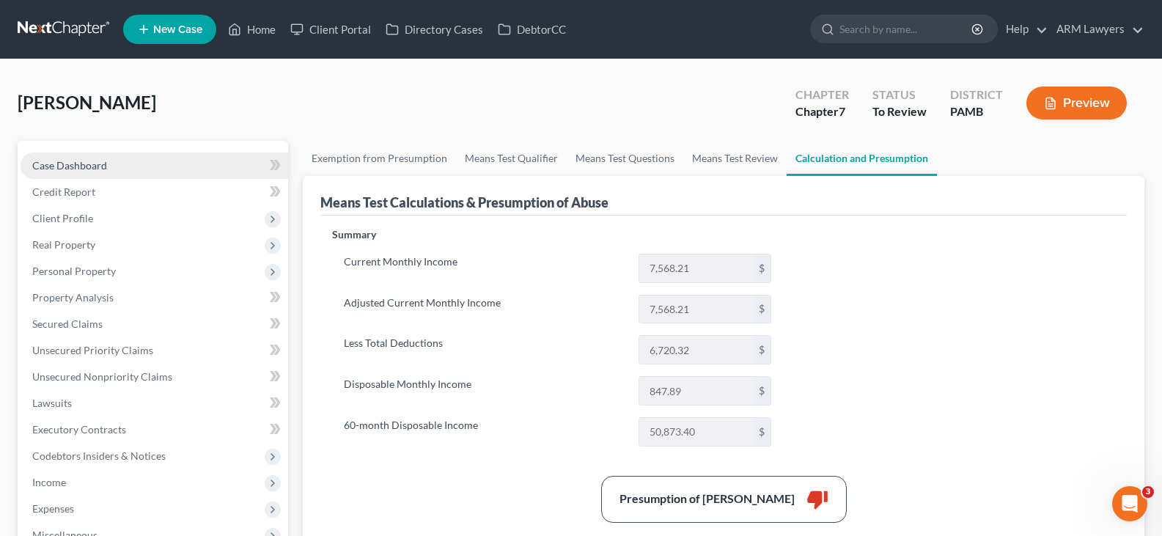
click at [176, 164] on link "Case Dashboard" at bounding box center [155, 166] width 268 height 26
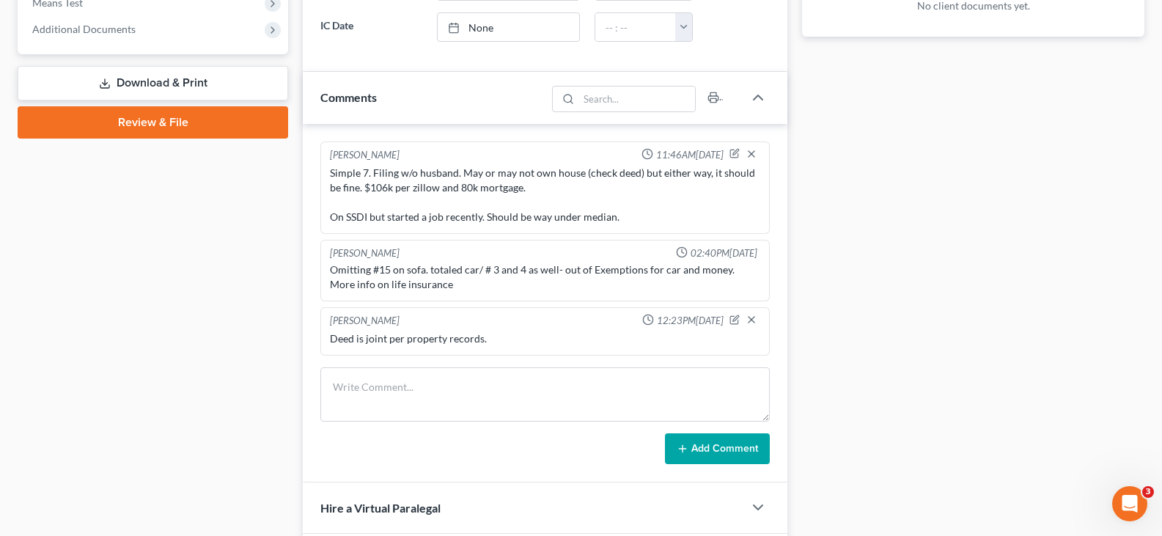
scroll to position [587, 0]
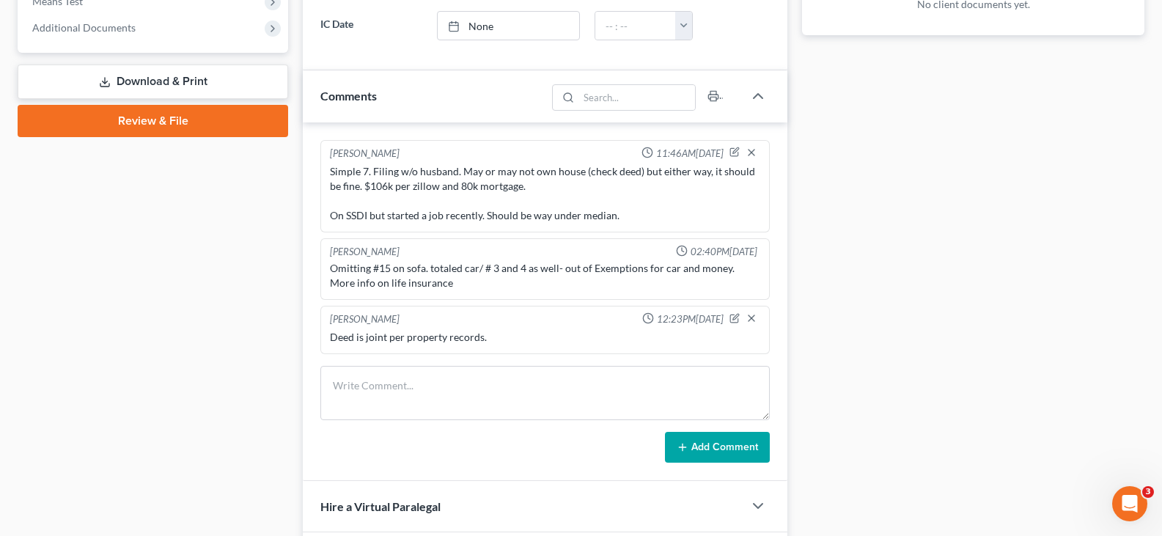
drag, startPoint x: 27, startPoint y: 301, endPoint x: 214, endPoint y: 374, distance: 200.8
click at [28, 300] on div "Case Dashboard Payments Invoices Payments Payments Credit Report Client Profile" at bounding box center [152, 120] width 285 height 1133
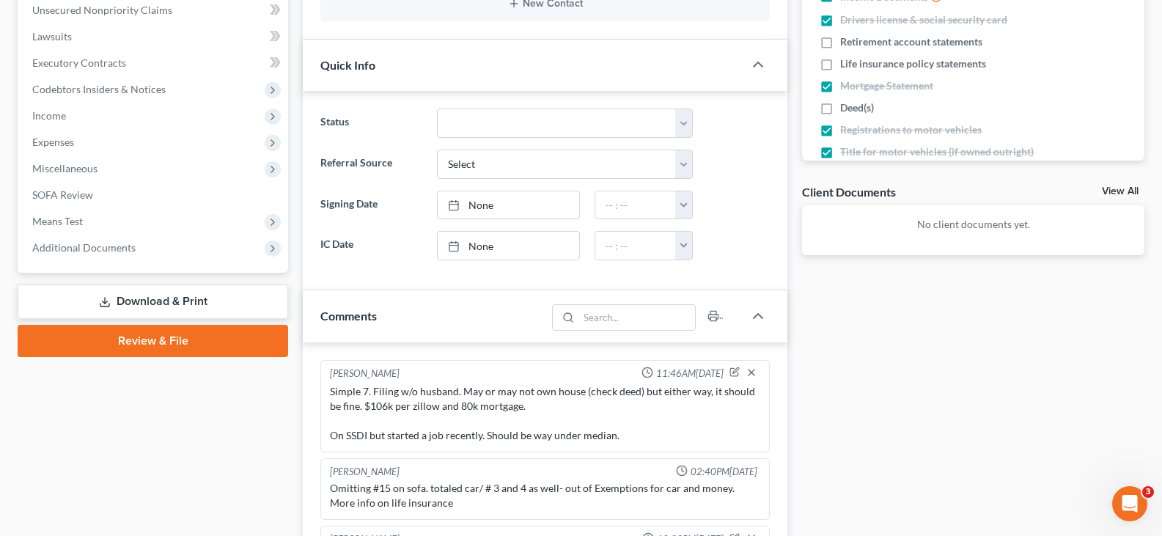
scroll to position [0, 0]
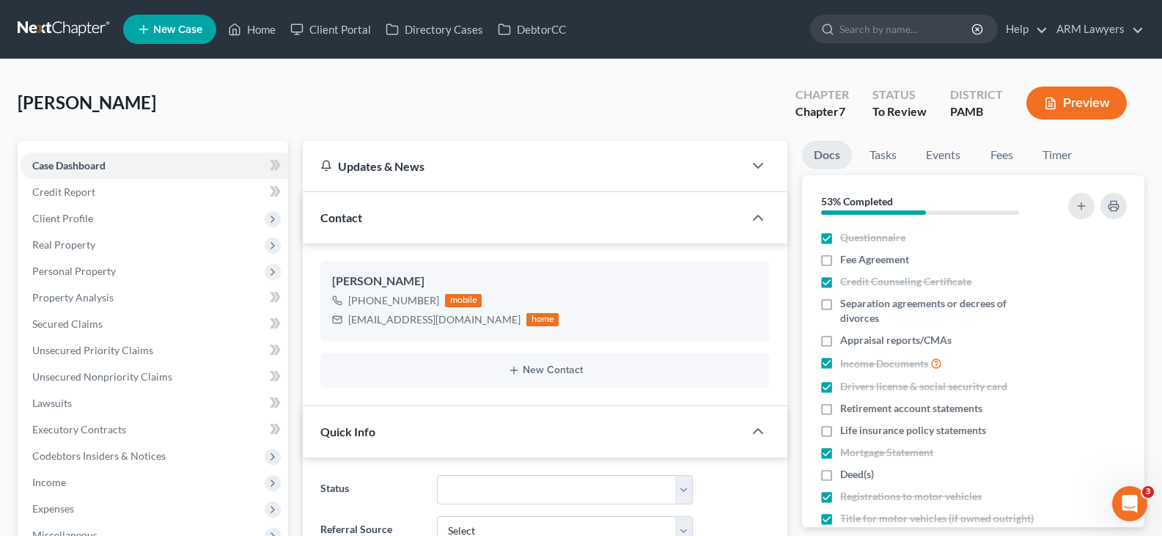
click at [79, 33] on link at bounding box center [65, 29] width 94 height 26
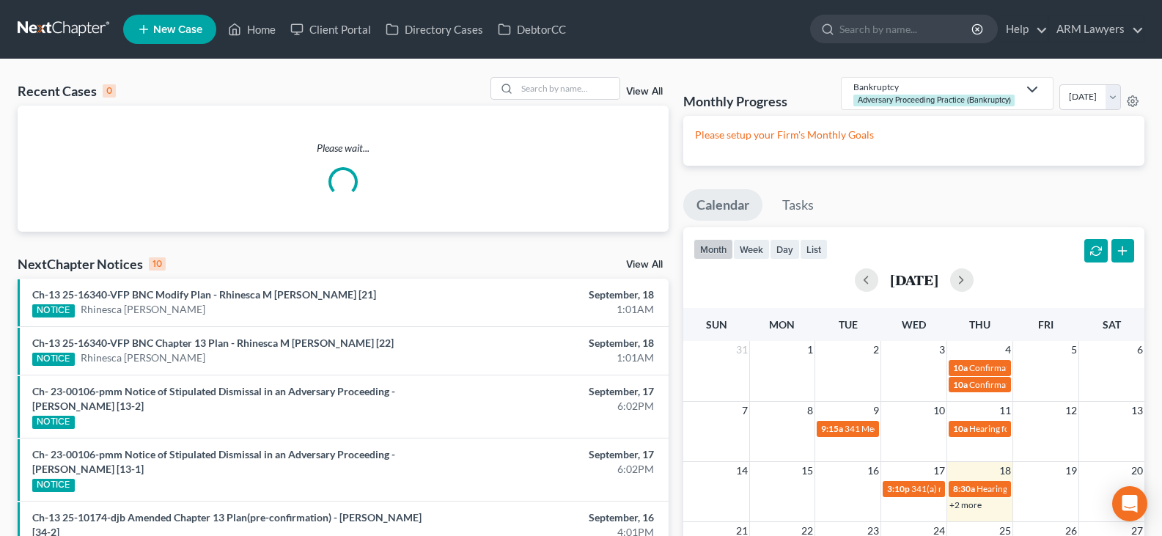
click at [636, 85] on div "View All" at bounding box center [580, 88] width 179 height 23
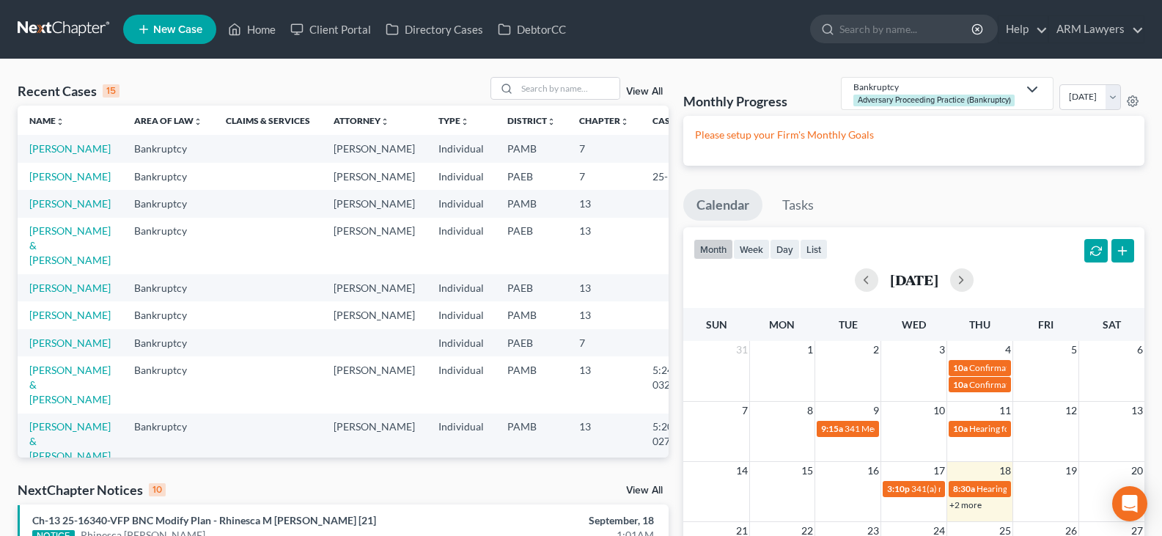
click at [663, 92] on link "View All" at bounding box center [644, 92] width 37 height 10
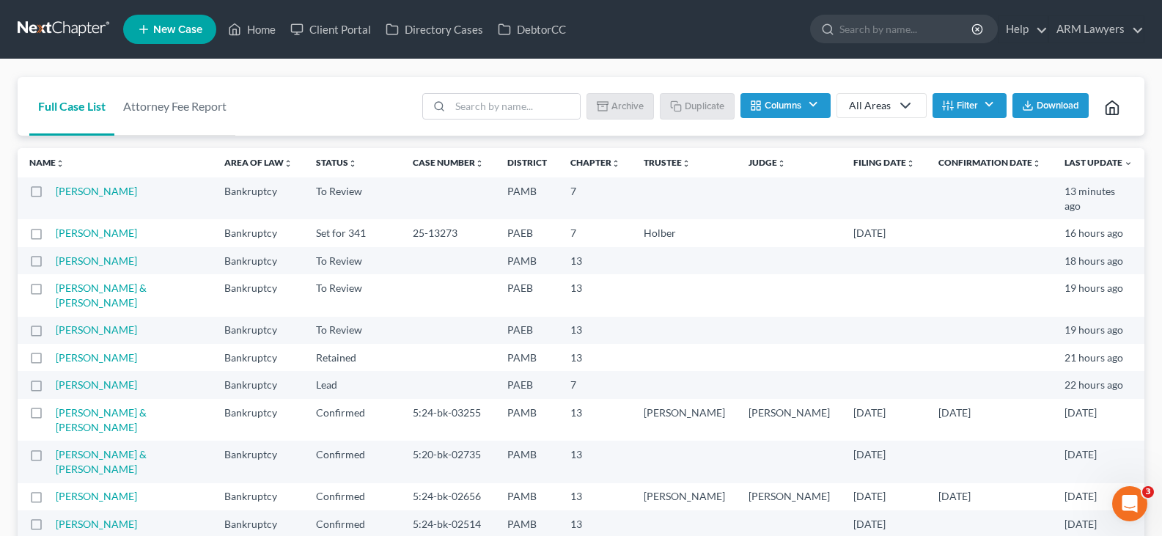
click at [960, 106] on button "Filter" at bounding box center [970, 105] width 74 height 25
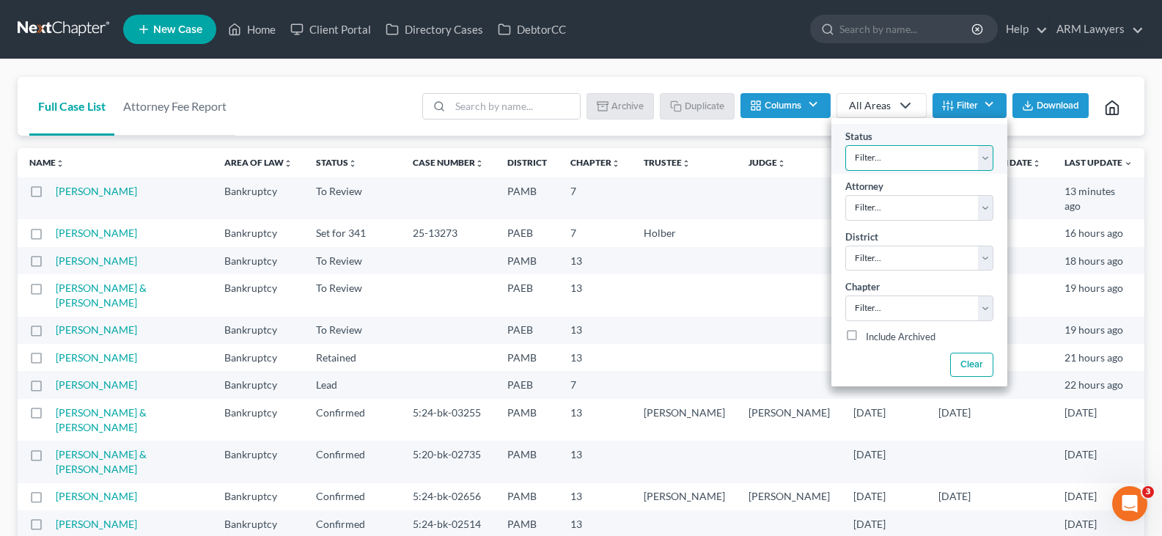
click at [942, 147] on select "Filter... Answer Due Awaiting Confirmation Awaiting Discharge Confirmed Could N…" at bounding box center [919, 158] width 148 height 26
select select "1"
click at [845, 145] on select "Filter... Answer Due Awaiting Confirmation Awaiting Discharge Confirmed Could N…" at bounding box center [919, 158] width 148 height 26
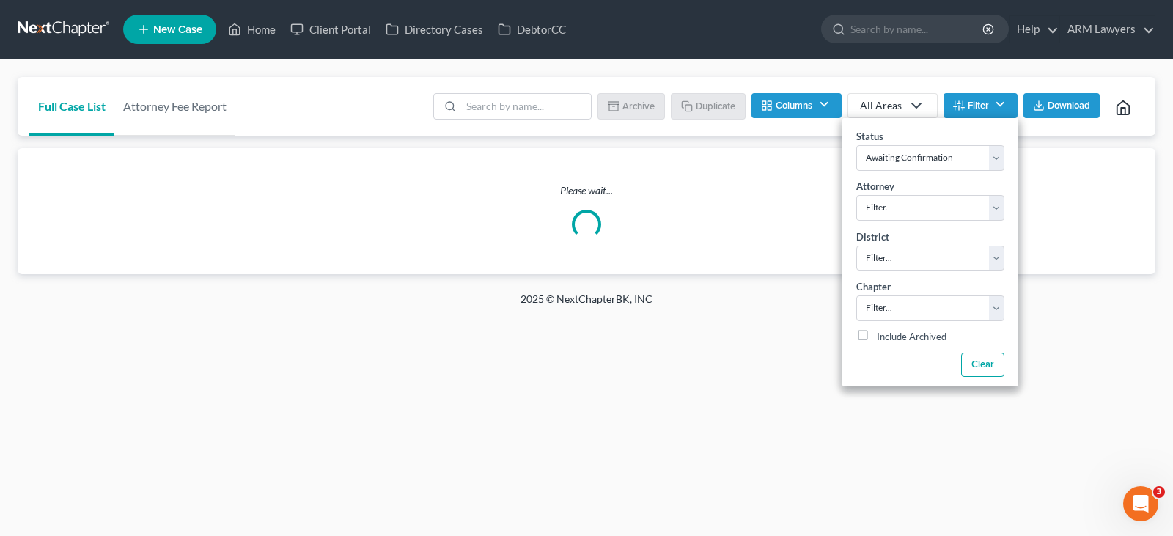
click at [973, 72] on div "Full Case List Attorney Fee Report Batch Download Archive Un-archive Duplicate …" at bounding box center [586, 175] width 1173 height 232
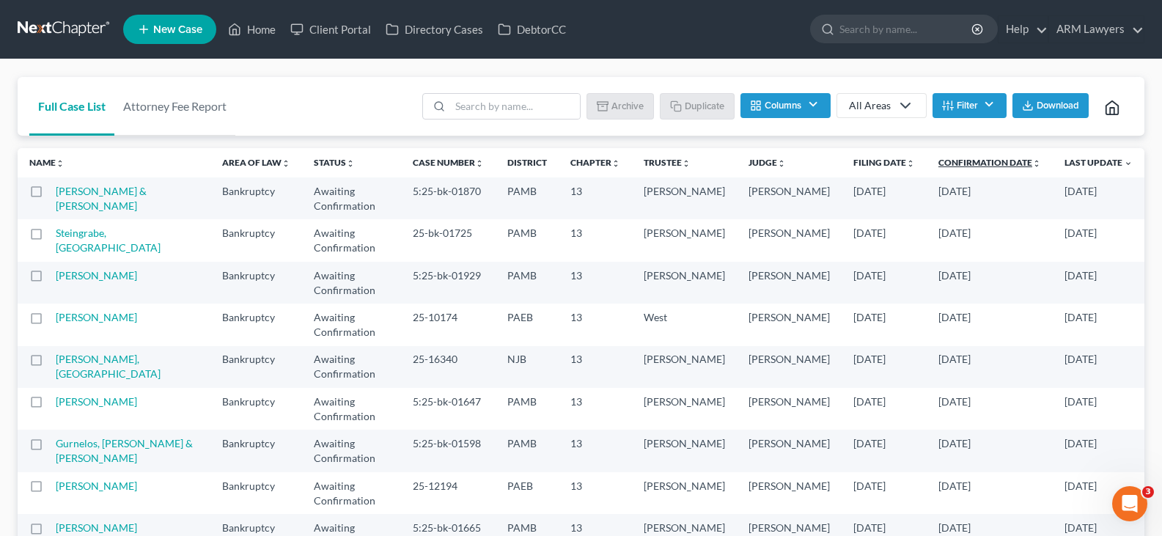
click at [966, 160] on link "Confirmation Date unfold_more expand_more expand_less" at bounding box center [989, 162] width 103 height 11
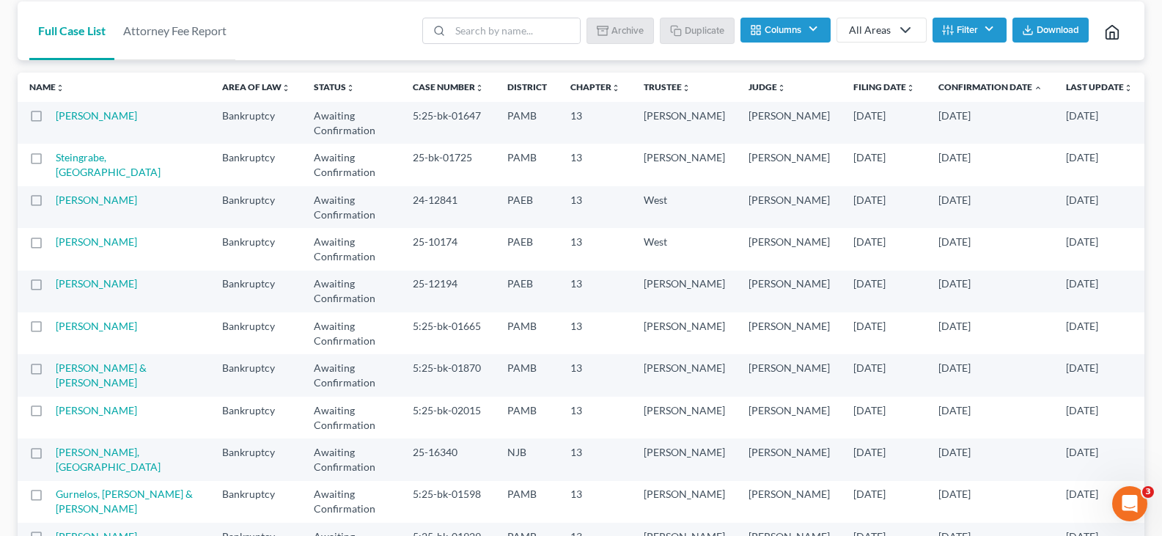
scroll to position [77, 0]
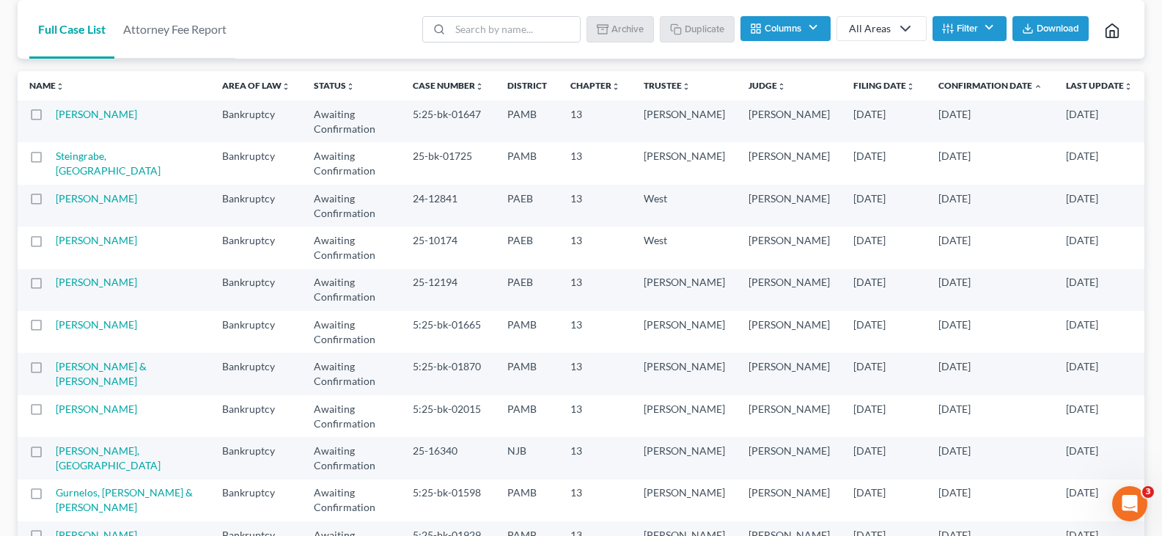
drag, startPoint x: 334, startPoint y: 502, endPoint x: 103, endPoint y: 59, distance: 498.8
click at [334, 502] on div "Full Case List Attorney Fee Report Batch Download Archive Un-archive Duplicate …" at bounding box center [581, 341] width 1162 height 718
click at [396, 505] on div "Full Case List Attorney Fee Report Batch Download Archive Un-archive Duplicate …" at bounding box center [581, 341] width 1162 height 718
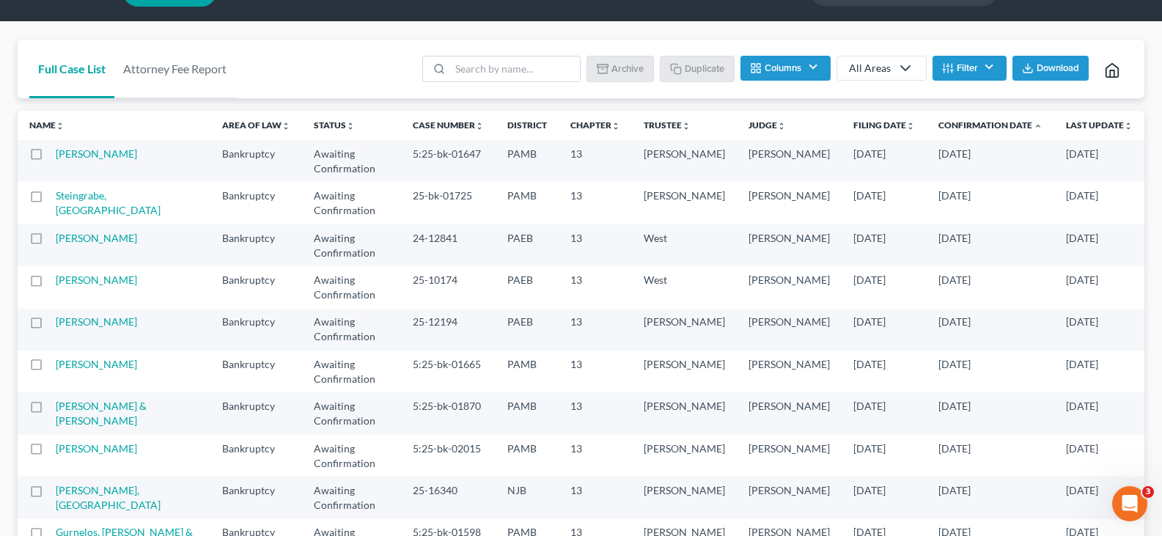
scroll to position [73, 0]
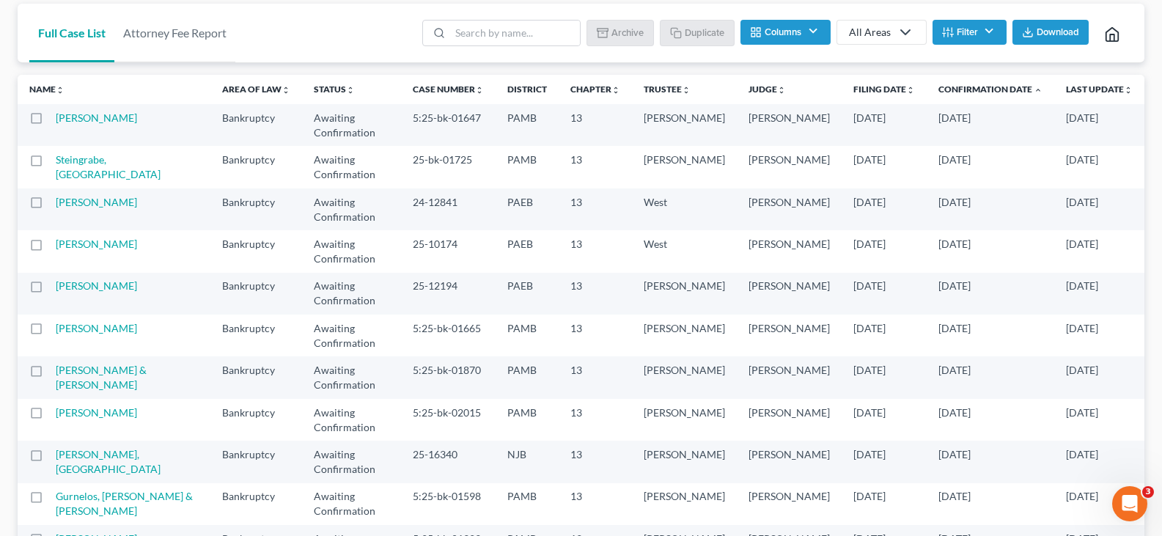
click at [268, 506] on div "Full Case List Attorney Fee Report Batch Download Archive Un-archive Duplicate …" at bounding box center [581, 345] width 1162 height 718
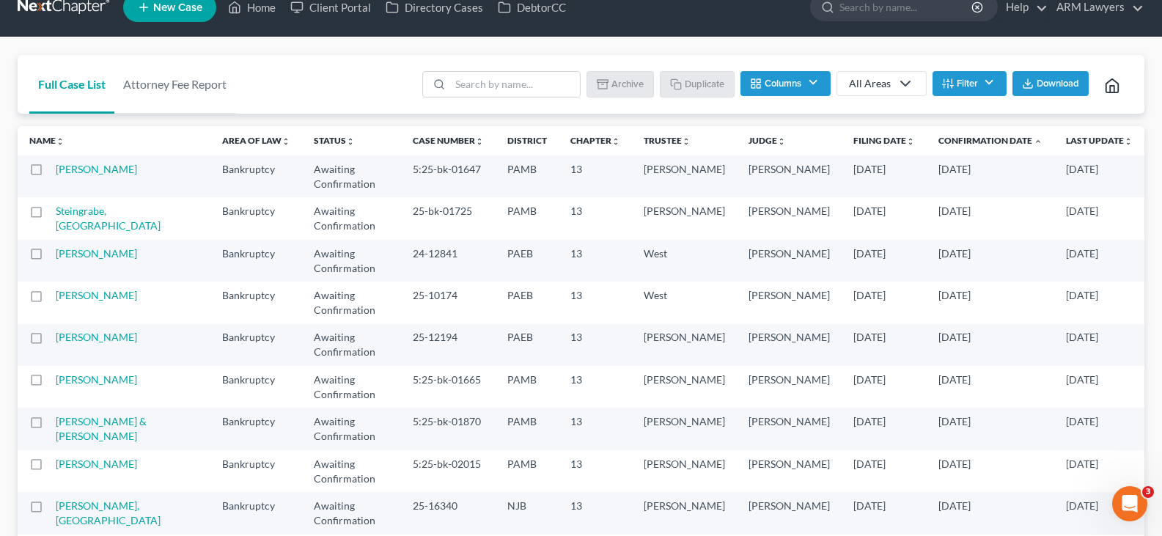
scroll to position [0, 0]
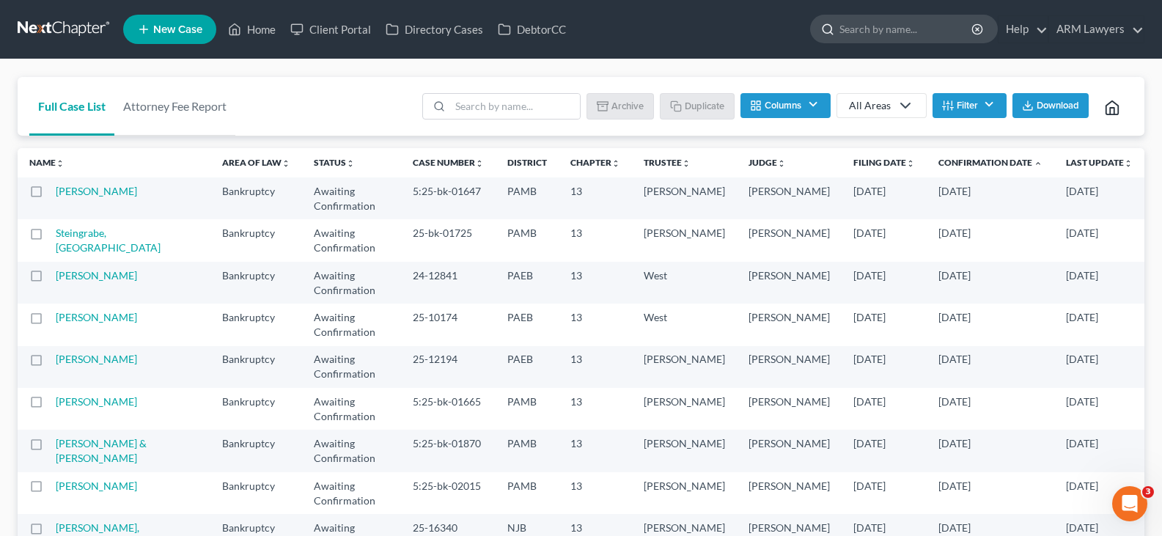
click at [879, 35] on input "search" at bounding box center [907, 28] width 134 height 27
click at [67, 37] on link at bounding box center [65, 29] width 94 height 26
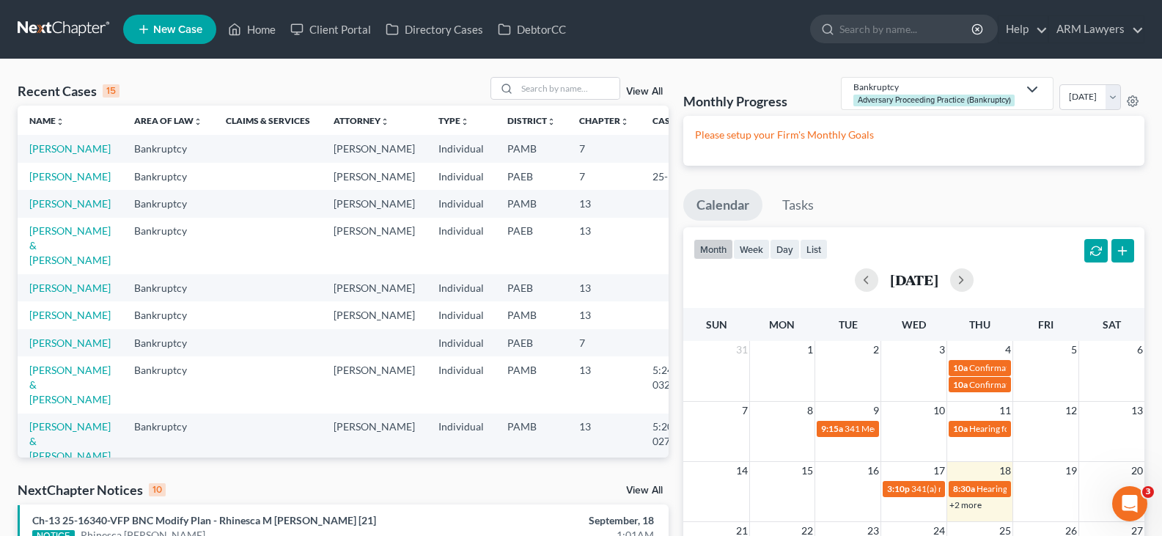
click at [653, 91] on link "View All" at bounding box center [644, 92] width 37 height 10
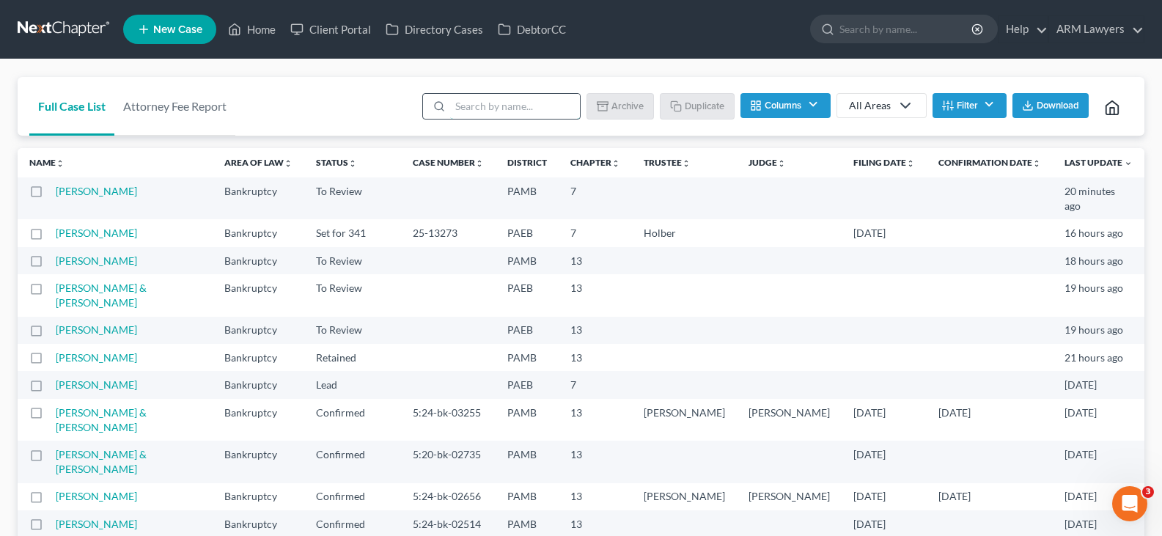
click at [535, 114] on input "search" at bounding box center [515, 106] width 130 height 25
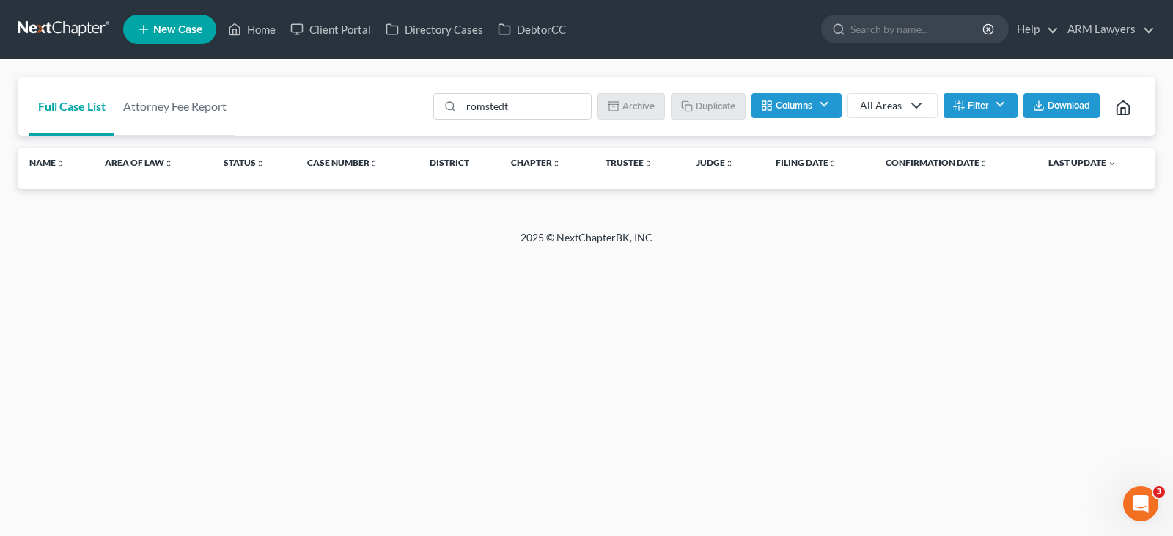
drag, startPoint x: 548, startPoint y: 119, endPoint x: 415, endPoint y: 117, distance: 132.7
click at [415, 117] on div "Full Case List Attorney Fee Report romstedt Batch Download Archive Un-archive D…" at bounding box center [587, 106] width 1138 height 59
click at [556, 115] on input "romstedt" at bounding box center [526, 106] width 130 height 25
drag, startPoint x: 556, startPoint y: 115, endPoint x: 172, endPoint y: 102, distance: 385.2
click at [172, 101] on div "Full Case List Attorney Fee Report romst Batch Download Archive Un-archive Dupl…" at bounding box center [587, 106] width 1138 height 59
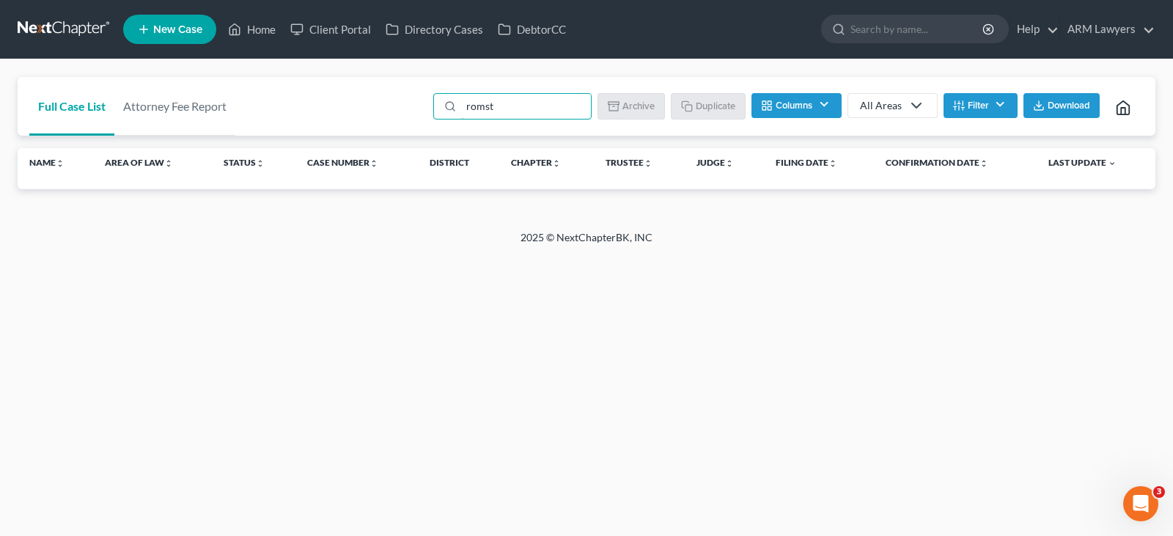
type input "romst"
click at [815, 108] on button "Columns" at bounding box center [796, 105] width 89 height 25
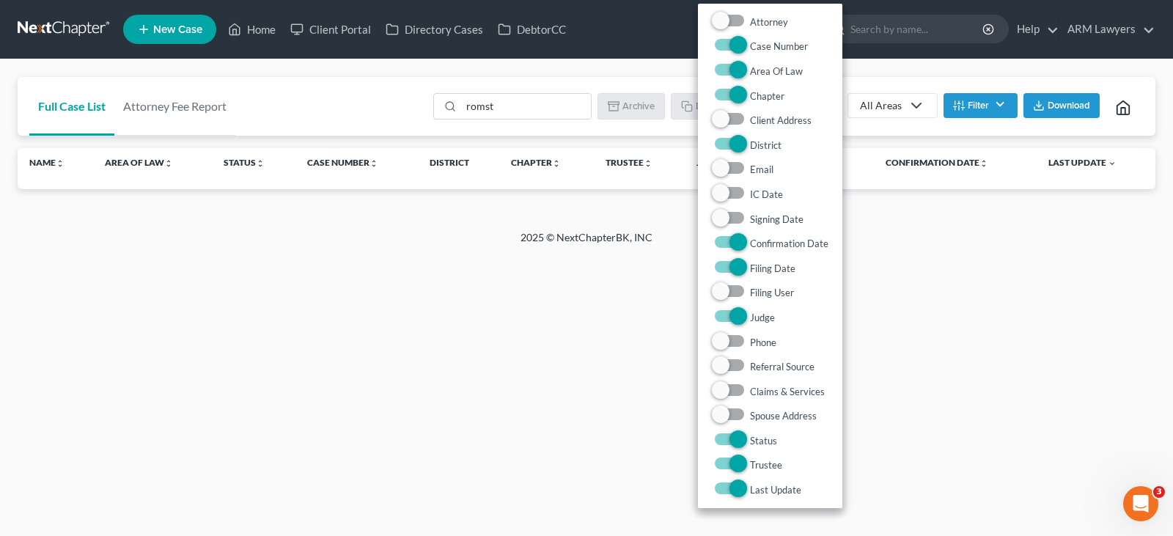
click at [982, 109] on button "Filter" at bounding box center [981, 105] width 74 height 25
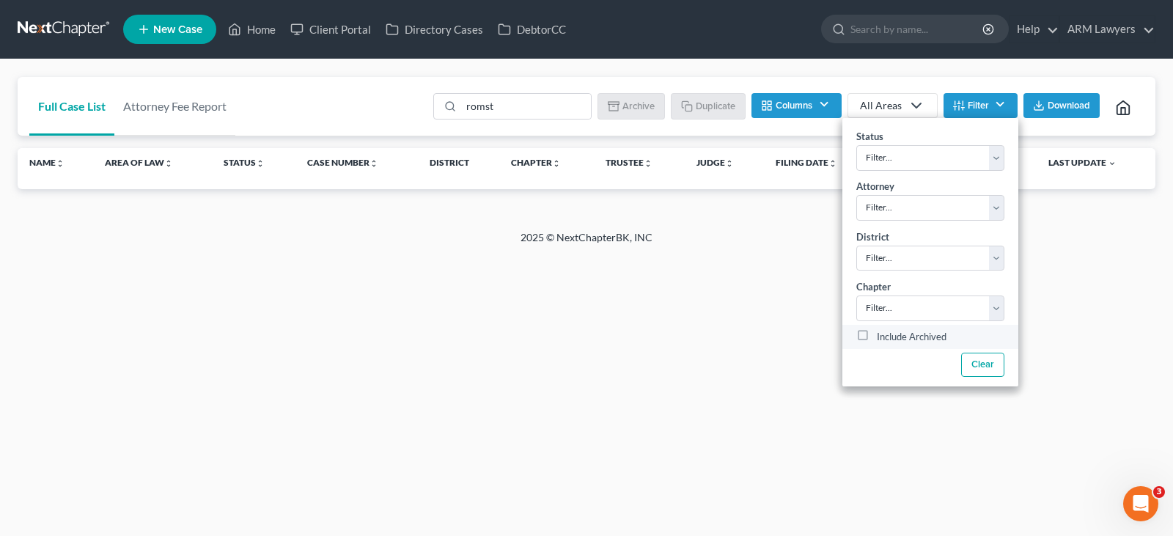
click at [917, 328] on label "Include Archived" at bounding box center [912, 337] width 70 height 18
click at [892, 328] on input "Include Archived" at bounding box center [888, 333] width 10 height 10
checkbox input "true"
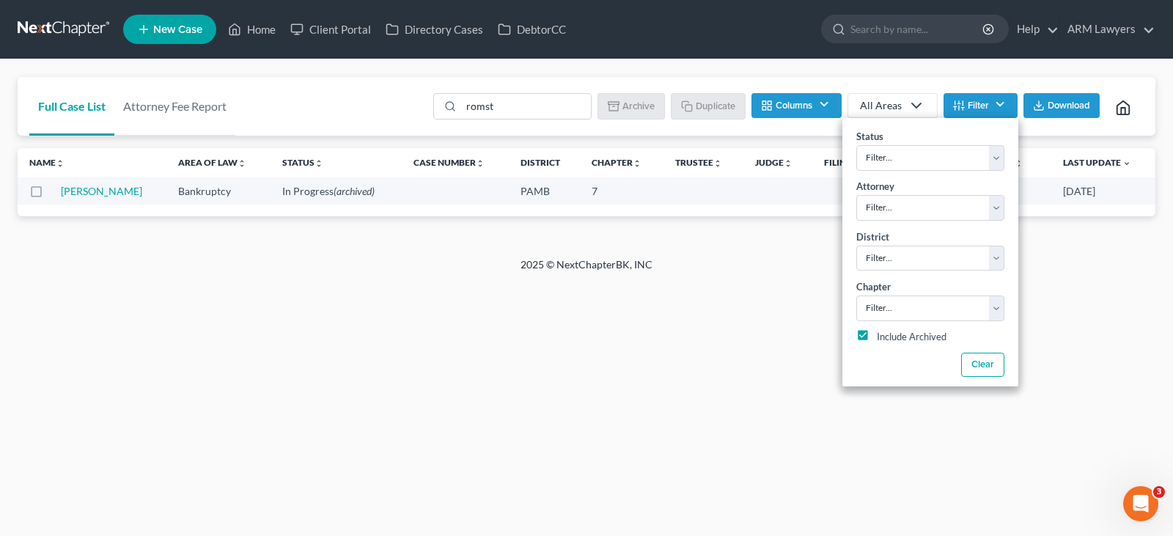
click at [220, 255] on div "Full Case List Attorney Fee Report romst Batch Download Archive Un-archive Dupl…" at bounding box center [586, 158] width 1173 height 198
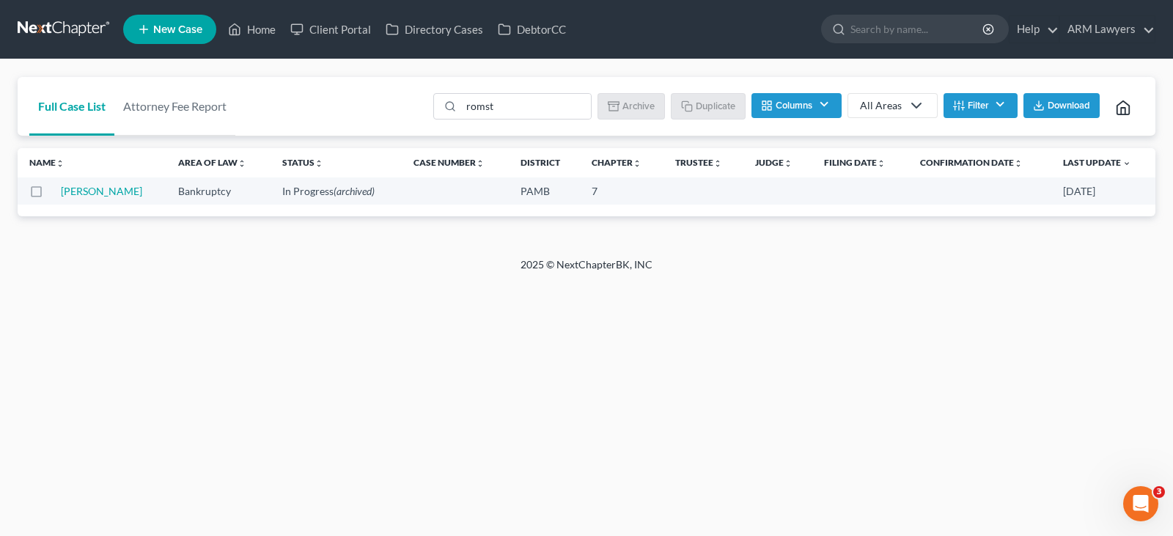
click at [50, 195] on label at bounding box center [50, 195] width 0 height 0
click at [56, 194] on input "checkbox" at bounding box center [61, 189] width 10 height 10
drag, startPoint x: 622, startPoint y: 103, endPoint x: 655, endPoint y: 45, distance: 66.0
click at [622, 103] on button "Un-archive" at bounding box center [626, 105] width 81 height 25
click at [50, 195] on label at bounding box center [50, 195] width 0 height 0
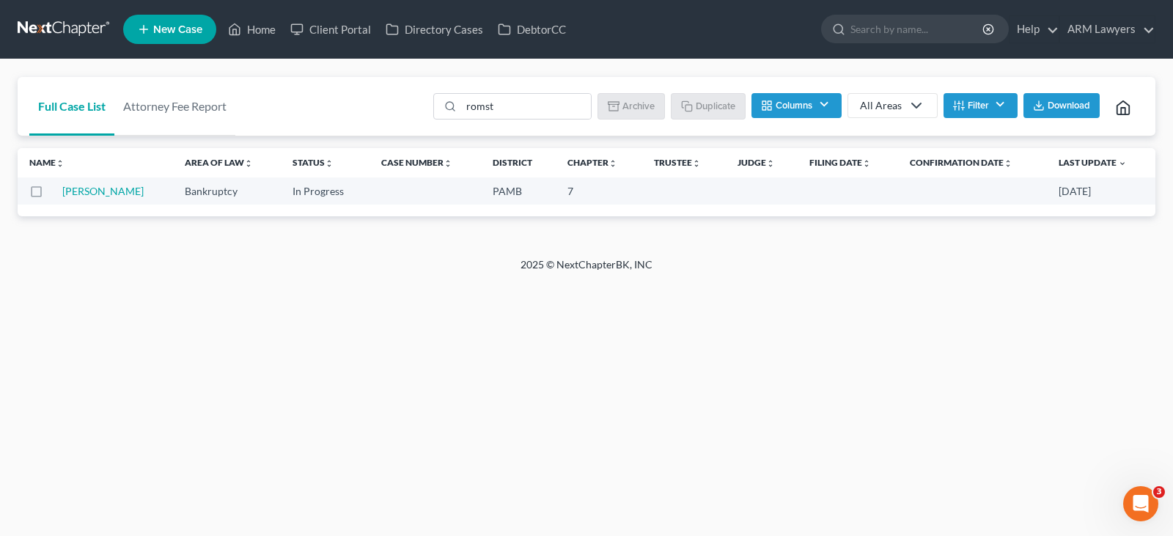
click at [56, 193] on input "checkbox" at bounding box center [61, 189] width 10 height 10
click at [50, 195] on label at bounding box center [50, 195] width 0 height 0
click at [56, 193] on input "checkbox" at bounding box center [61, 189] width 10 height 10
click at [50, 195] on label at bounding box center [50, 195] width 0 height 0
click at [56, 193] on input "checkbox" at bounding box center [61, 189] width 10 height 10
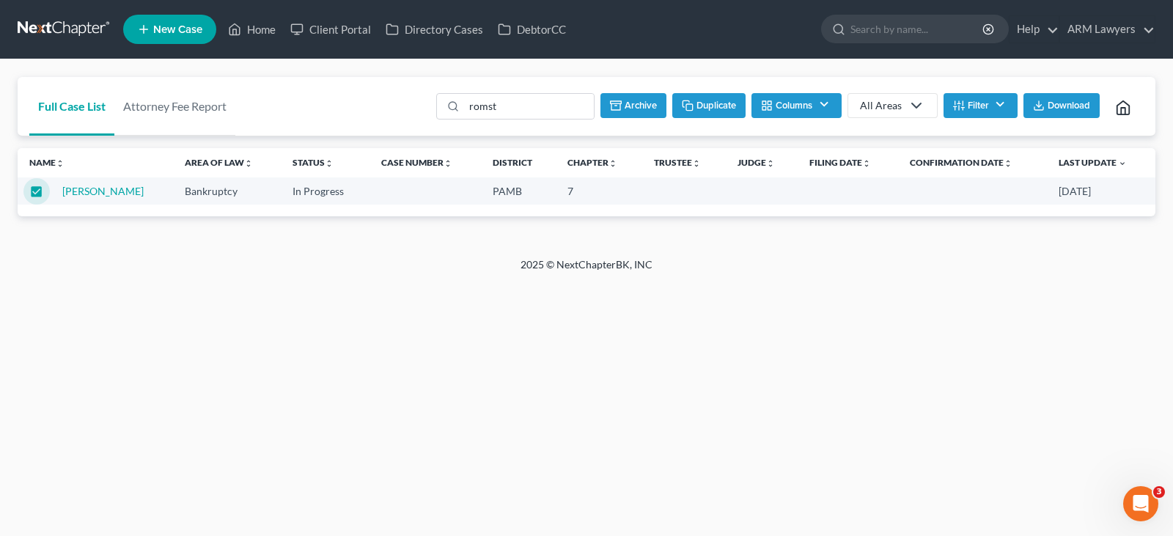
drag, startPoint x: 636, startPoint y: 105, endPoint x: 664, endPoint y: 54, distance: 58.1
click at [636, 105] on button "Archive" at bounding box center [633, 105] width 66 height 25
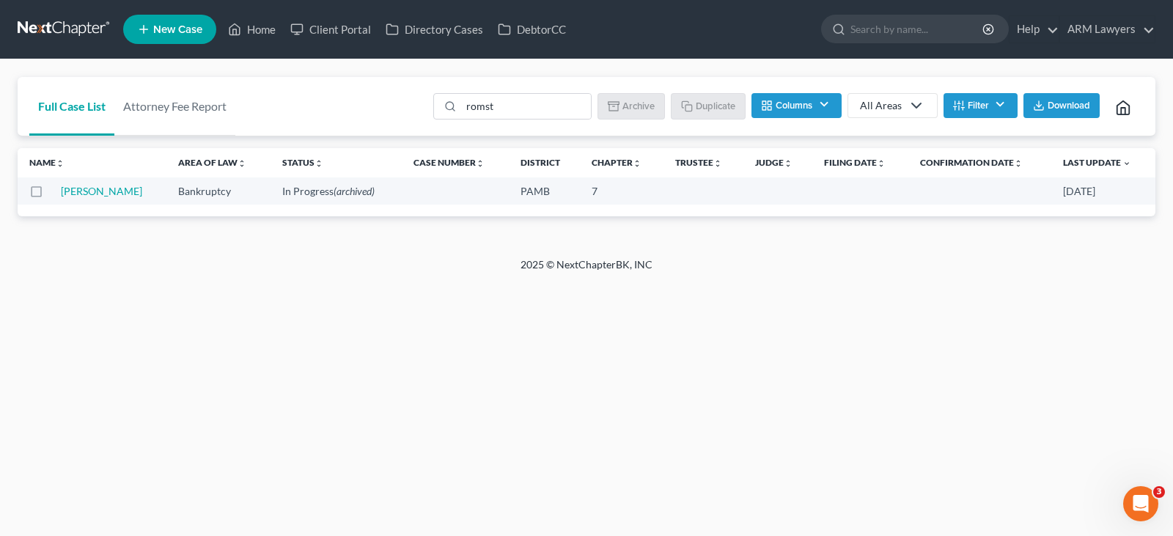
click at [50, 195] on label at bounding box center [50, 195] width 0 height 0
click at [56, 194] on input "checkbox" at bounding box center [61, 189] width 10 height 10
click at [616, 111] on button "Un-archive" at bounding box center [626, 105] width 81 height 25
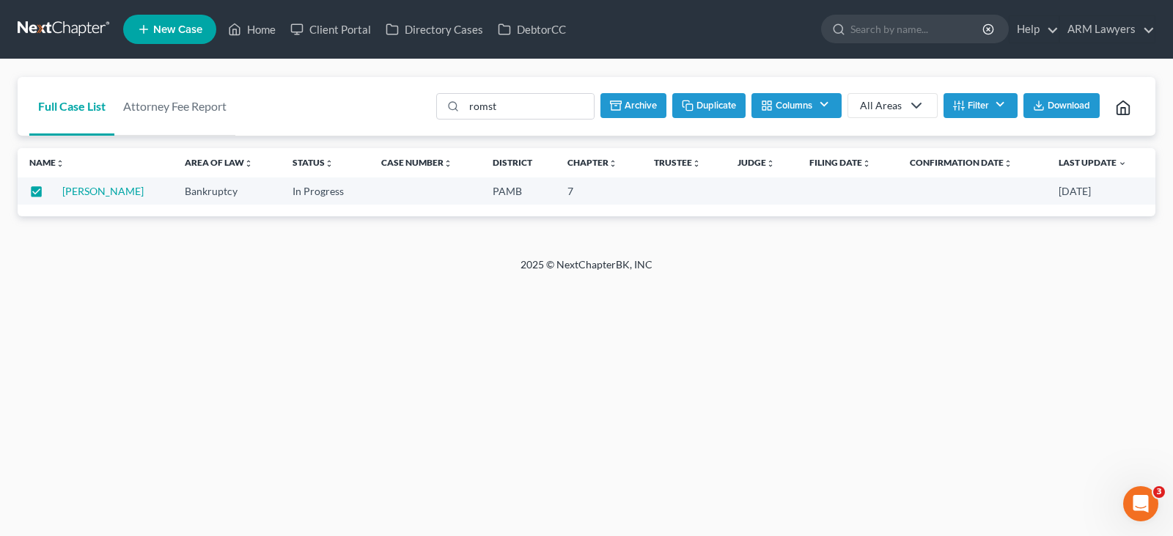
checkbox input "false"
click at [527, 446] on div "Home New Case Client Portal Directory Cases DebtorCC ARM Lawyers patrick@armlaw…" at bounding box center [586, 268] width 1173 height 536
click at [469, 321] on div "Home New Case Client Portal Directory Cases DebtorCC ARM Lawyers patrick@armlaw…" at bounding box center [586, 268] width 1173 height 536
click at [0, 276] on footer "2025 © NextChapterBK, INC" at bounding box center [586, 270] width 1173 height 26
